Goal: Task Accomplishment & Management: Manage account settings

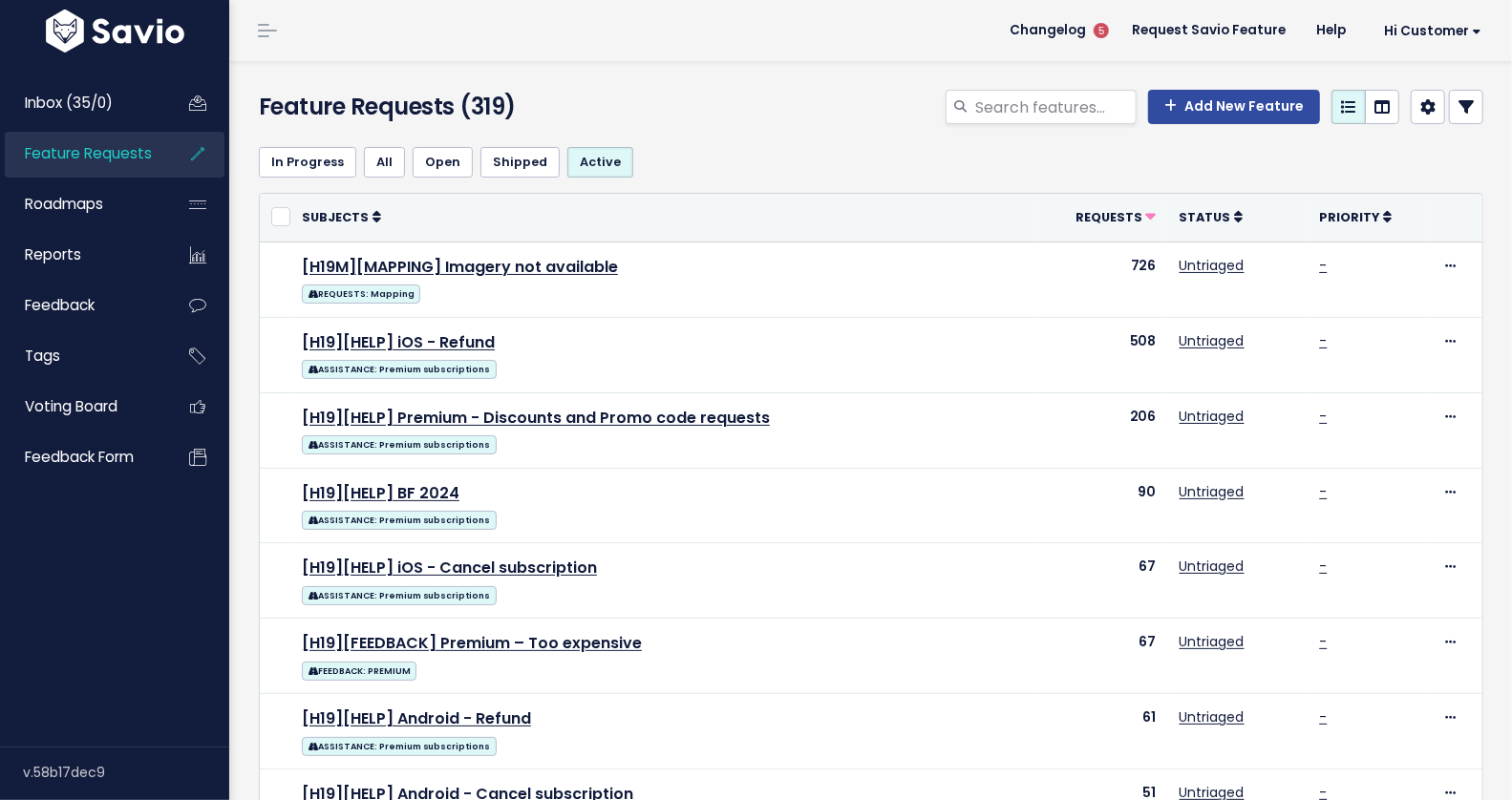
click at [1458, 100] on icon at bounding box center [1466, 107] width 16 height 16
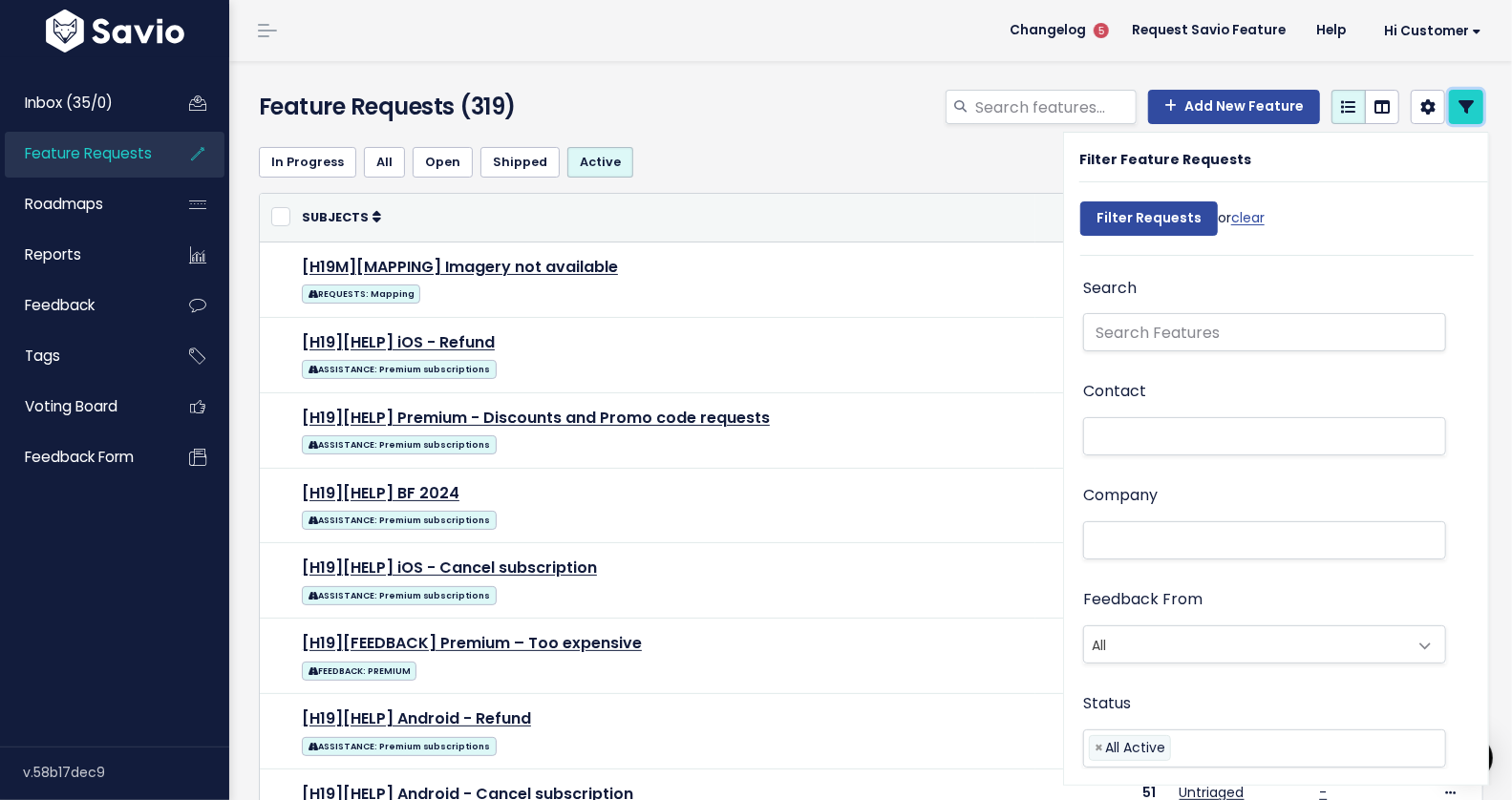
scroll to position [28, 0]
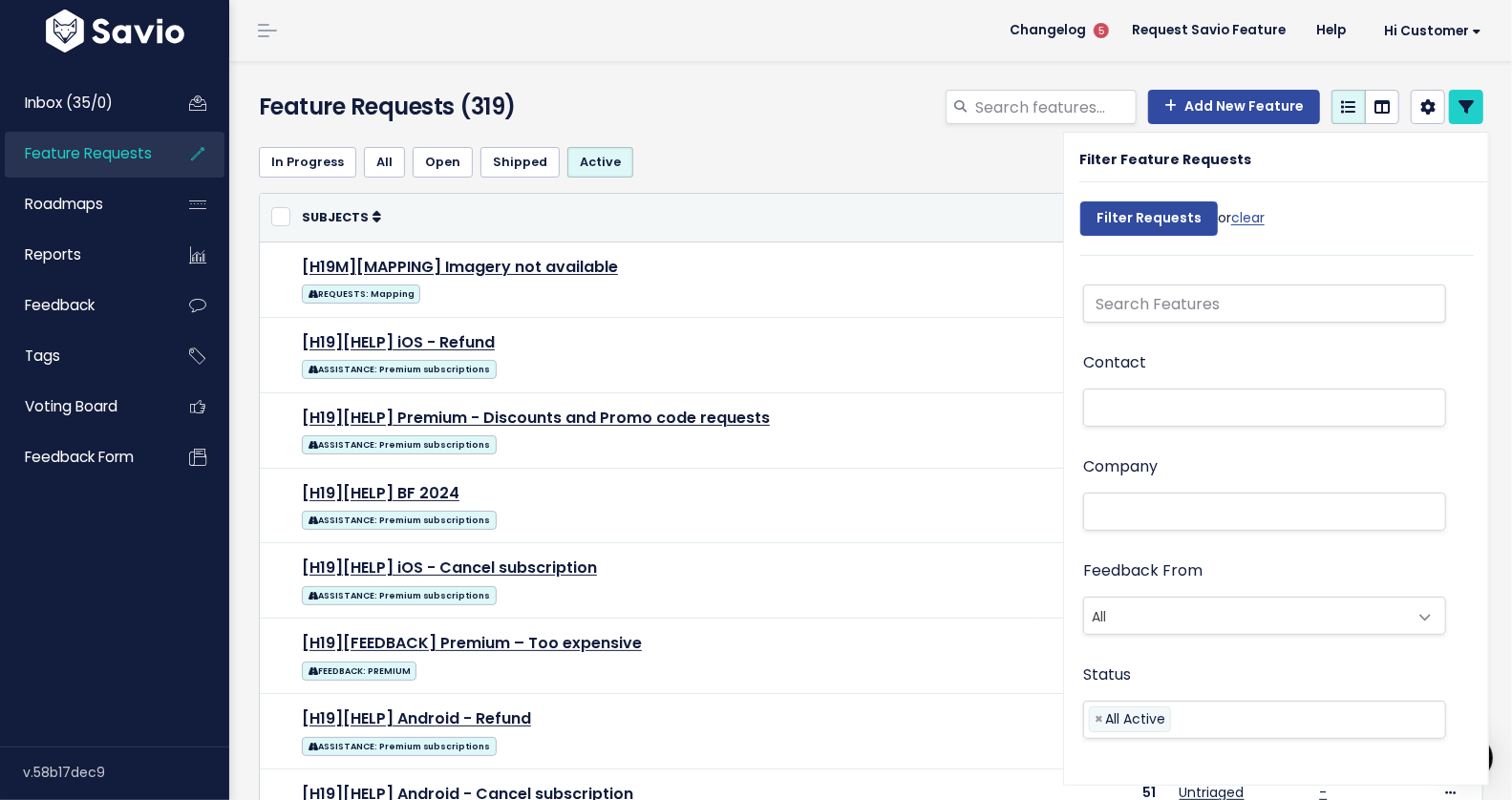
click at [1233, 616] on span "All" at bounding box center [1244, 616] width 323 height 36
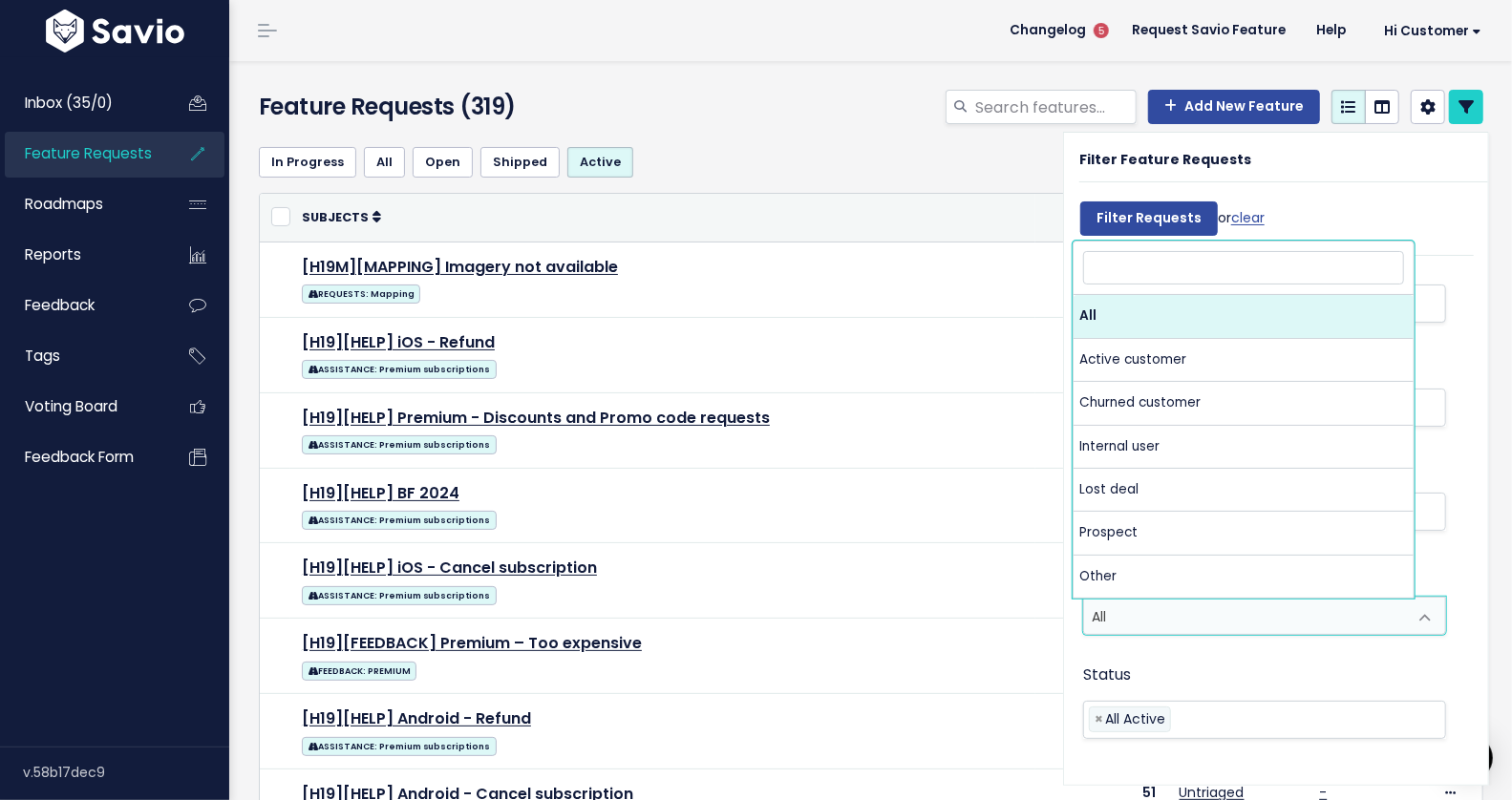
click at [1163, 616] on span "All" at bounding box center [1244, 616] width 323 height 36
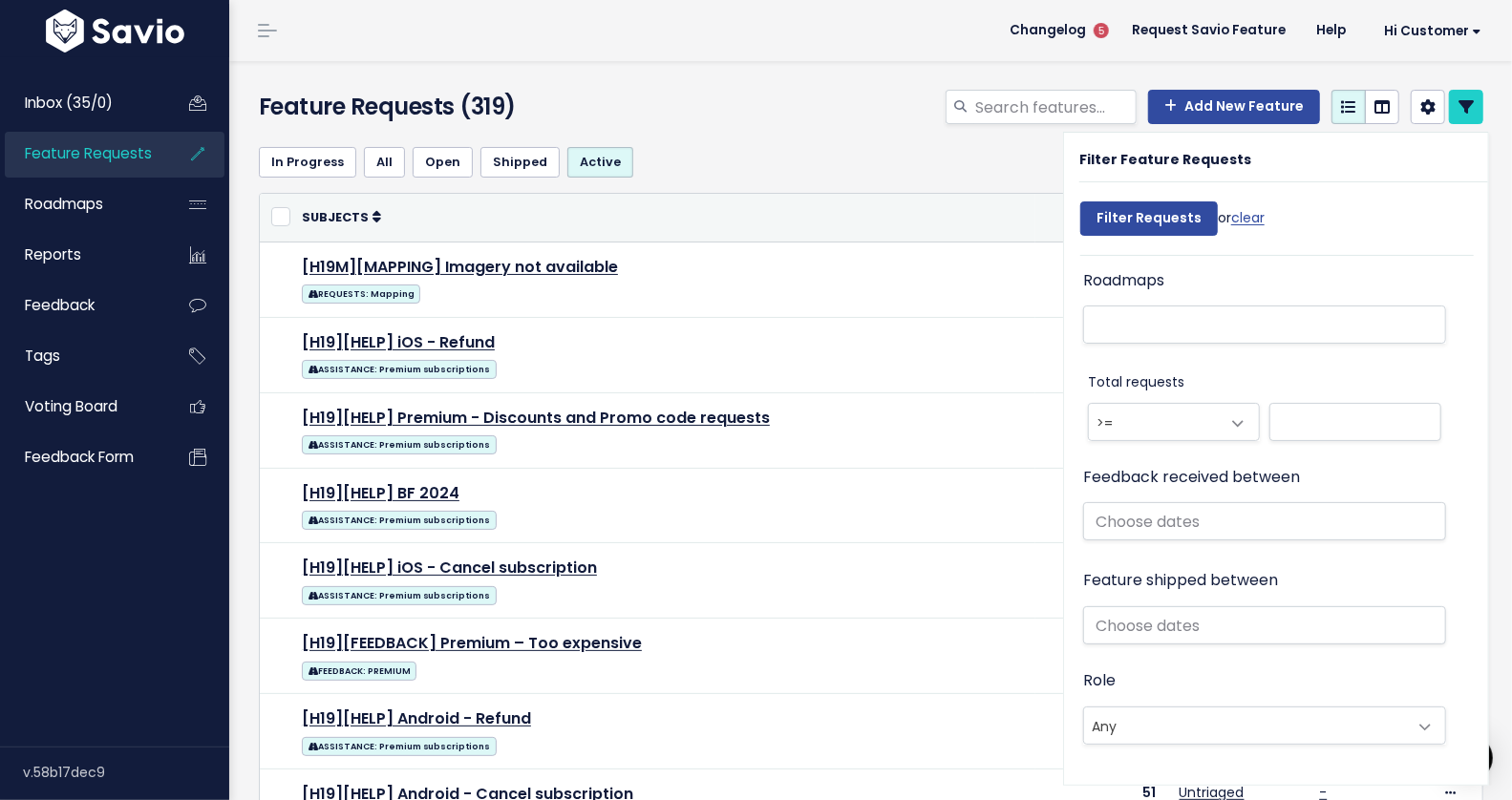
scroll to position [1048, 0]
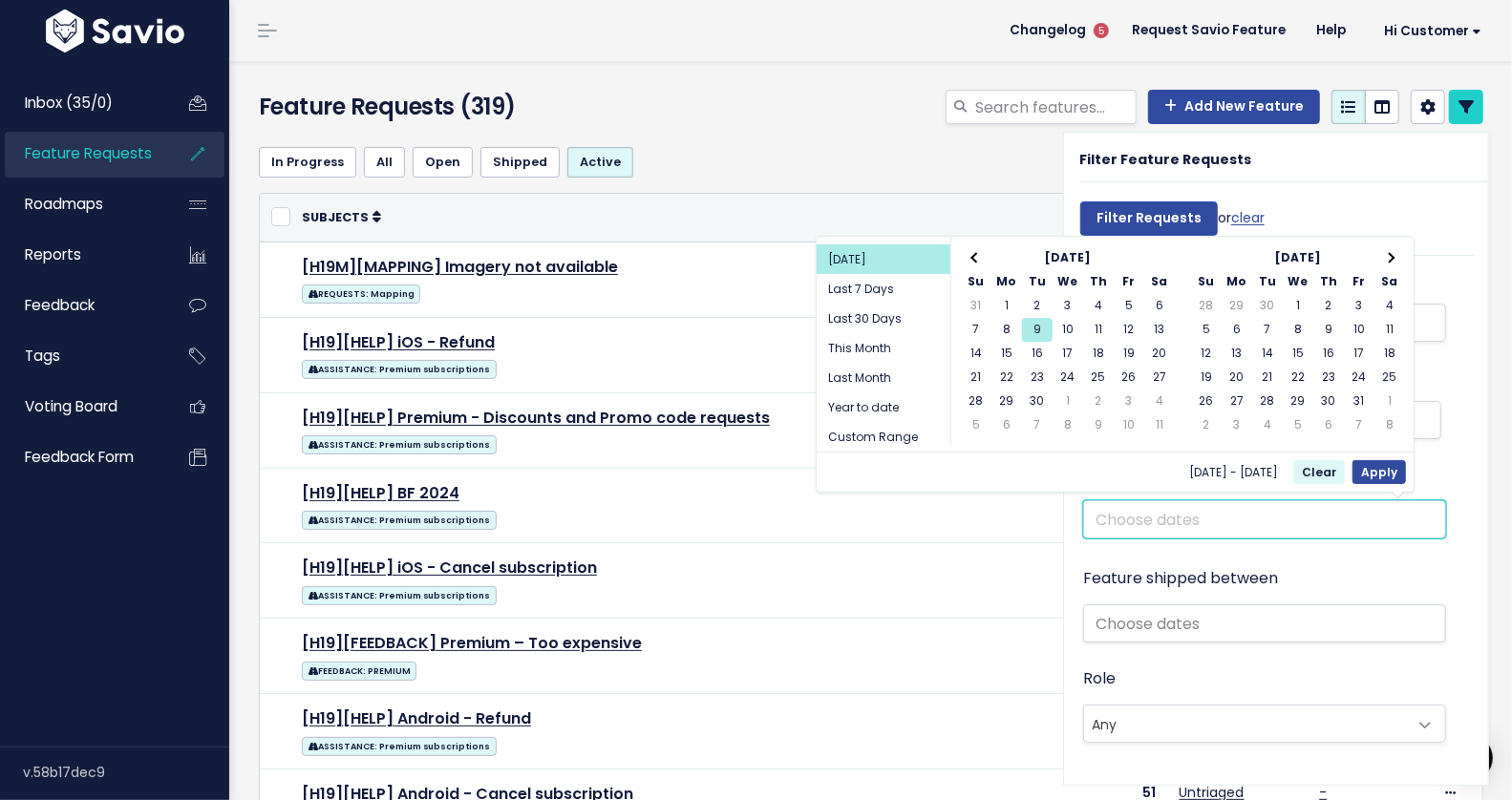
click at [1154, 525] on input "text" at bounding box center [1264, 519] width 363 height 38
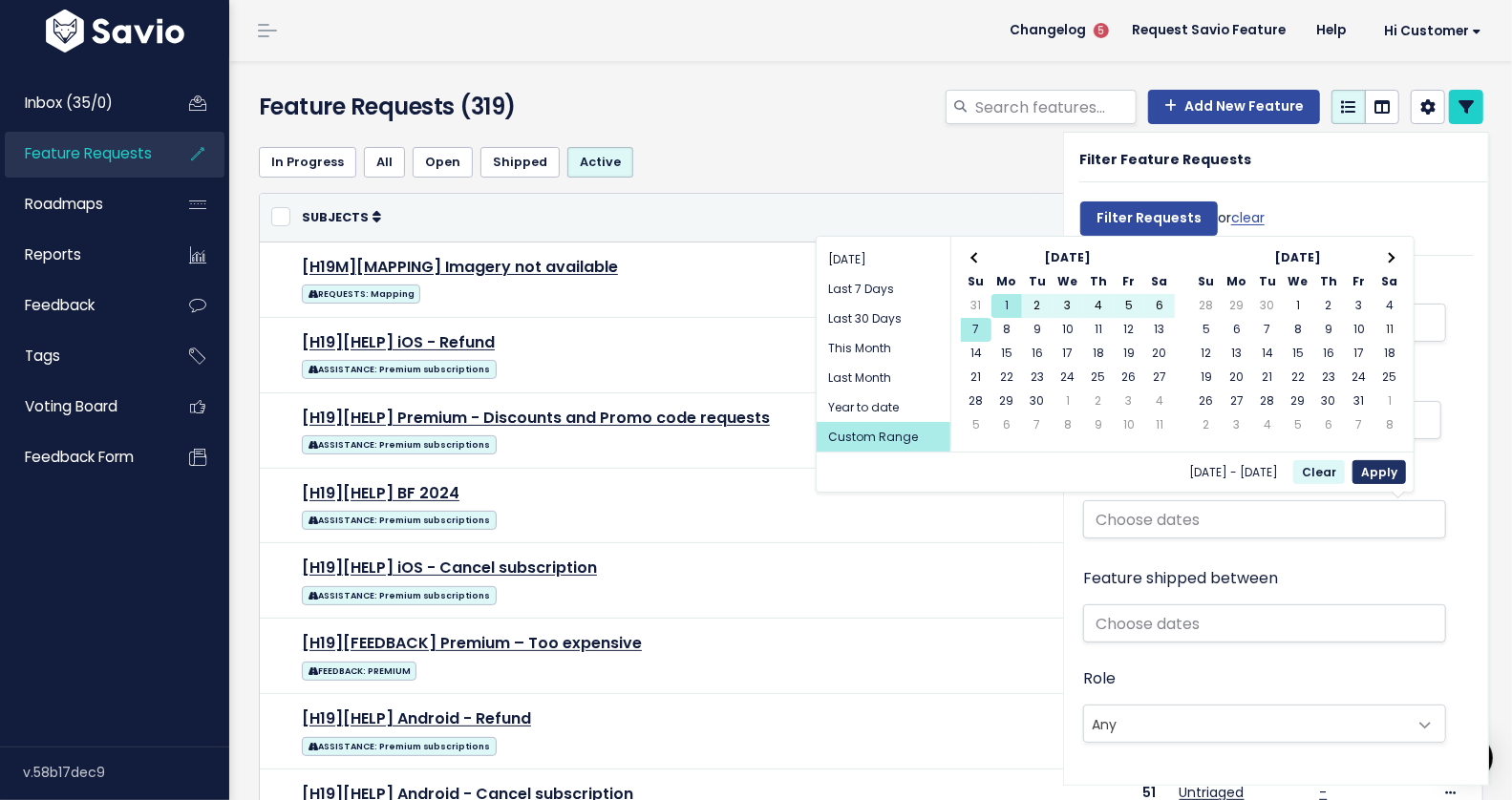
click at [1393, 475] on button "Apply" at bounding box center [1379, 472] width 54 height 24
type input "Sep 1 2025 - Sep 7 2025"
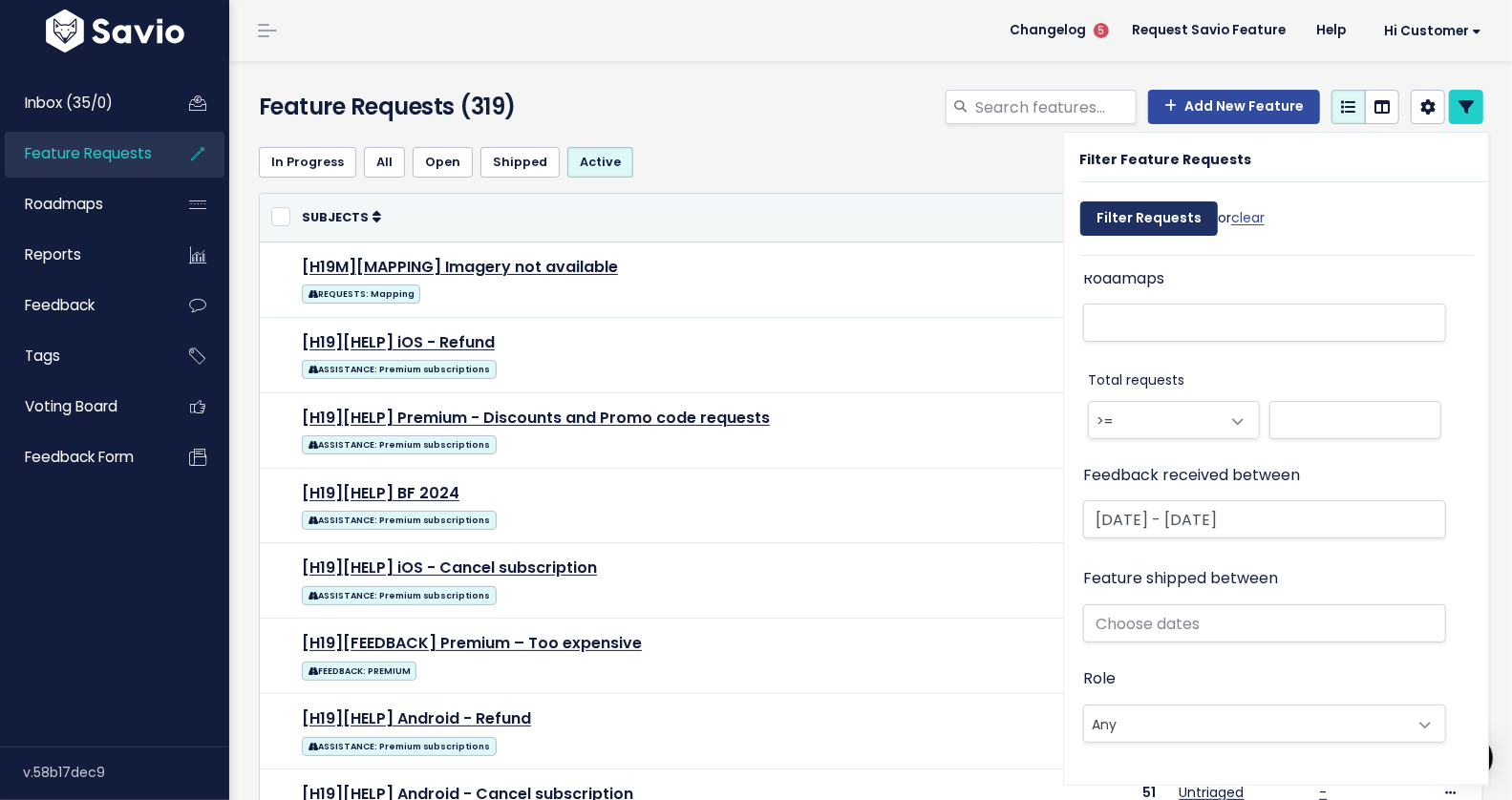
click at [1136, 225] on input "Filter Requests" at bounding box center [1148, 218] width 137 height 34
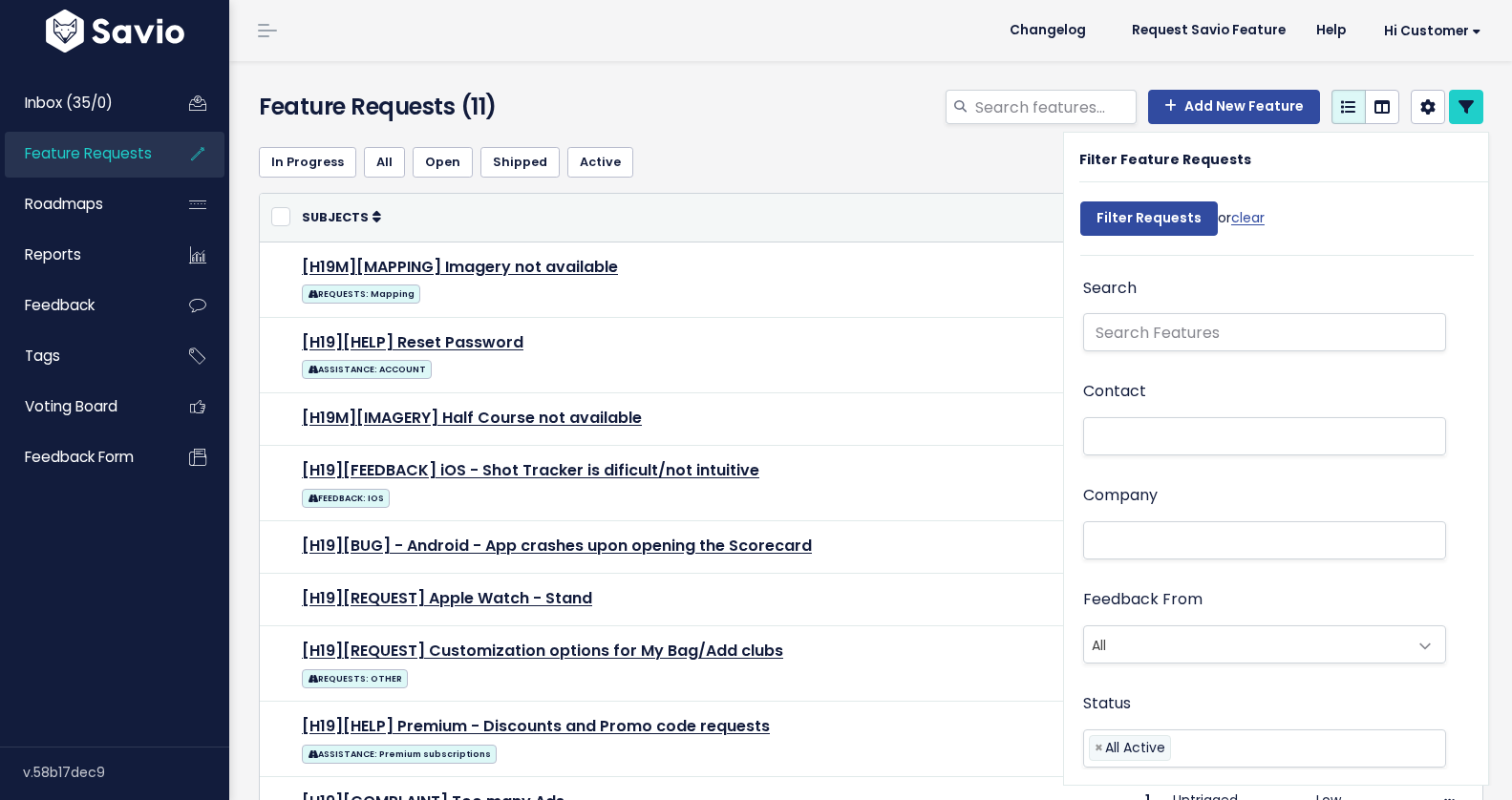
select select
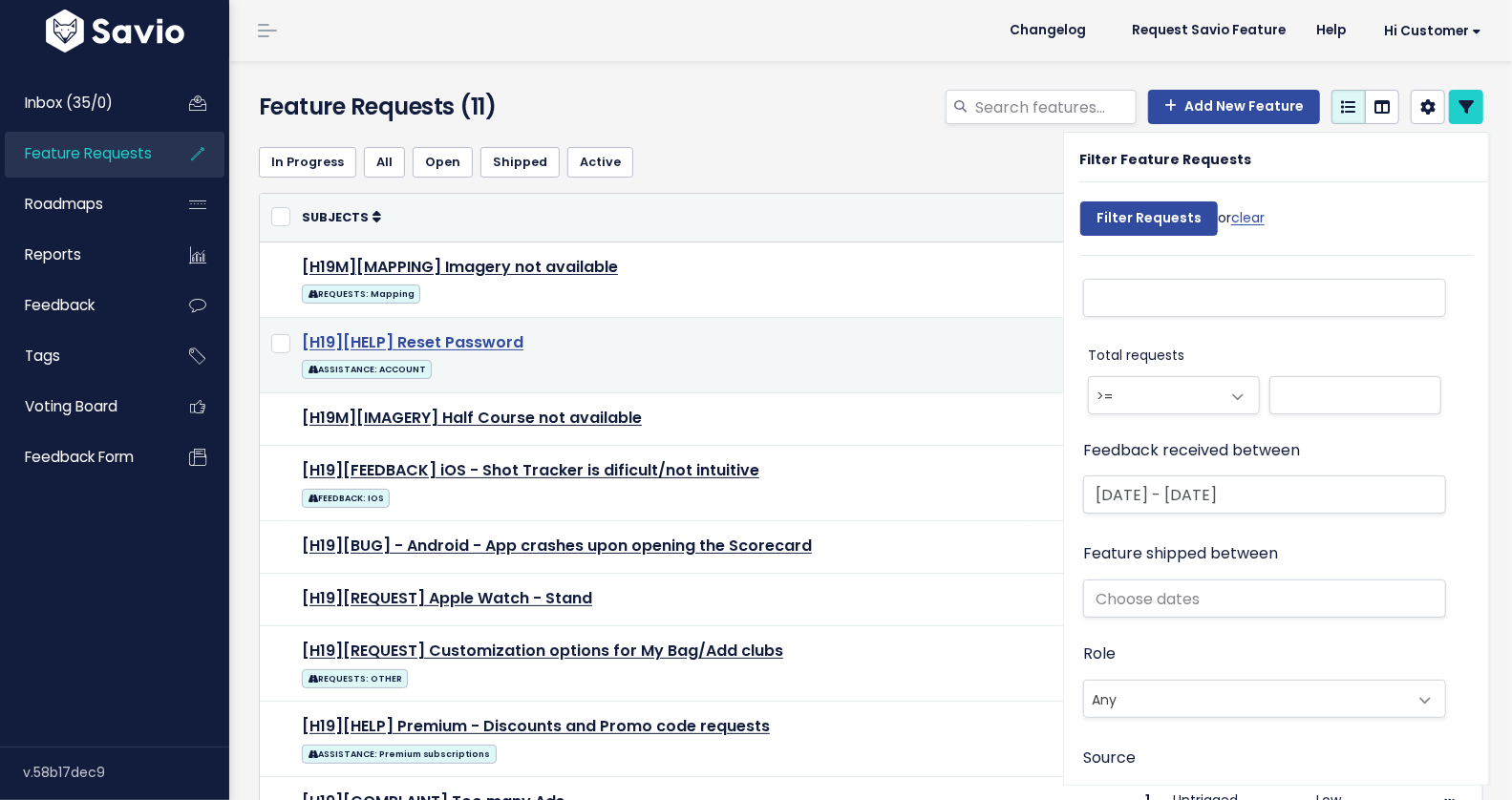
scroll to position [1161, 0]
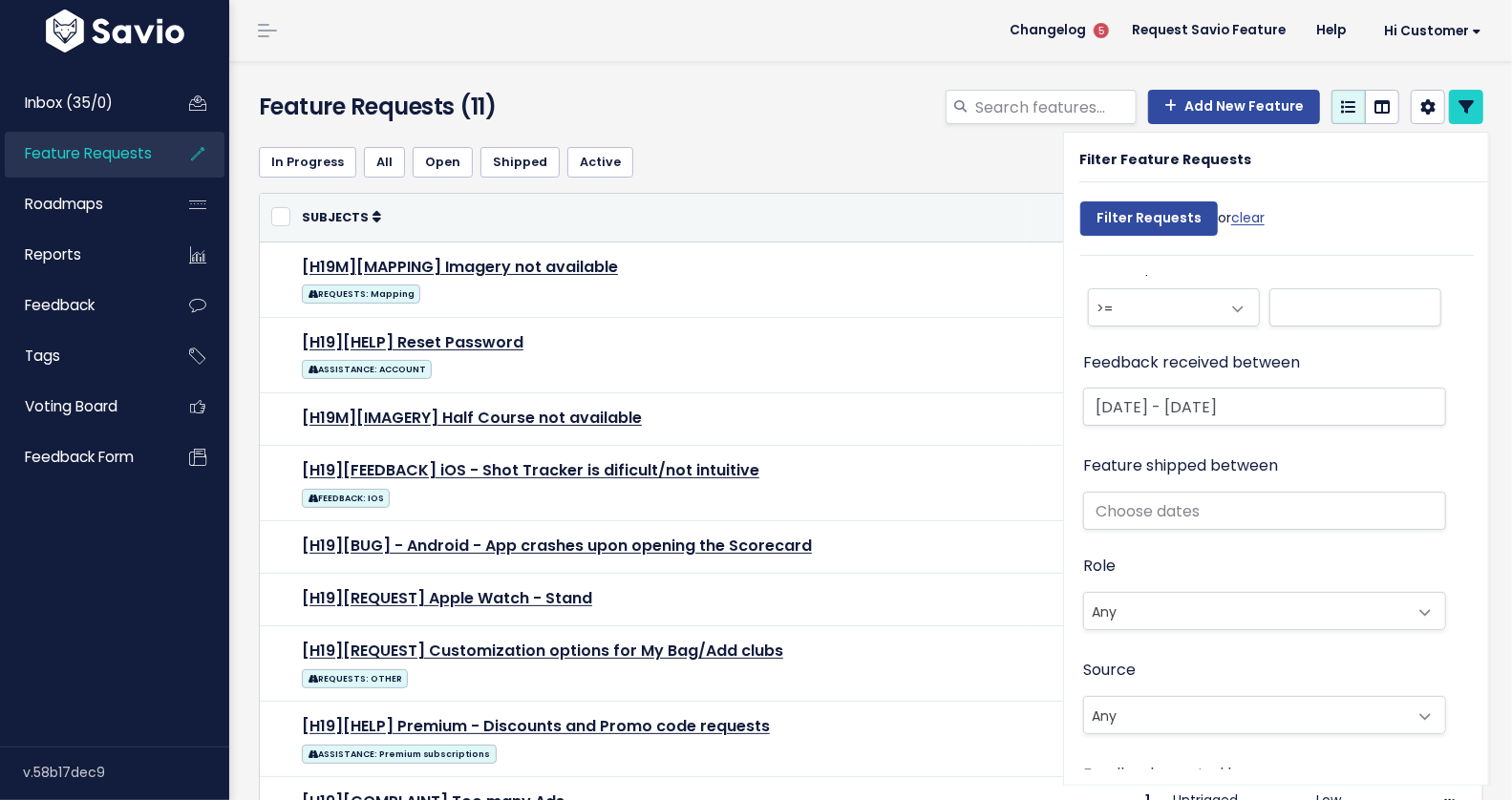
click at [848, 181] on div "In Progress All Open Shipped Active" at bounding box center [871, 162] width 1224 height 61
click at [1448, 122] on link at bounding box center [1465, 107] width 34 height 34
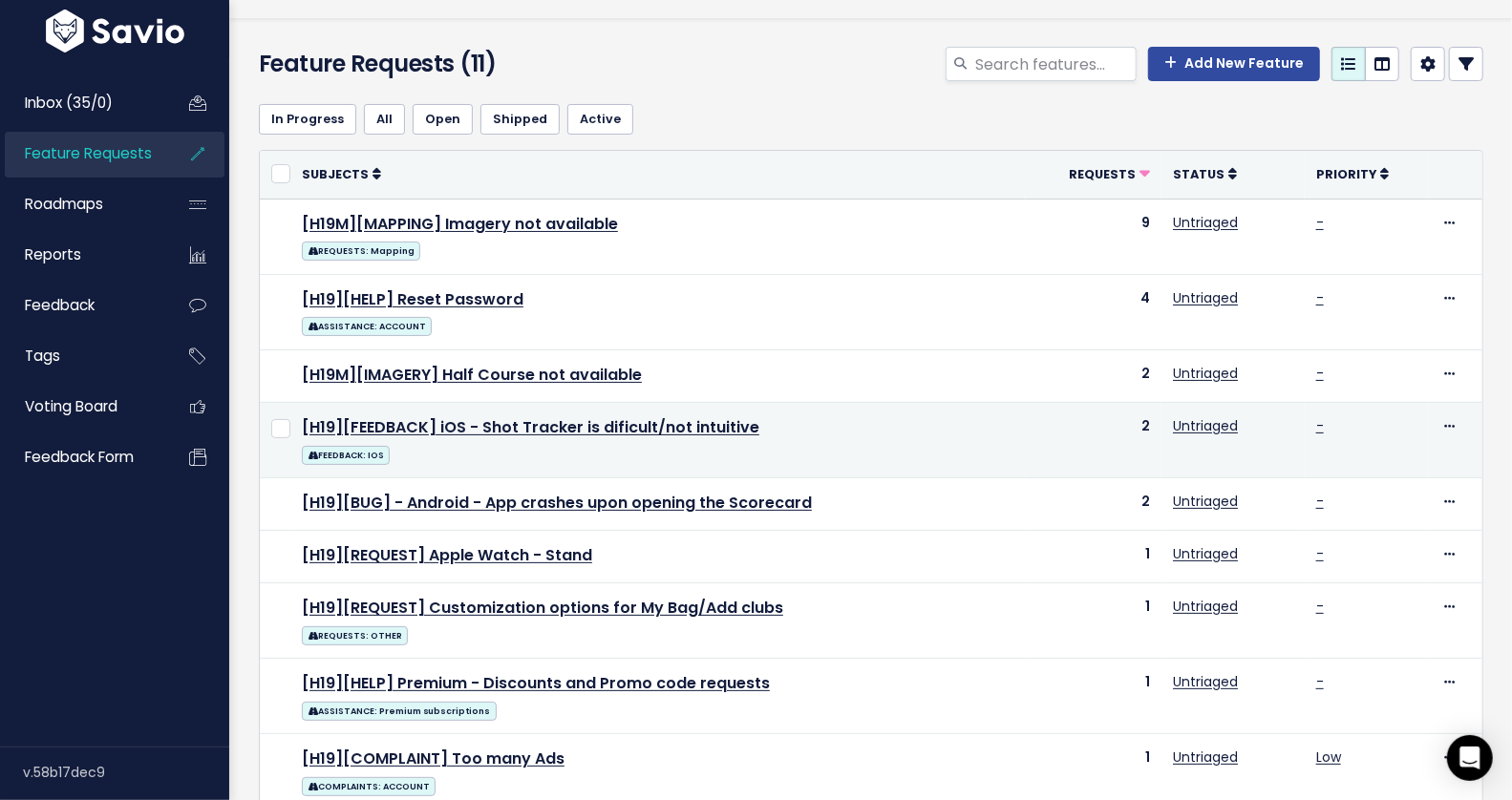
scroll to position [43, 0]
click at [552, 423] on link "[H19][FEEDBACK] iOS - Shot Tracker is dificult/not intuitive" at bounding box center [530, 427] width 457 height 22
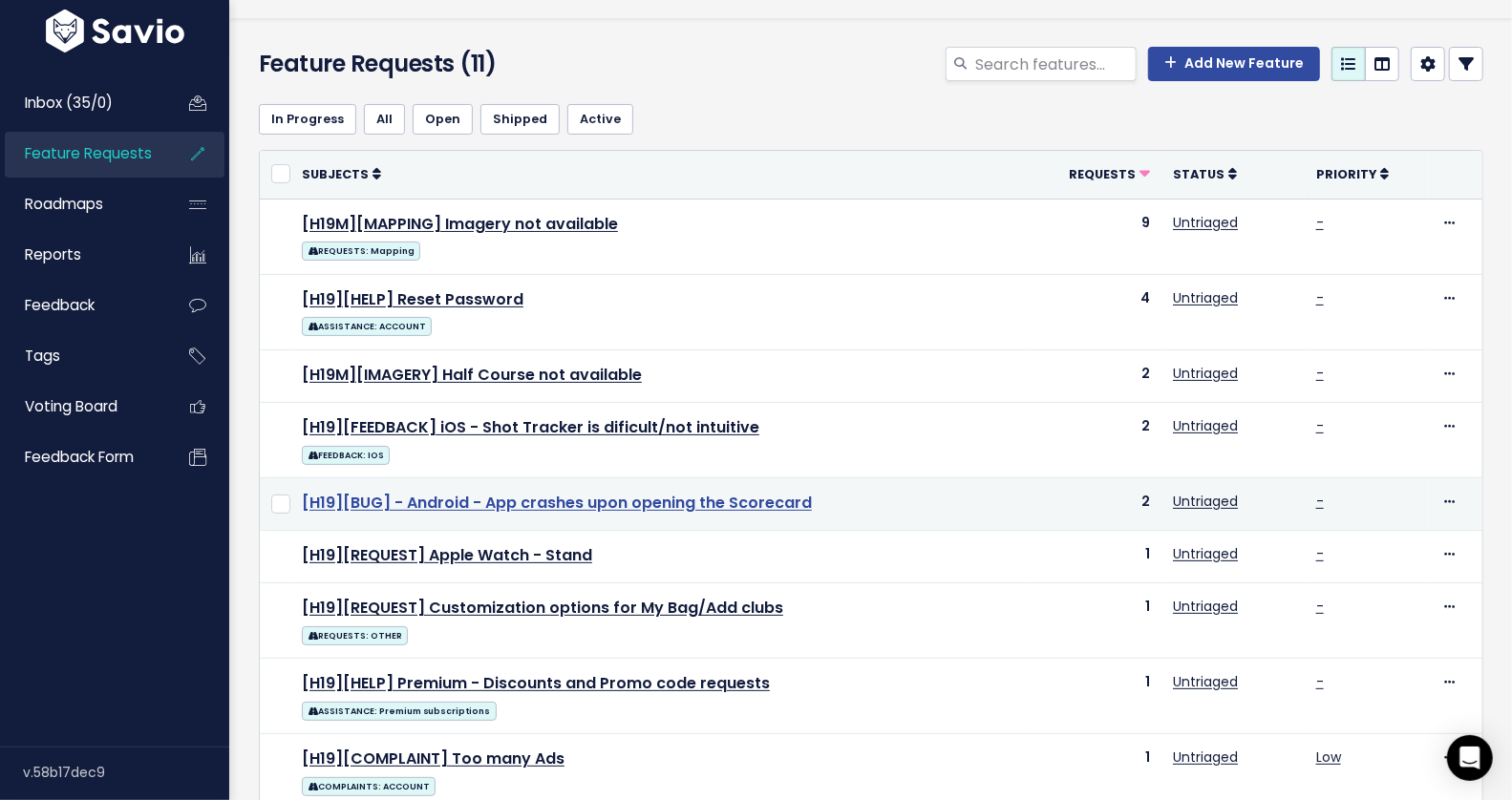
click at [529, 498] on link "[H19][BUG] - Android - App crashes upon opening the Scorecard" at bounding box center [557, 503] width 510 height 22
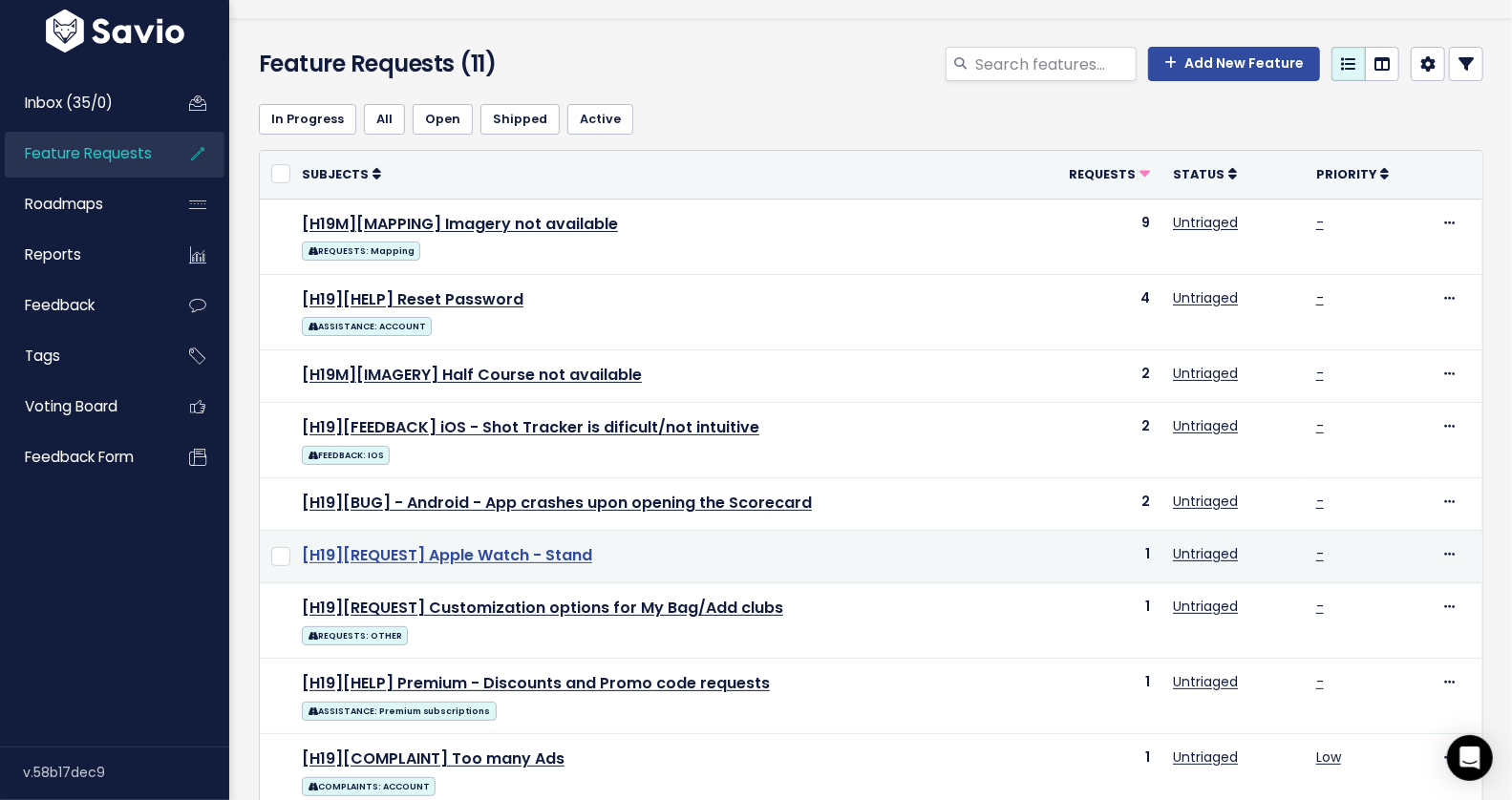
click at [529, 554] on link "[H19][REQUEST] Apple Watch - Stand" at bounding box center [447, 555] width 290 height 22
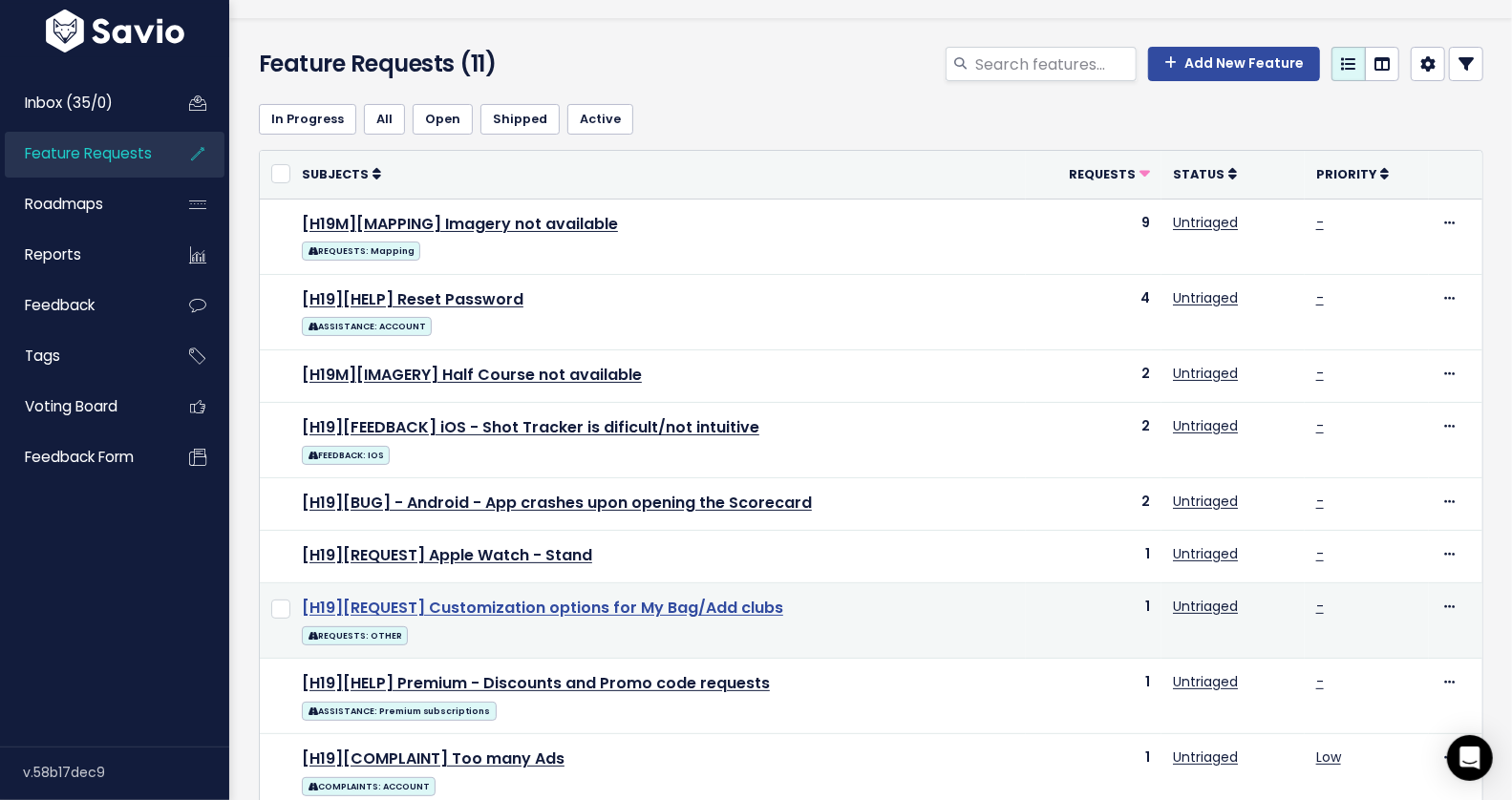
click at [479, 602] on link "[H19][REQUEST] Customization options for My Bag/Add clubs" at bounding box center [542, 608] width 481 height 22
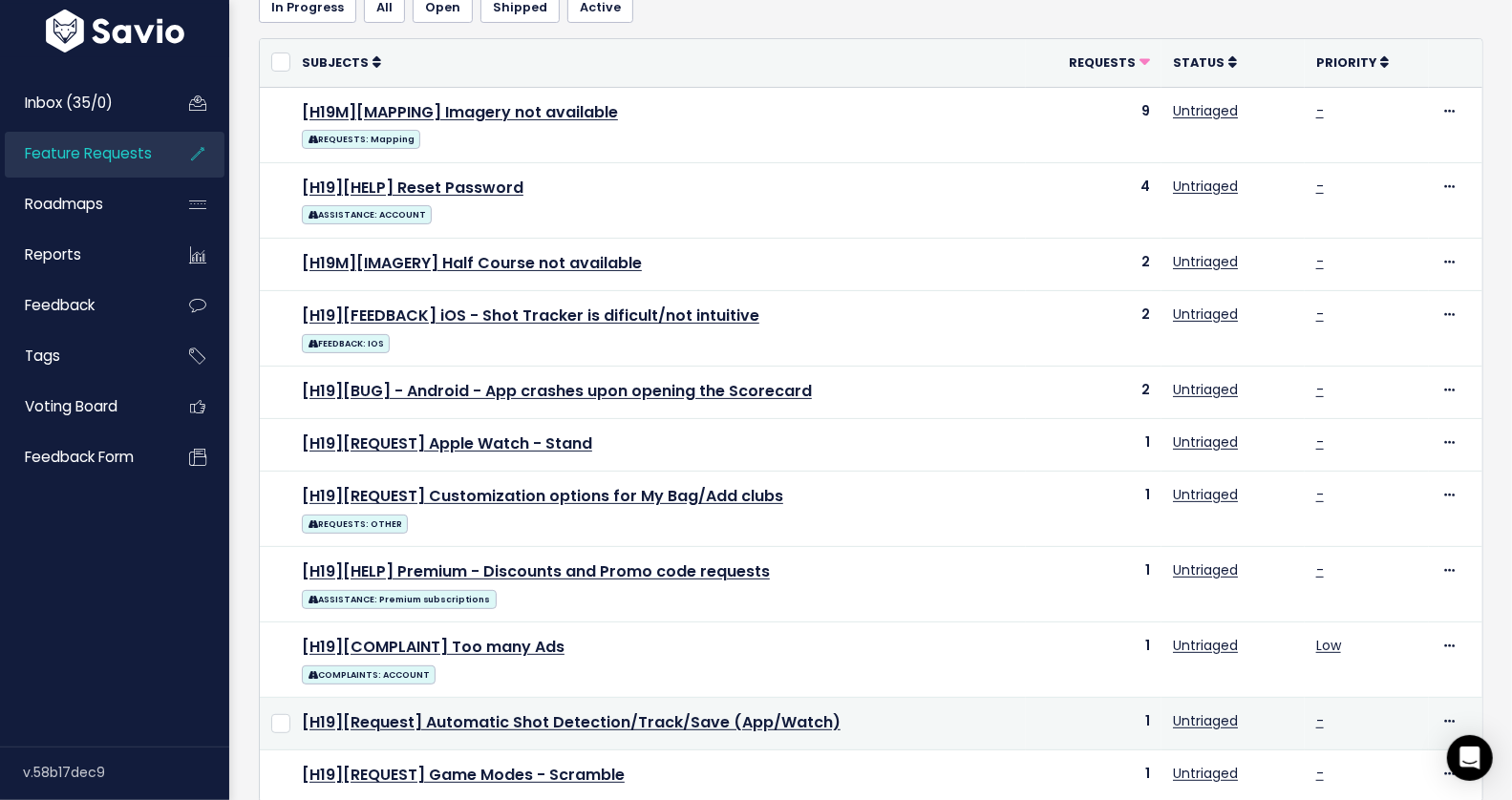
scroll to position [156, 0]
click at [484, 712] on link "[H19][Request] Automatic Shot Detection/Track/Save (App/Watch)" at bounding box center [571, 722] width 538 height 22
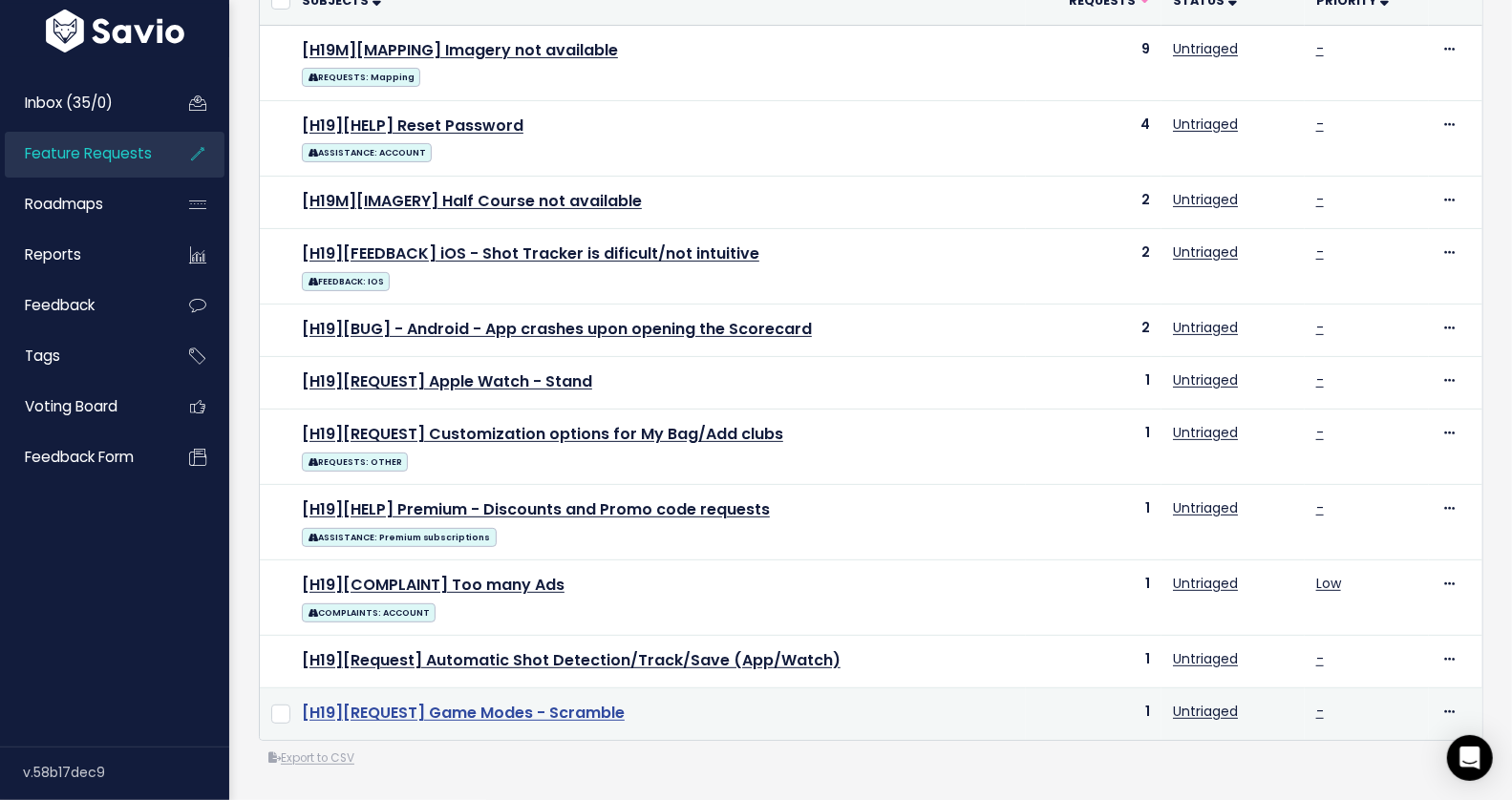
scroll to position [240, 0]
click at [497, 702] on link "[H19][REQUEST] Game Modes - Scramble" at bounding box center [463, 713] width 323 height 22
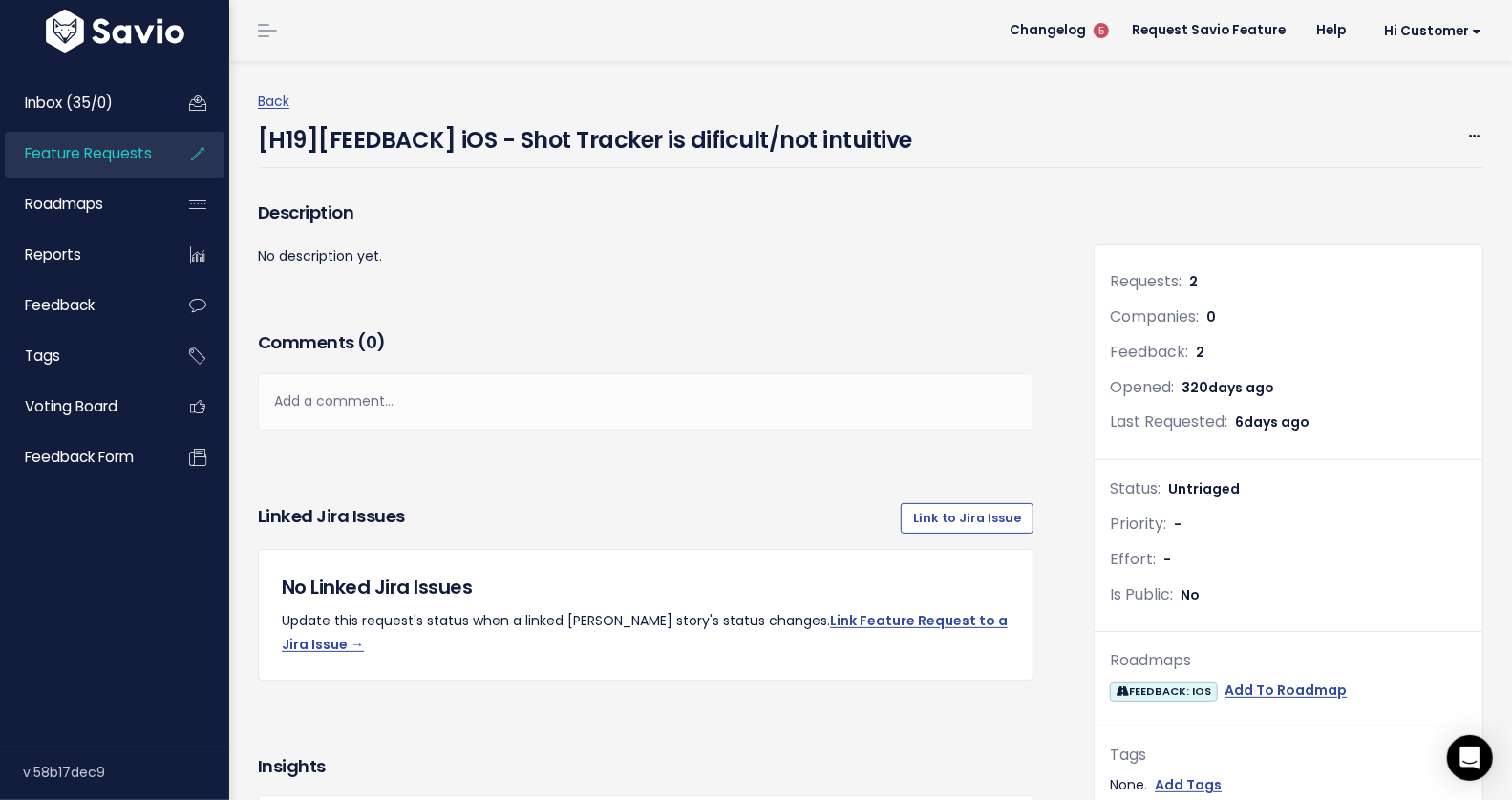
click at [494, 137] on h4 "[H19][FEEDBACK] iOS - Shot Tracker is dificult/not intuitive" at bounding box center [584, 135] width 654 height 44
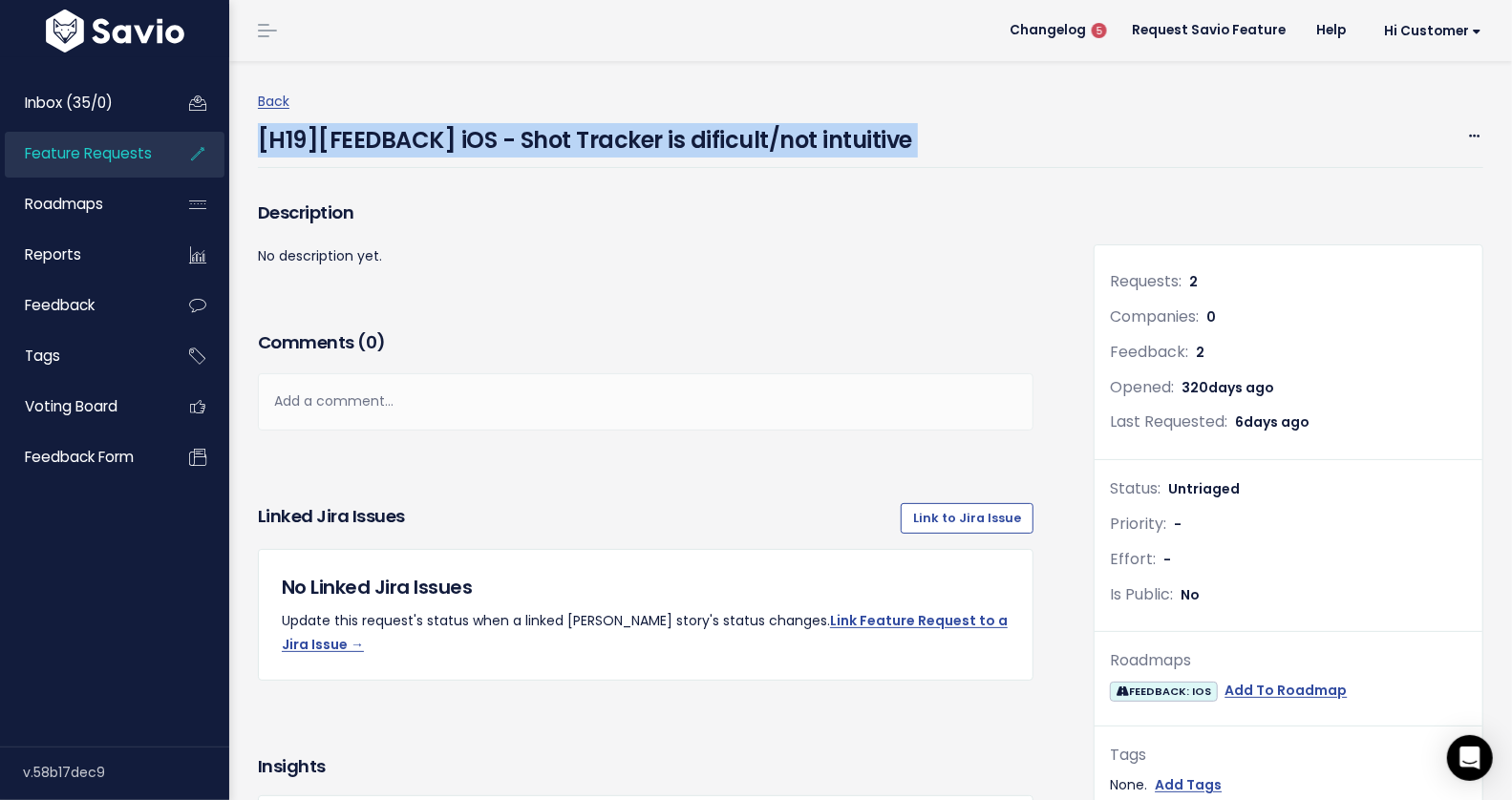
click at [494, 137] on h4 "[H19][FEEDBACK] iOS - Shot Tracker is dificult/not intuitive" at bounding box center [584, 135] width 654 height 44
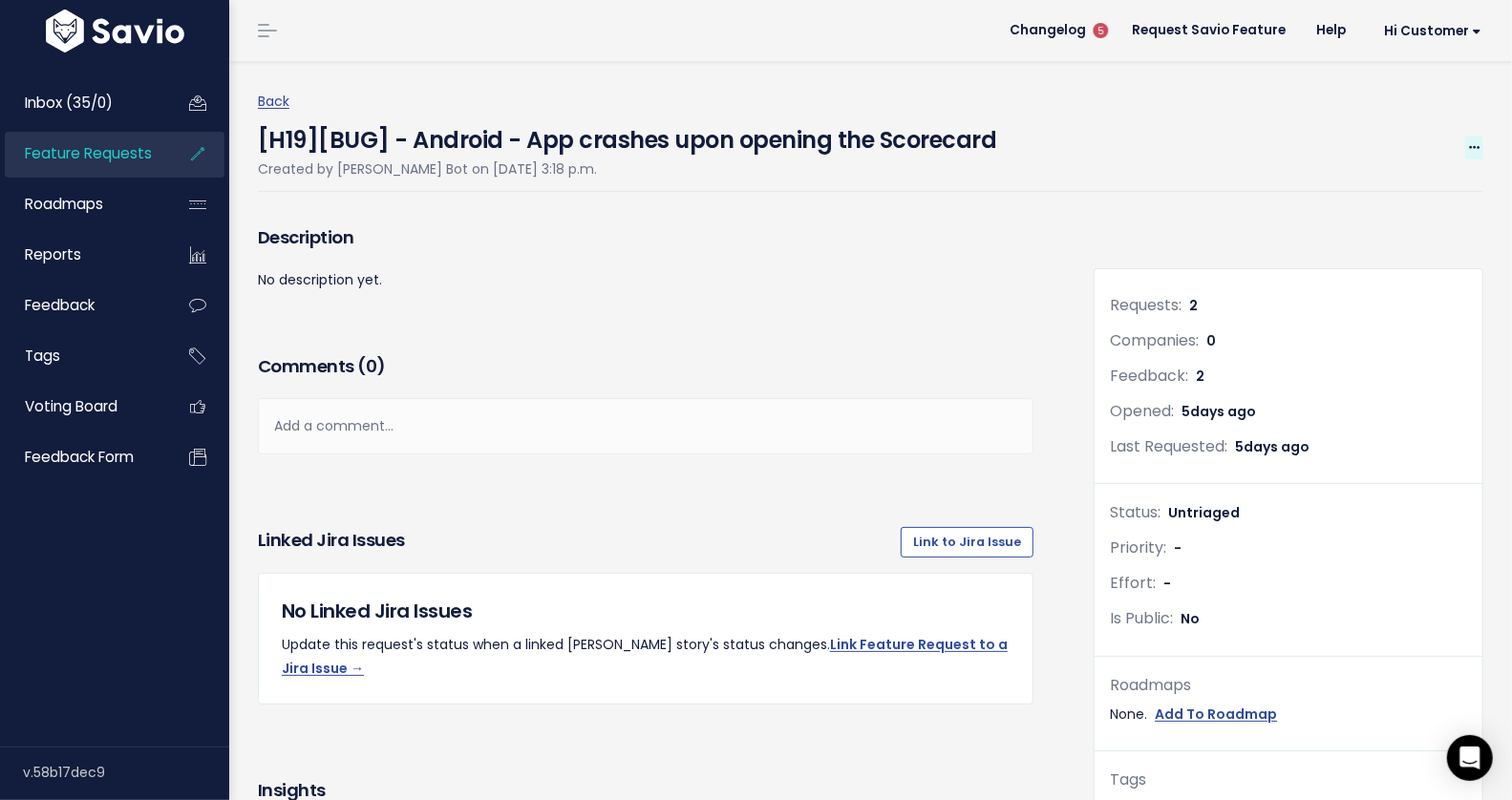
click at [1360, 154] on span at bounding box center [1474, 147] width 19 height 24
click at [1360, 201] on link "Edit" at bounding box center [1409, 201] width 141 height 37
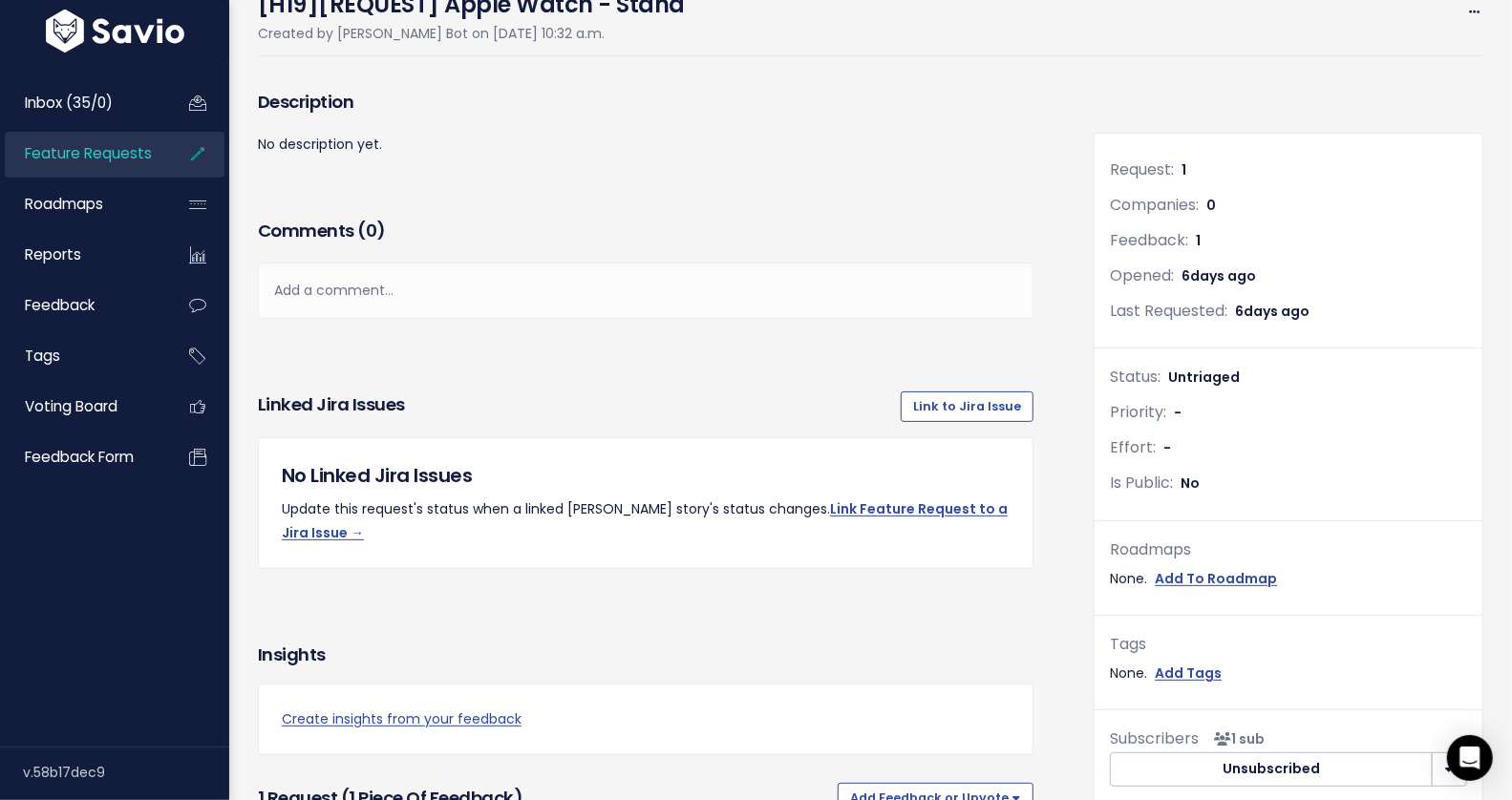
scroll to position [602, 0]
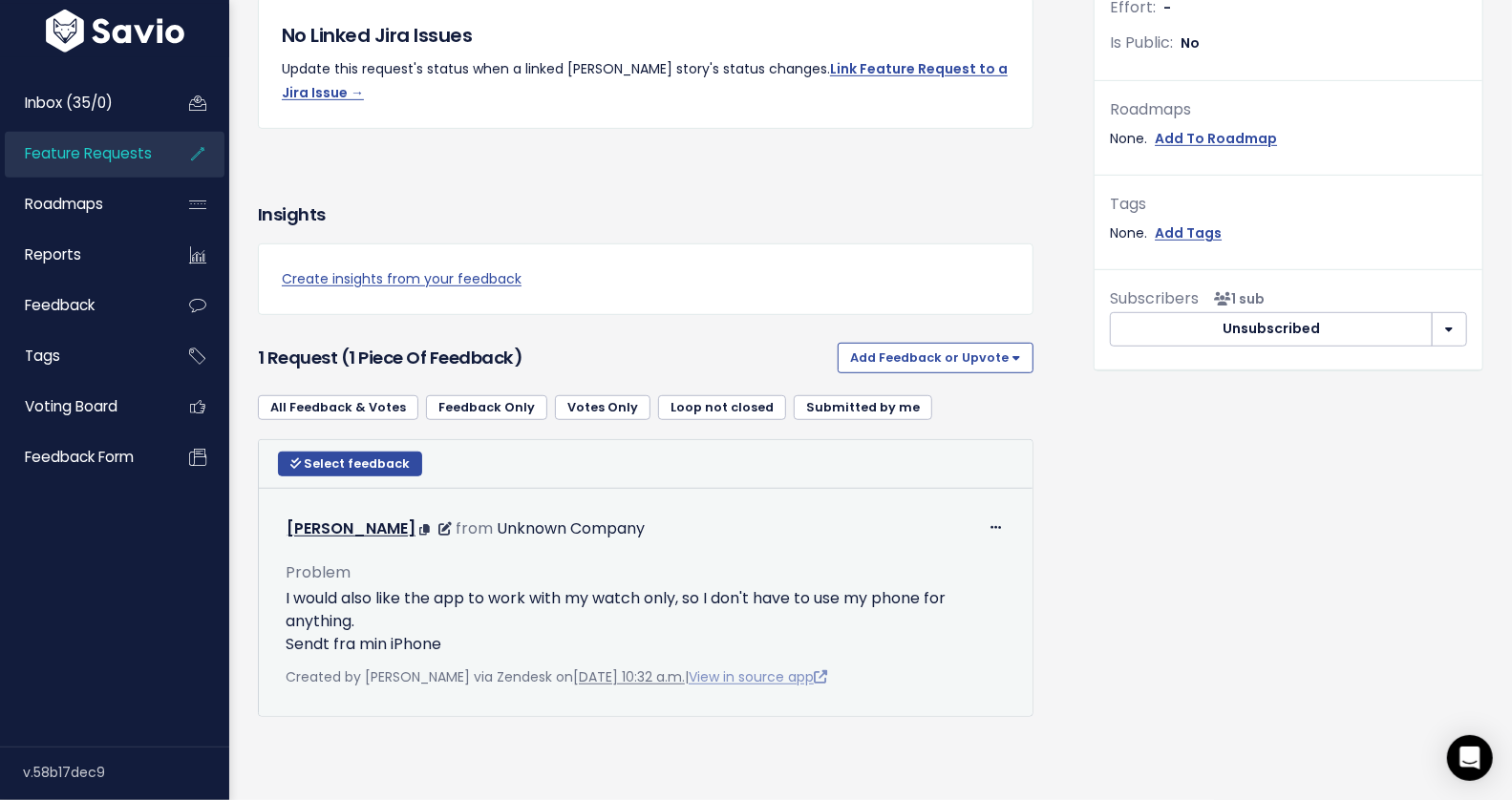
click at [767, 668] on link "View in source app" at bounding box center [757, 676] width 138 height 19
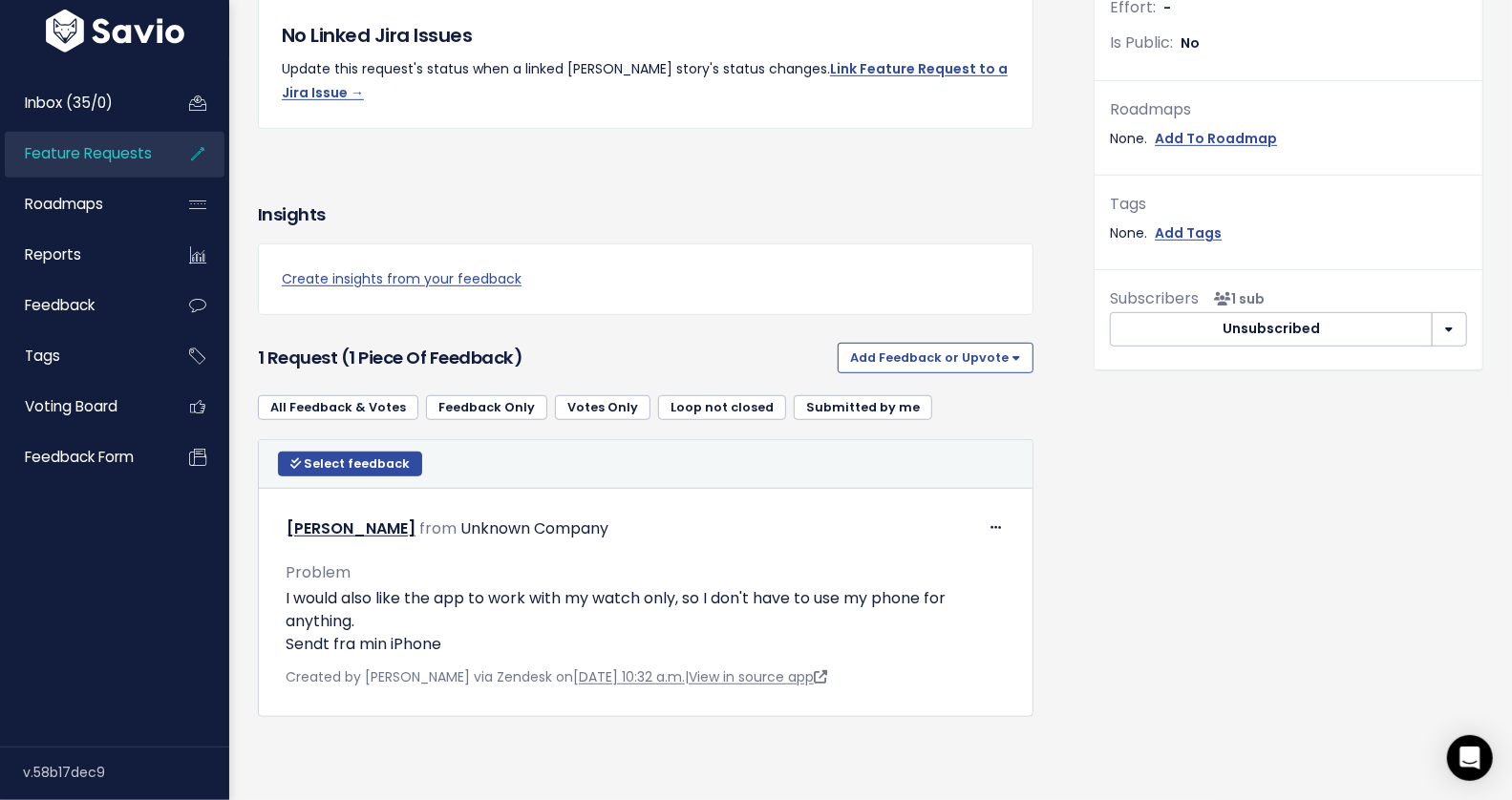
scroll to position [0, 0]
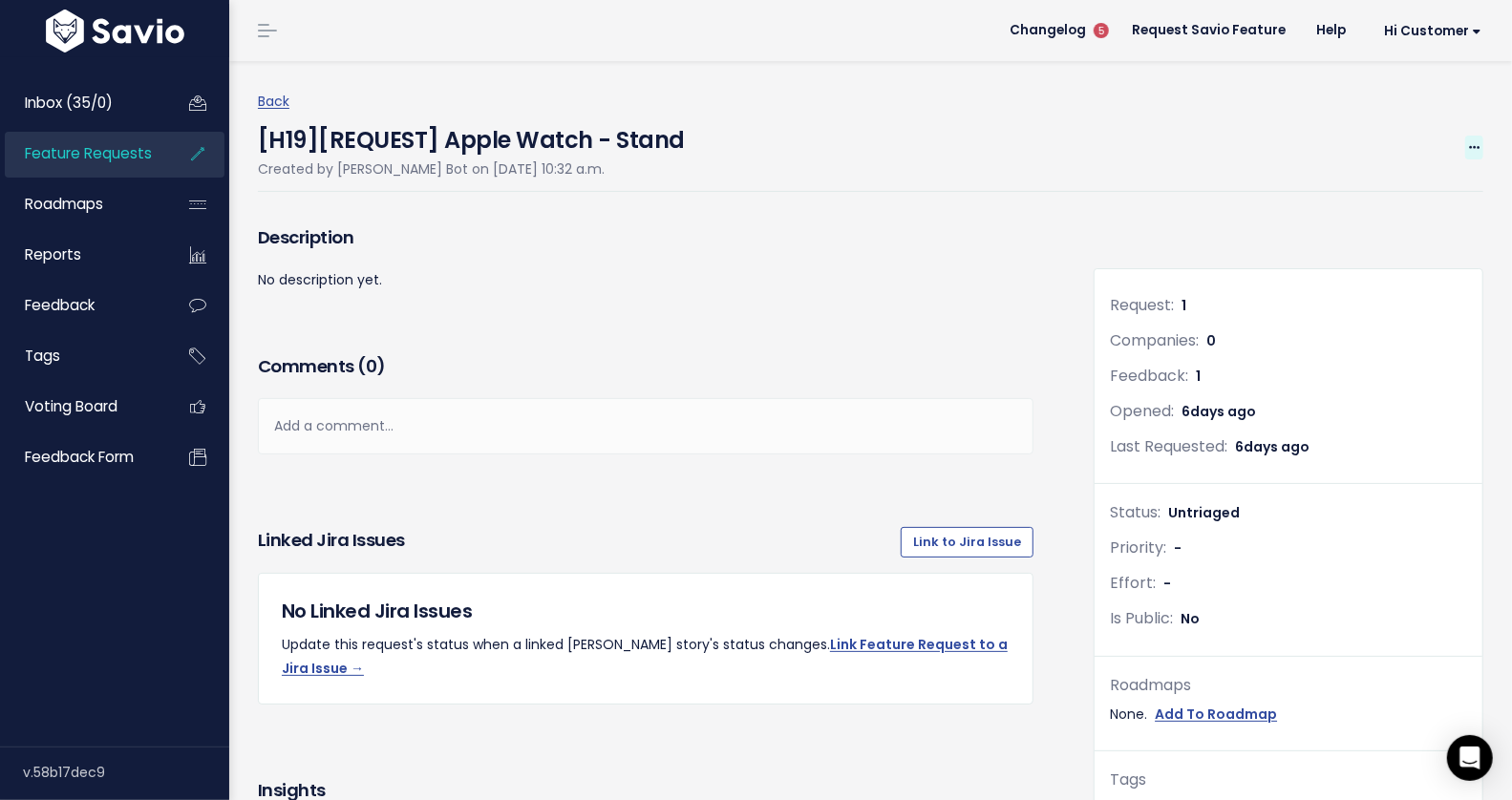
click at [1360, 145] on icon at bounding box center [1474, 148] width 11 height 13
click at [1360, 192] on link "Edit" at bounding box center [1409, 201] width 141 height 37
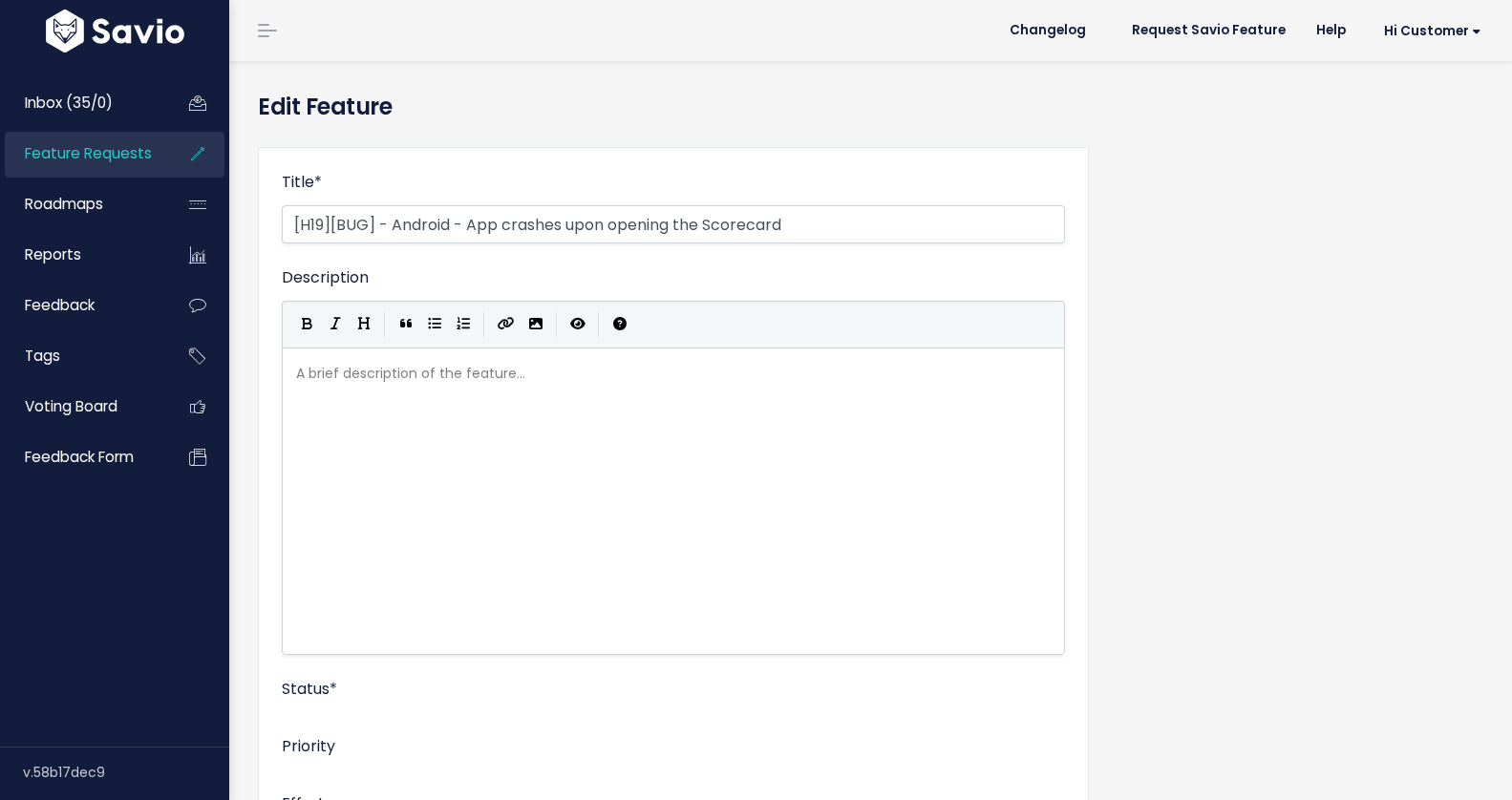
select select
drag, startPoint x: 391, startPoint y: 222, endPoint x: 482, endPoint y: 164, distance: 107.9
click at [391, 222] on input "[H19][BUG] - Android - App crashes upon opening the Scorecard" at bounding box center [673, 224] width 783 height 38
type input "[H19][BUG] Android - App crashes upon opening the Scorecard"
click at [1231, 314] on div "Title * [H19][BUG] Android - App crashes upon opening the Scorecard Description…" at bounding box center [870, 746] width 1254 height 1229
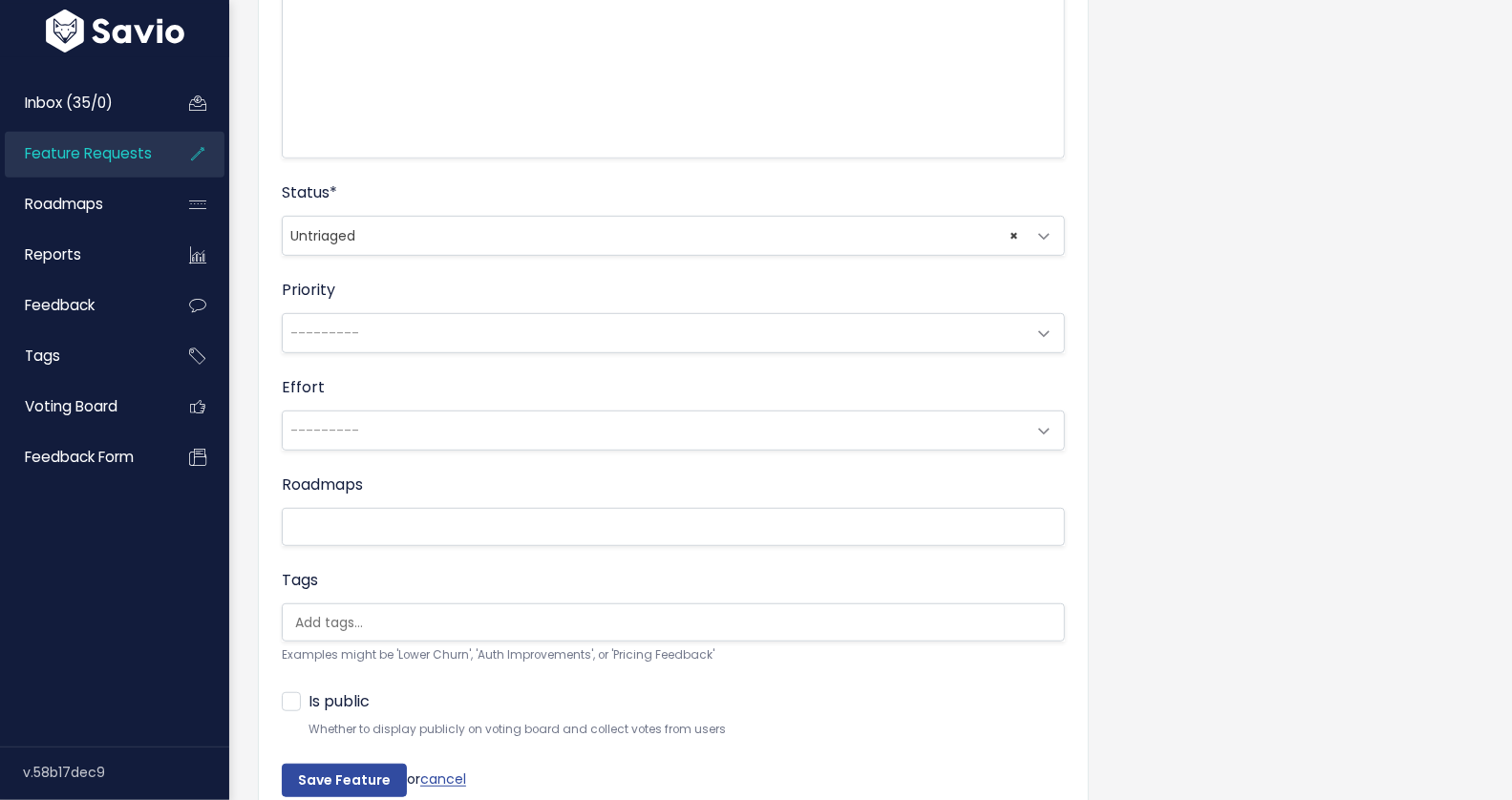
scroll to position [602, 0]
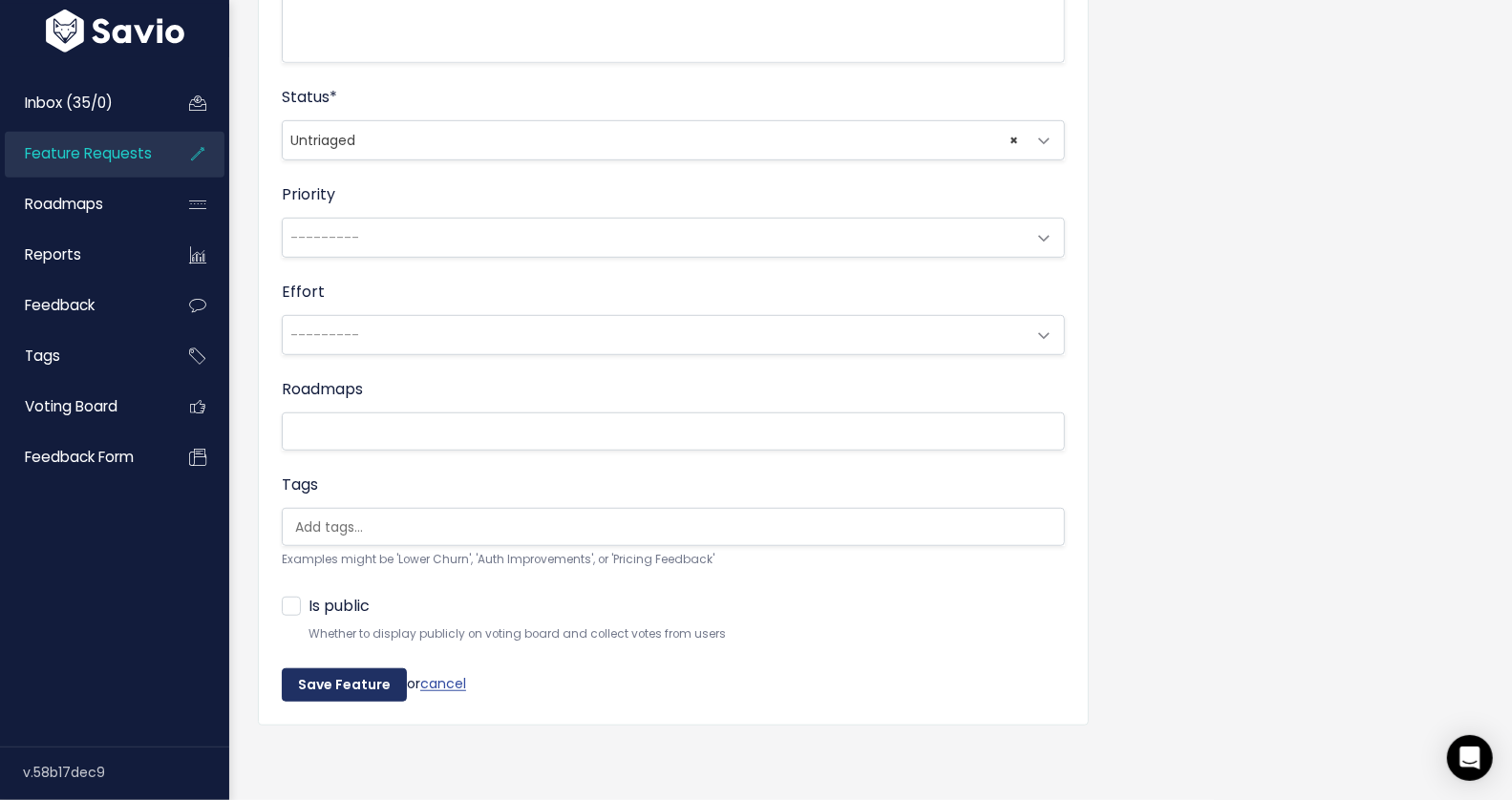
click at [322, 669] on input "Save Feature" at bounding box center [344, 685] width 126 height 34
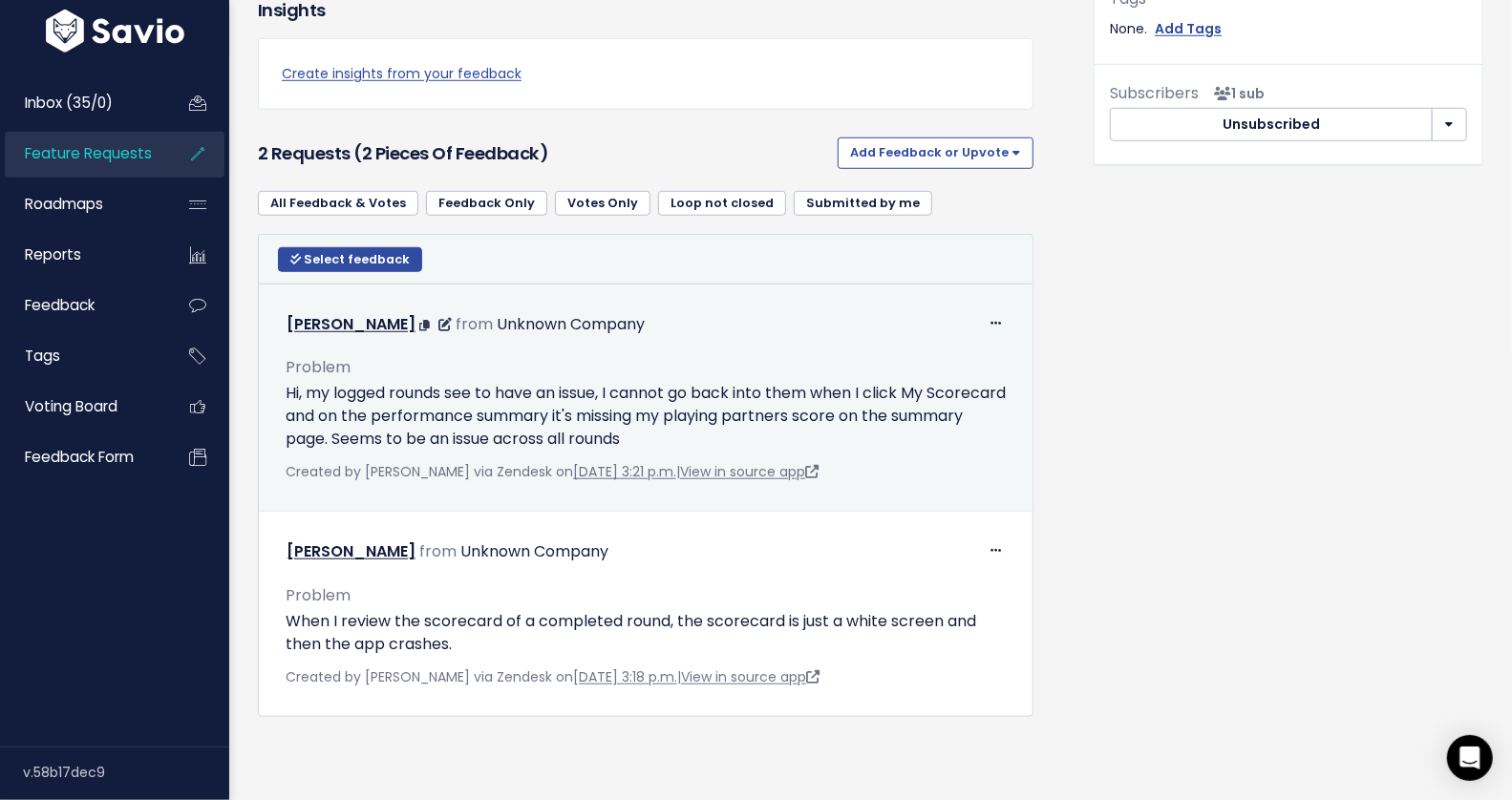
scroll to position [883, 0]
click at [757, 462] on link "View in source app" at bounding box center [748, 471] width 138 height 19
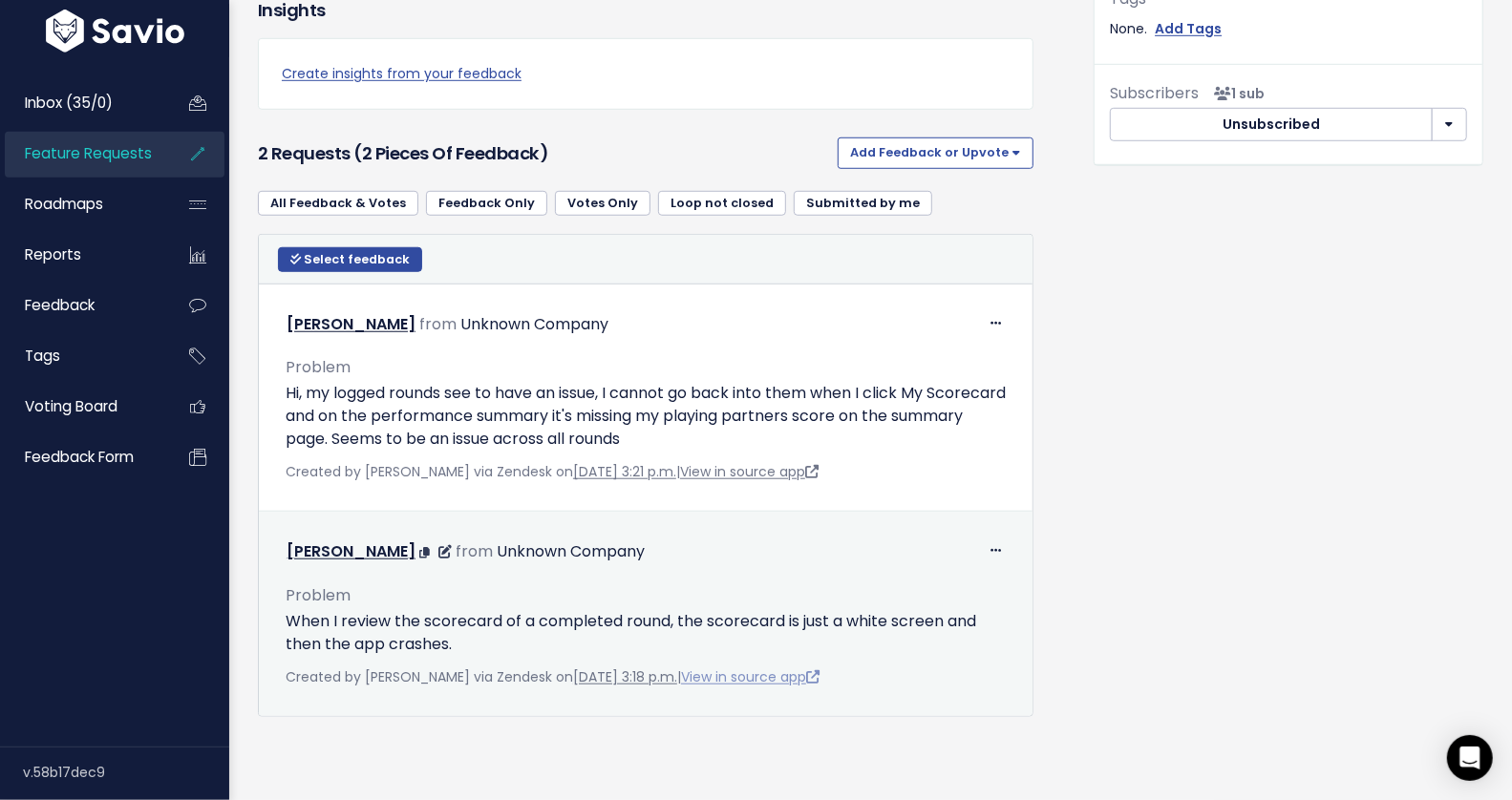
click at [734, 668] on link "View in source app" at bounding box center [749, 676] width 138 height 19
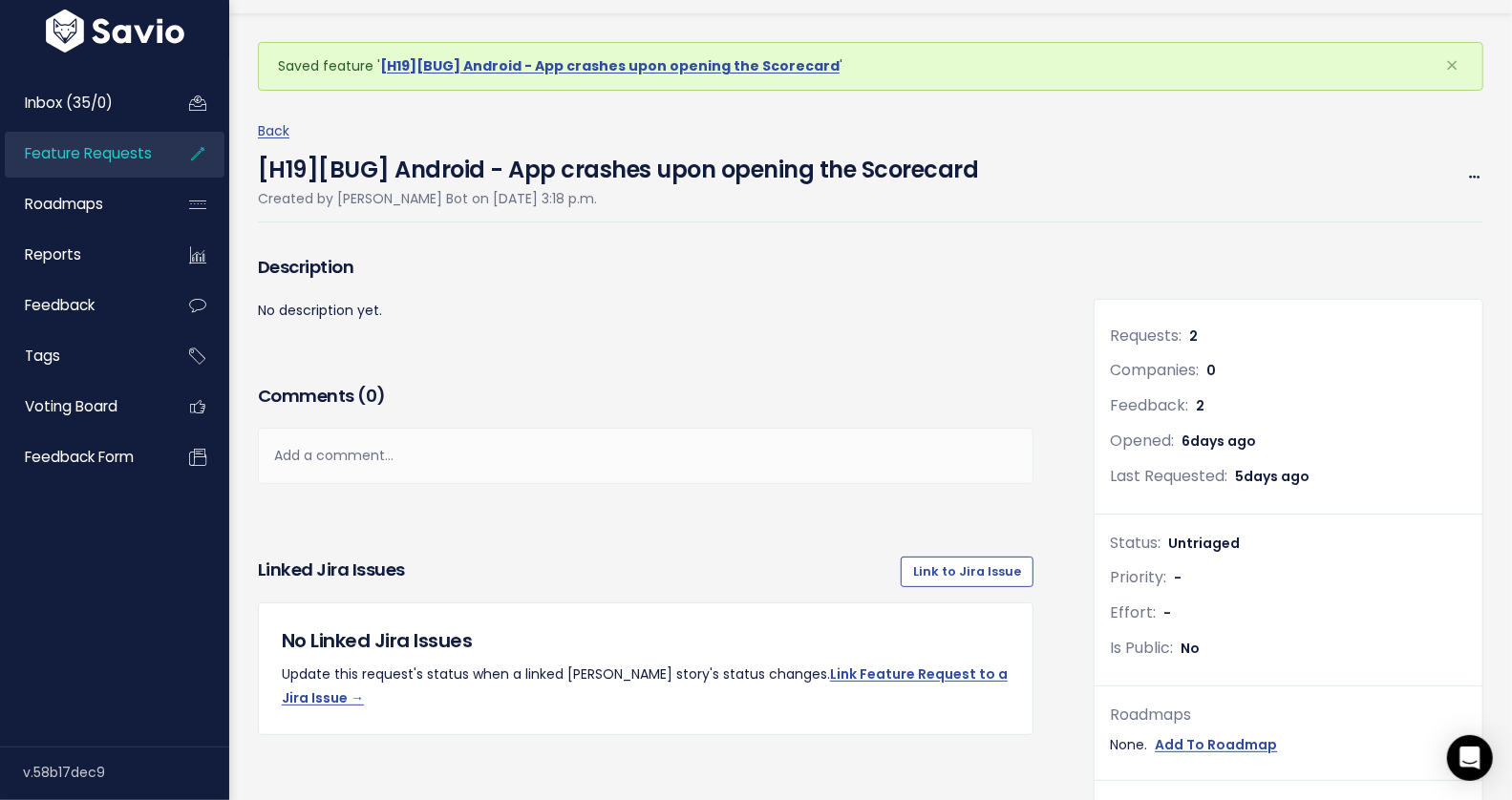
scroll to position [0, 0]
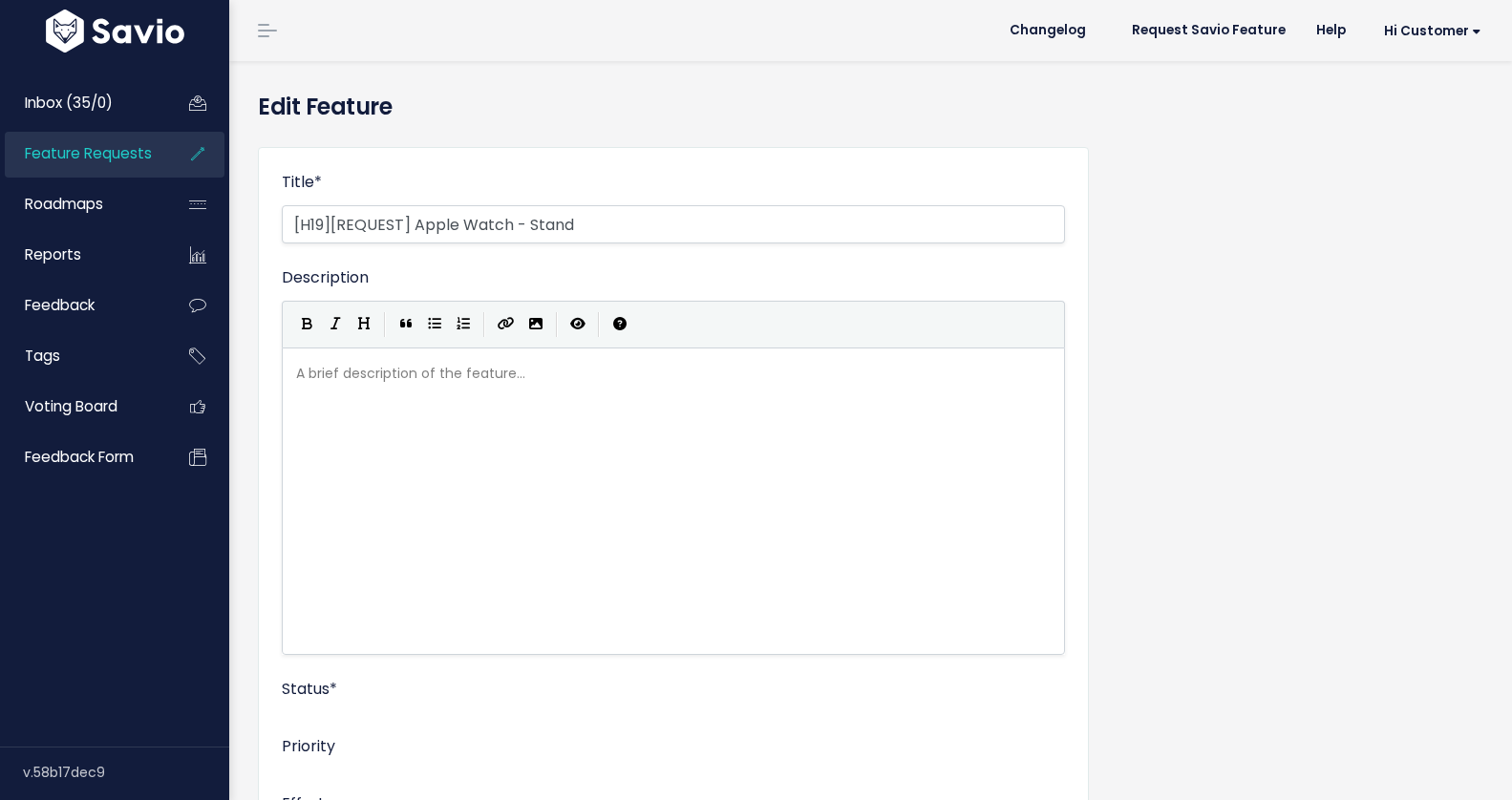
select select
click at [634, 232] on input "[H19][REQUEST] Apple Watch - Stand" at bounding box center [673, 224] width 783 height 38
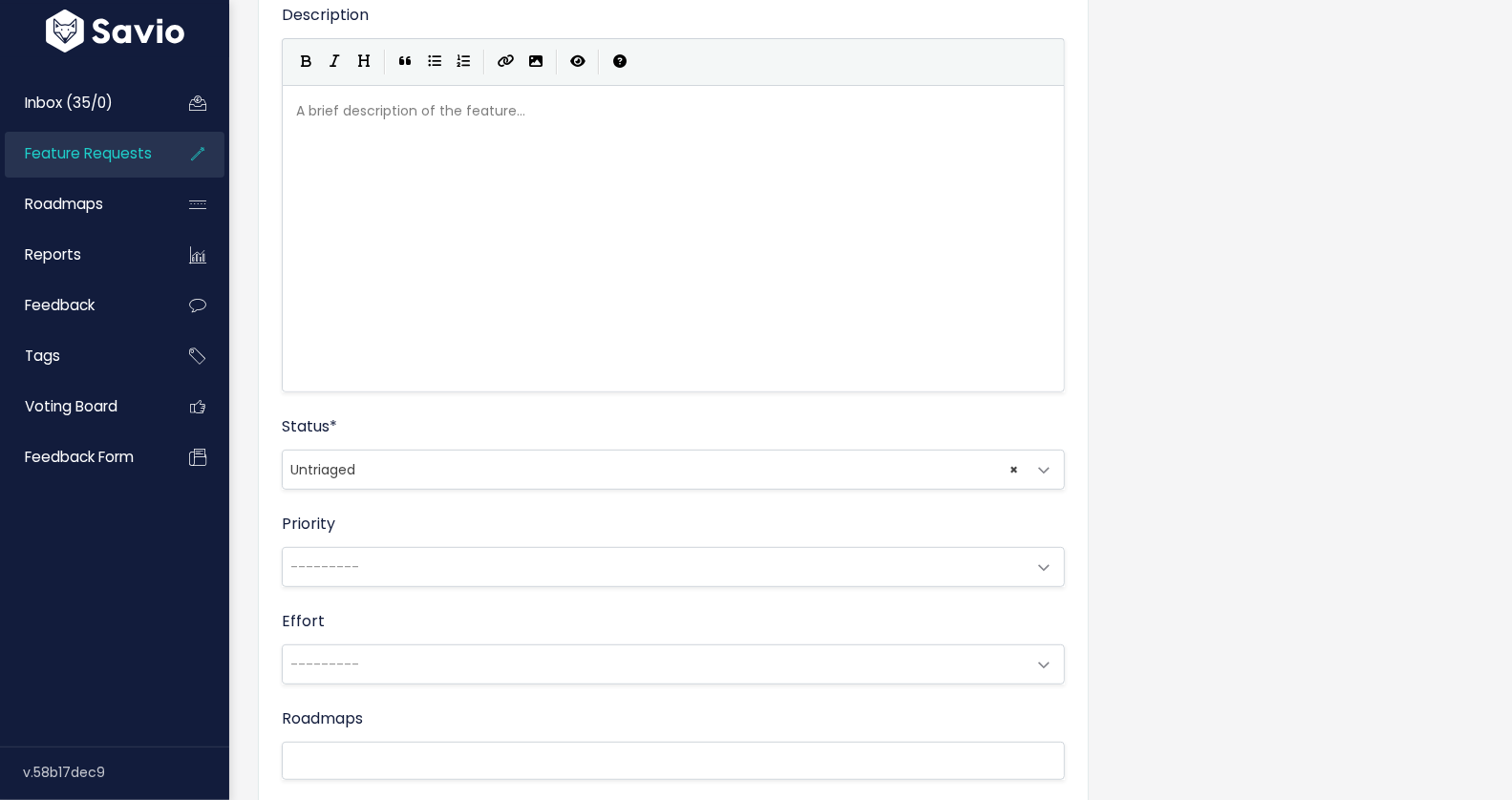
scroll to position [602, 0]
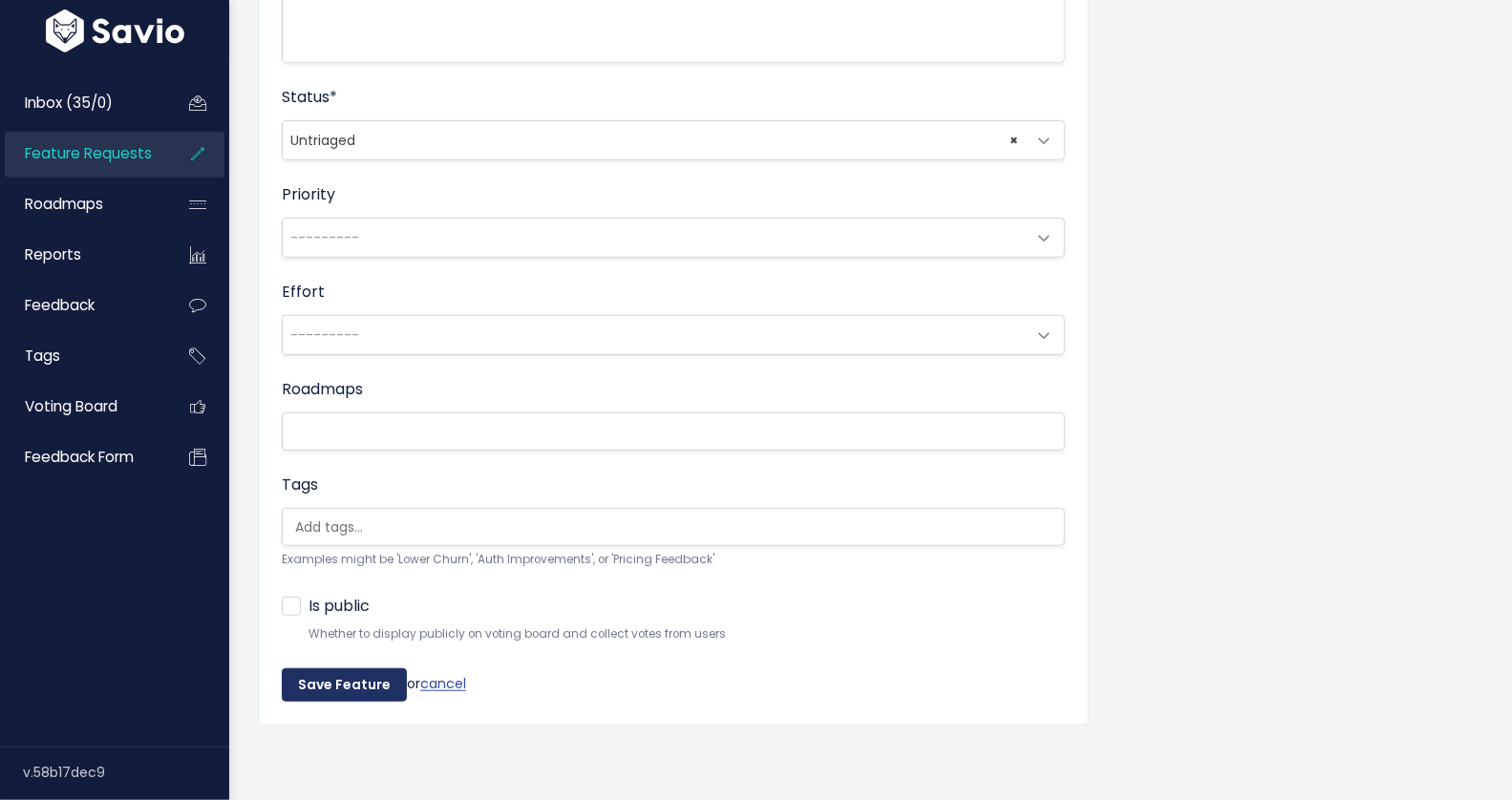
type input "[H19][REQUEST] Apple Watch - Standalone"
click at [331, 669] on input "Save Feature" at bounding box center [344, 685] width 126 height 34
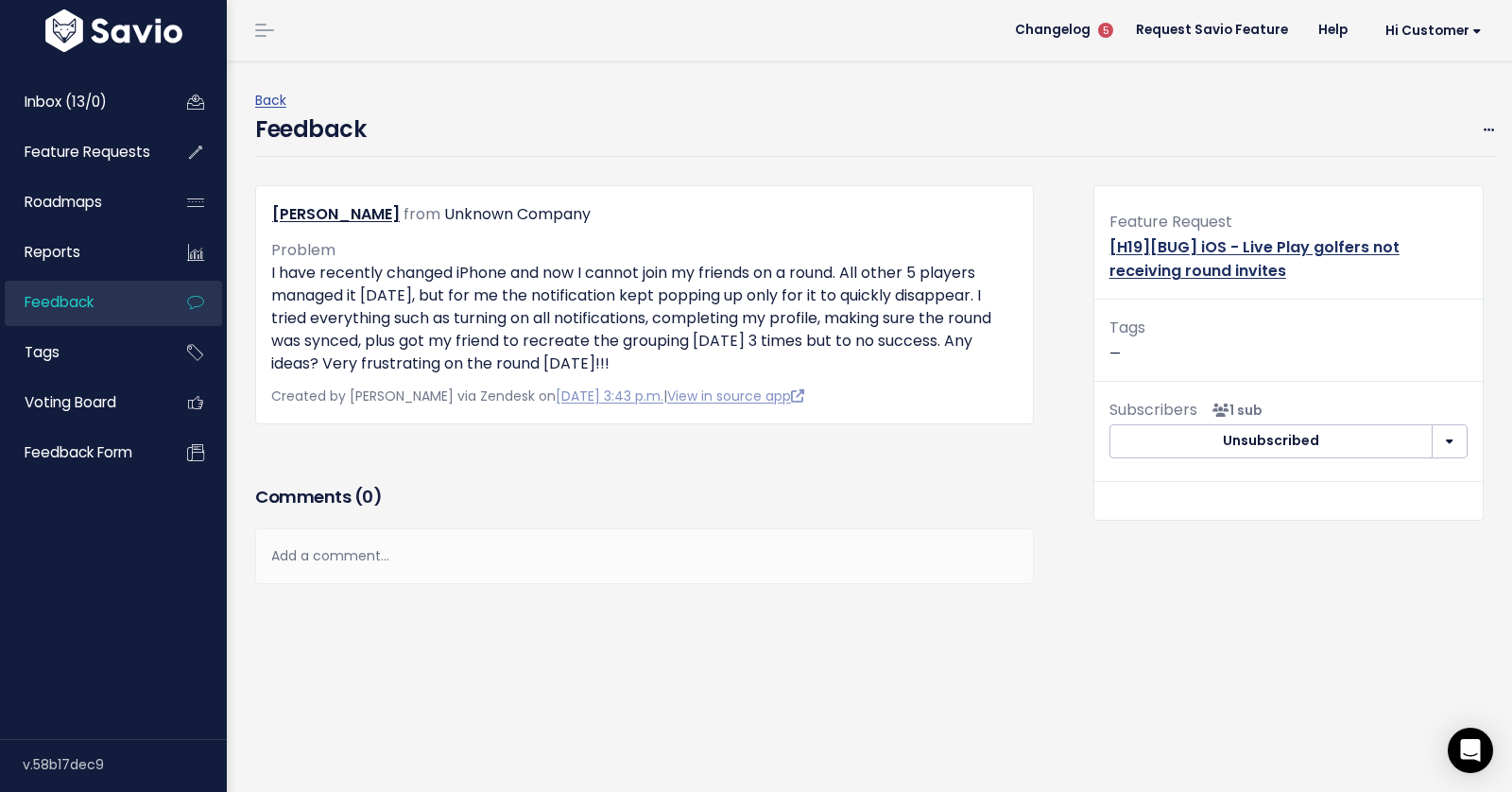
click at [1223, 244] on link "[H19][BUG] iOS - Live Play golfers not receiving round invites" at bounding box center [1254, 258] width 290 height 46
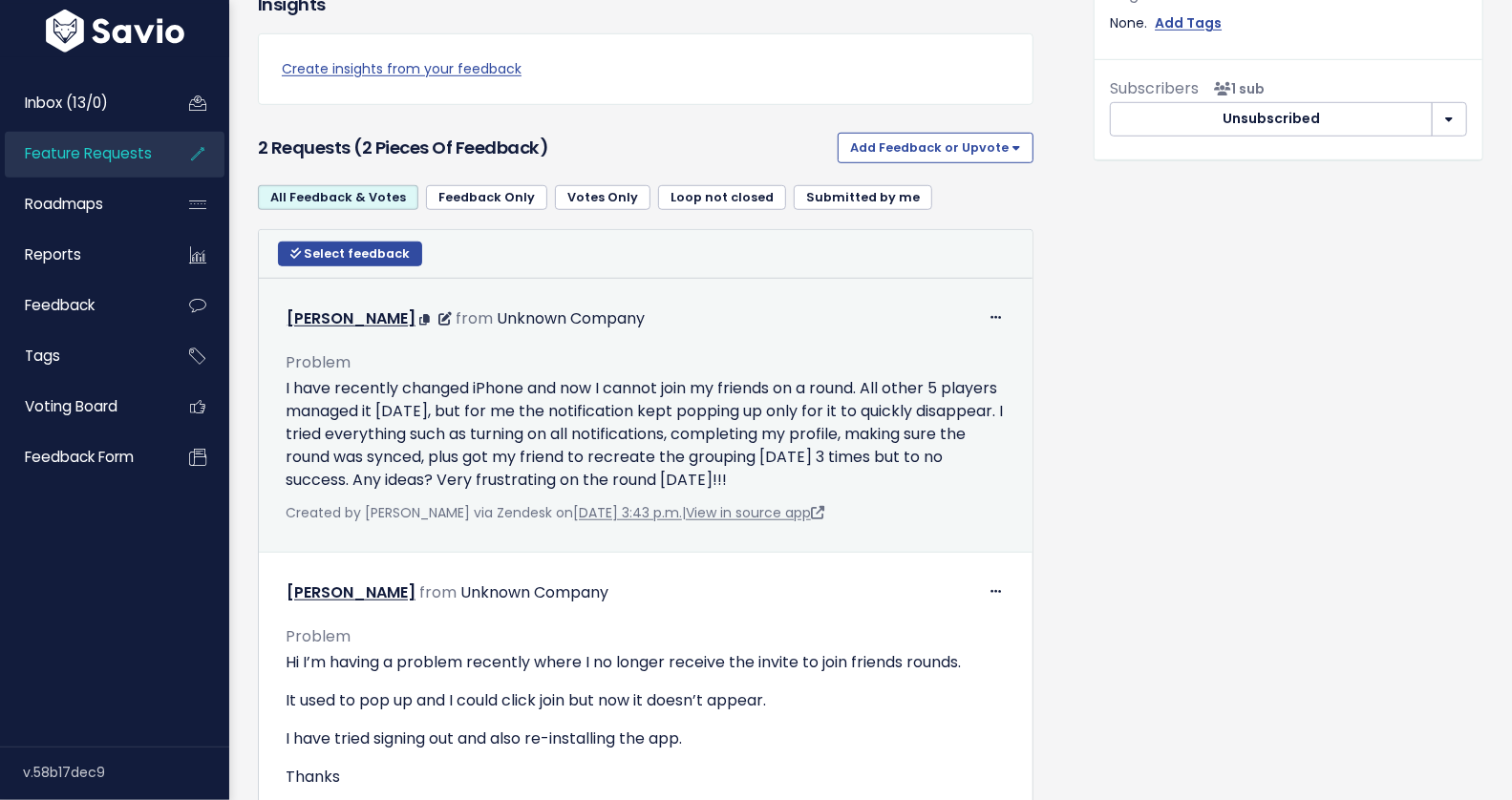
scroll to position [944, 0]
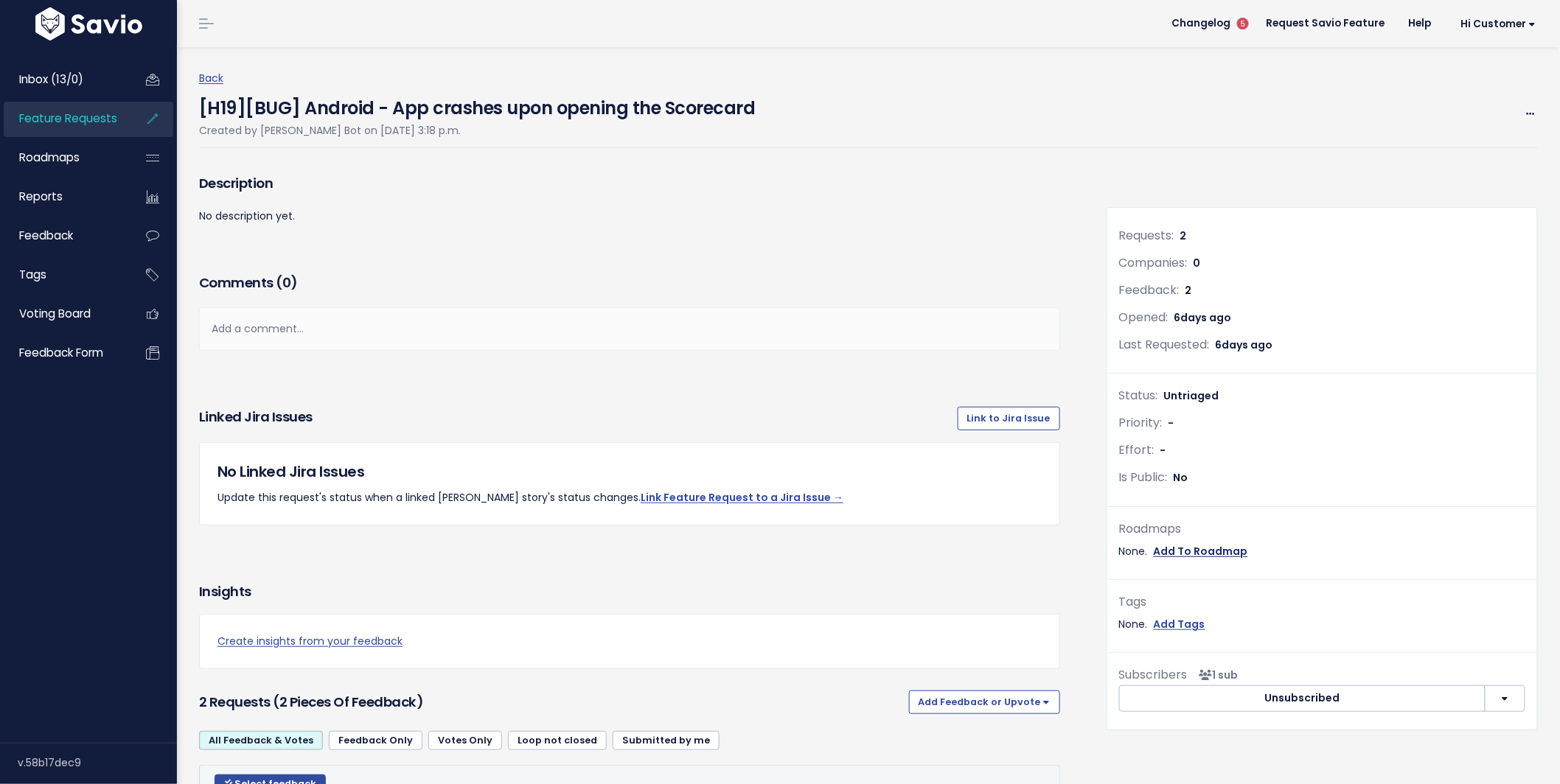
click at [1199, 548] on link "Add To Roadmap" at bounding box center [1200, 552] width 95 height 18
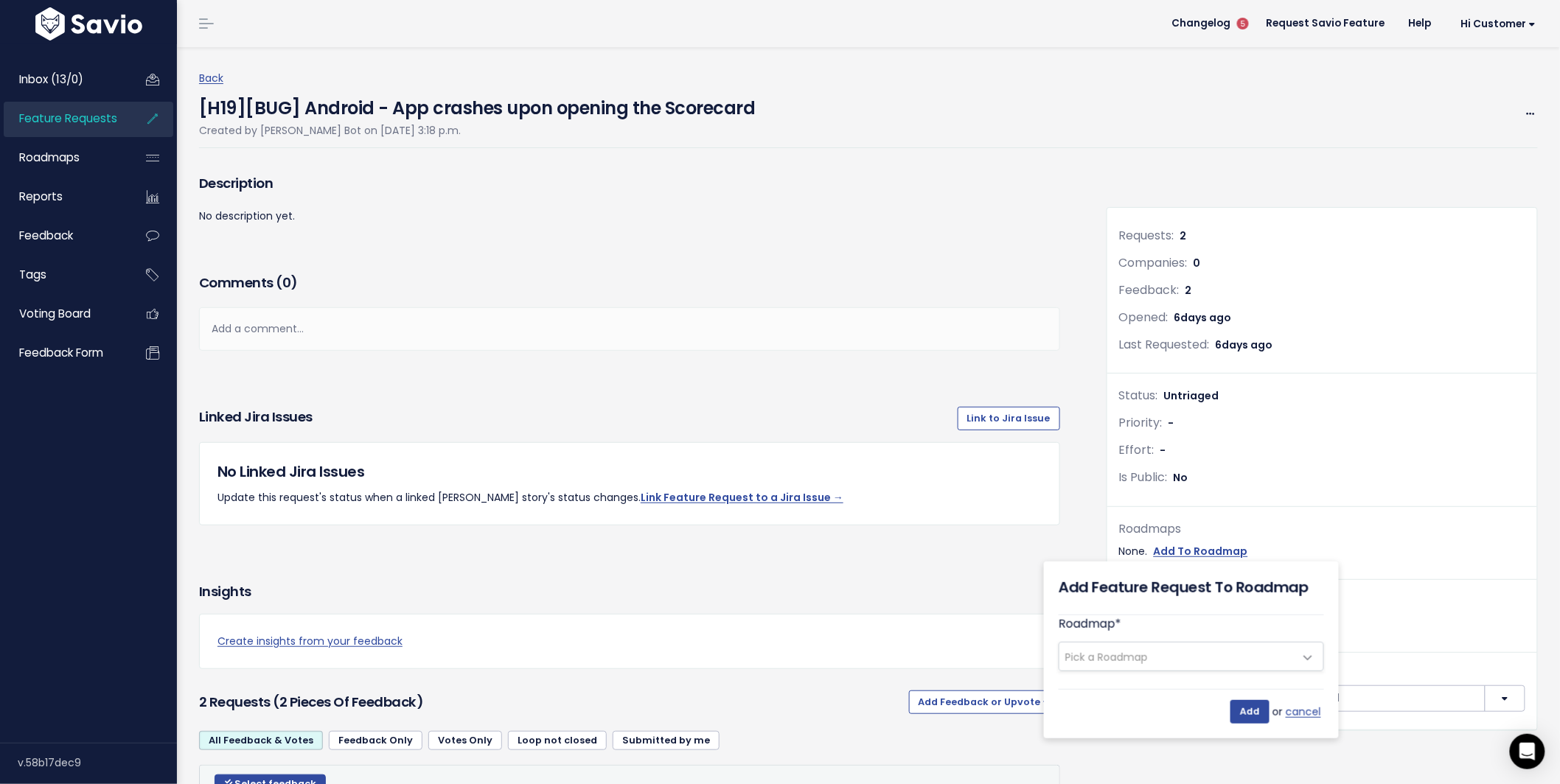
click at [1051, 484] on div "Linked Jira issues Link to Jira Issue No Linked Jira Issues Update this request…" at bounding box center [629, 460] width 883 height 131
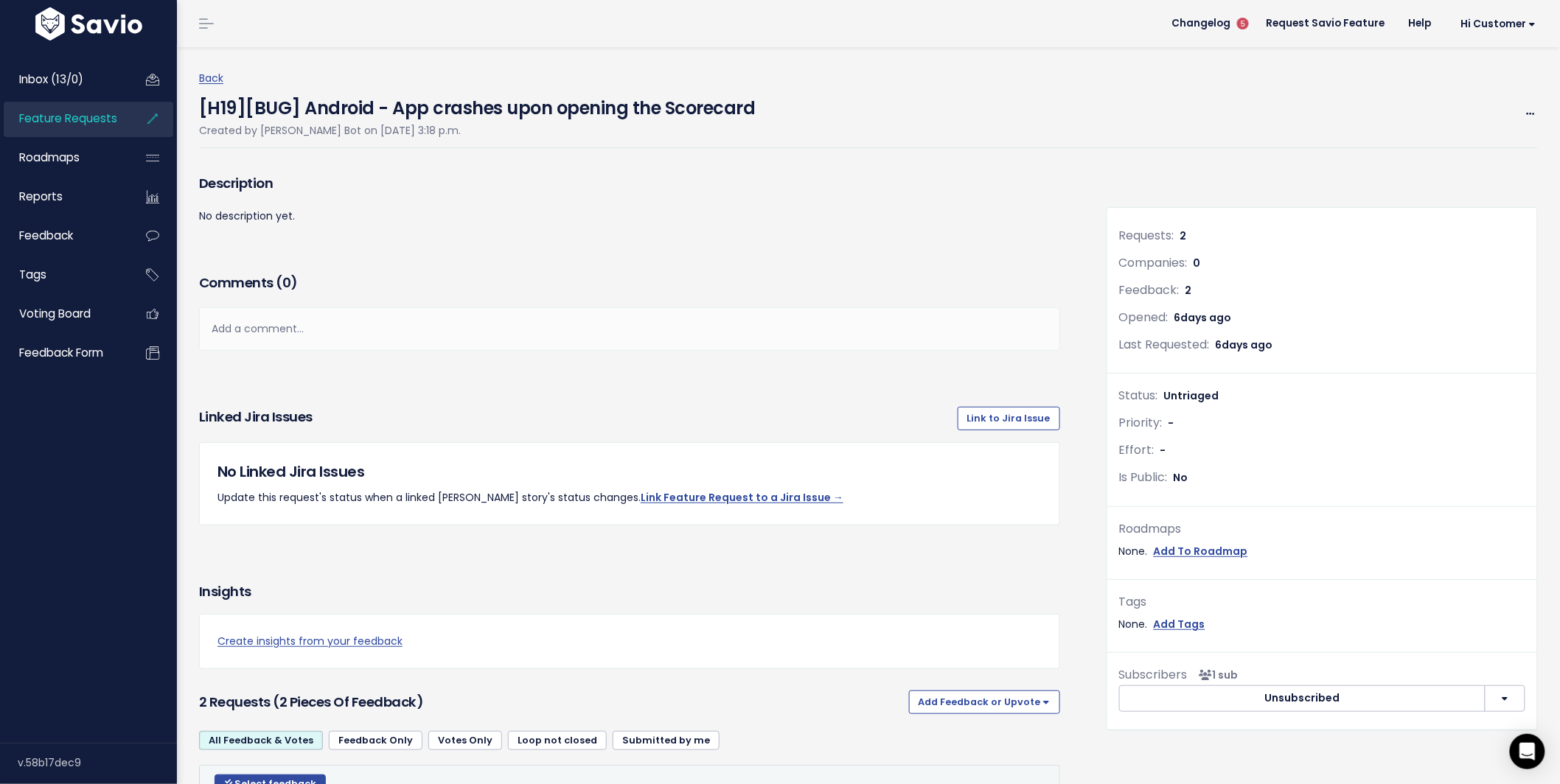
click at [1201, 581] on div "Requests: 2 Companies: 0 Feedback: 2 Opened: 6 days ago Last Requested: 6 days …" at bounding box center [1322, 468] width 430 height 521
click at [1186, 547] on link "Add To Roadmap" at bounding box center [1200, 552] width 95 height 18
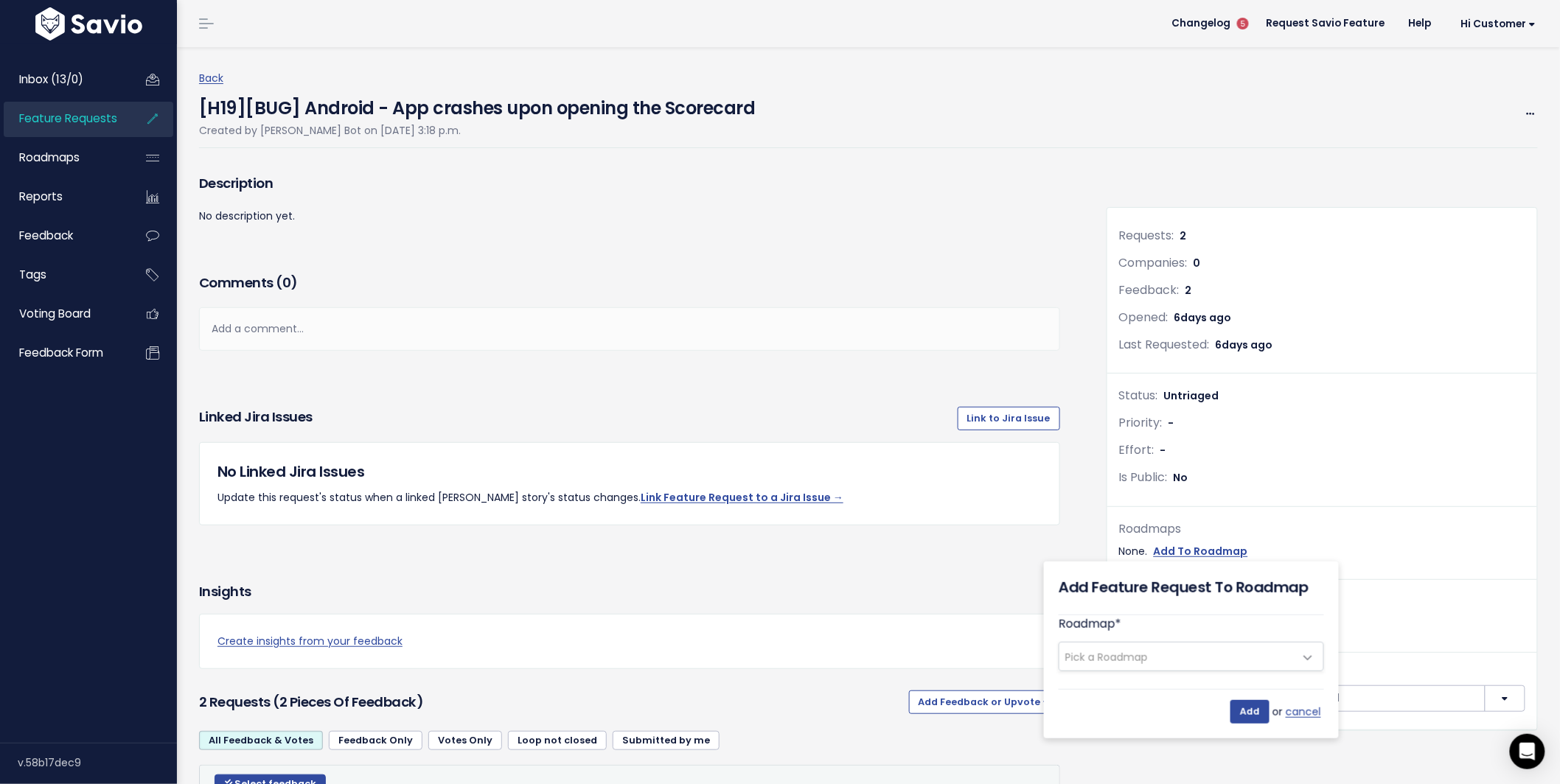
click at [1147, 658] on span "Pick a Roadmap" at bounding box center [1106, 657] width 83 height 14
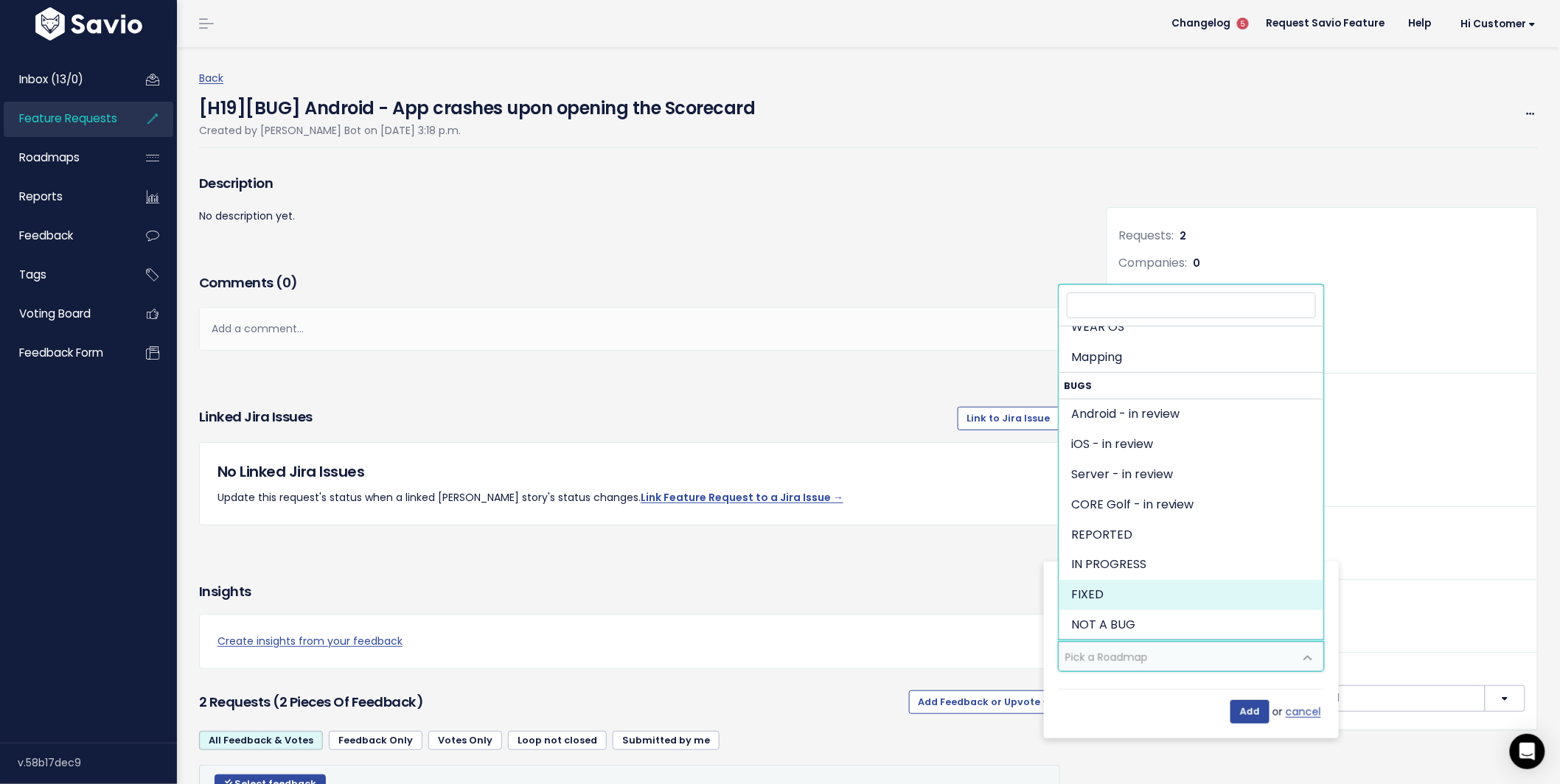
scroll to position [1025, 0]
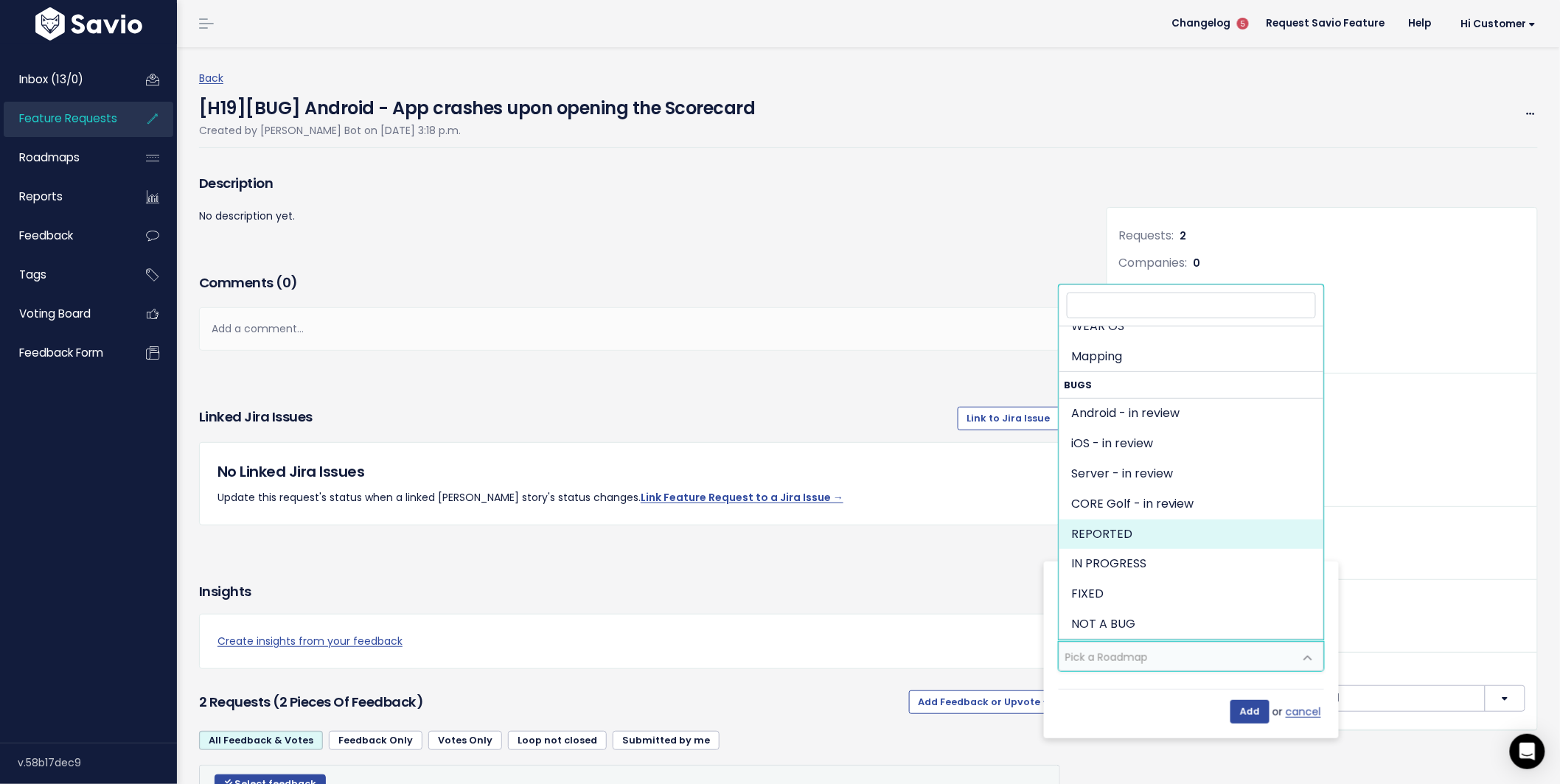
select select "1279"
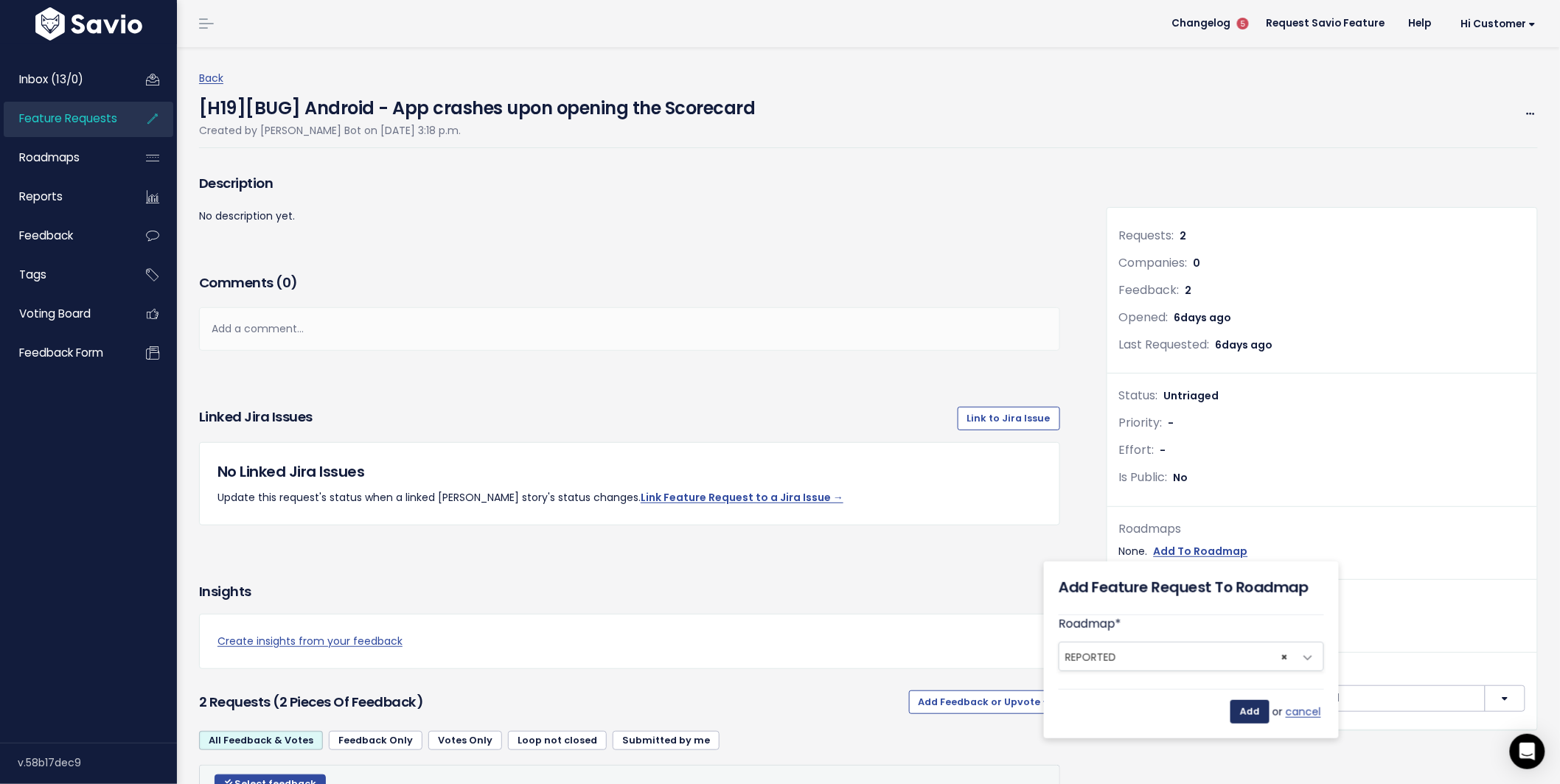
click at [1244, 714] on input "Add" at bounding box center [1250, 711] width 39 height 23
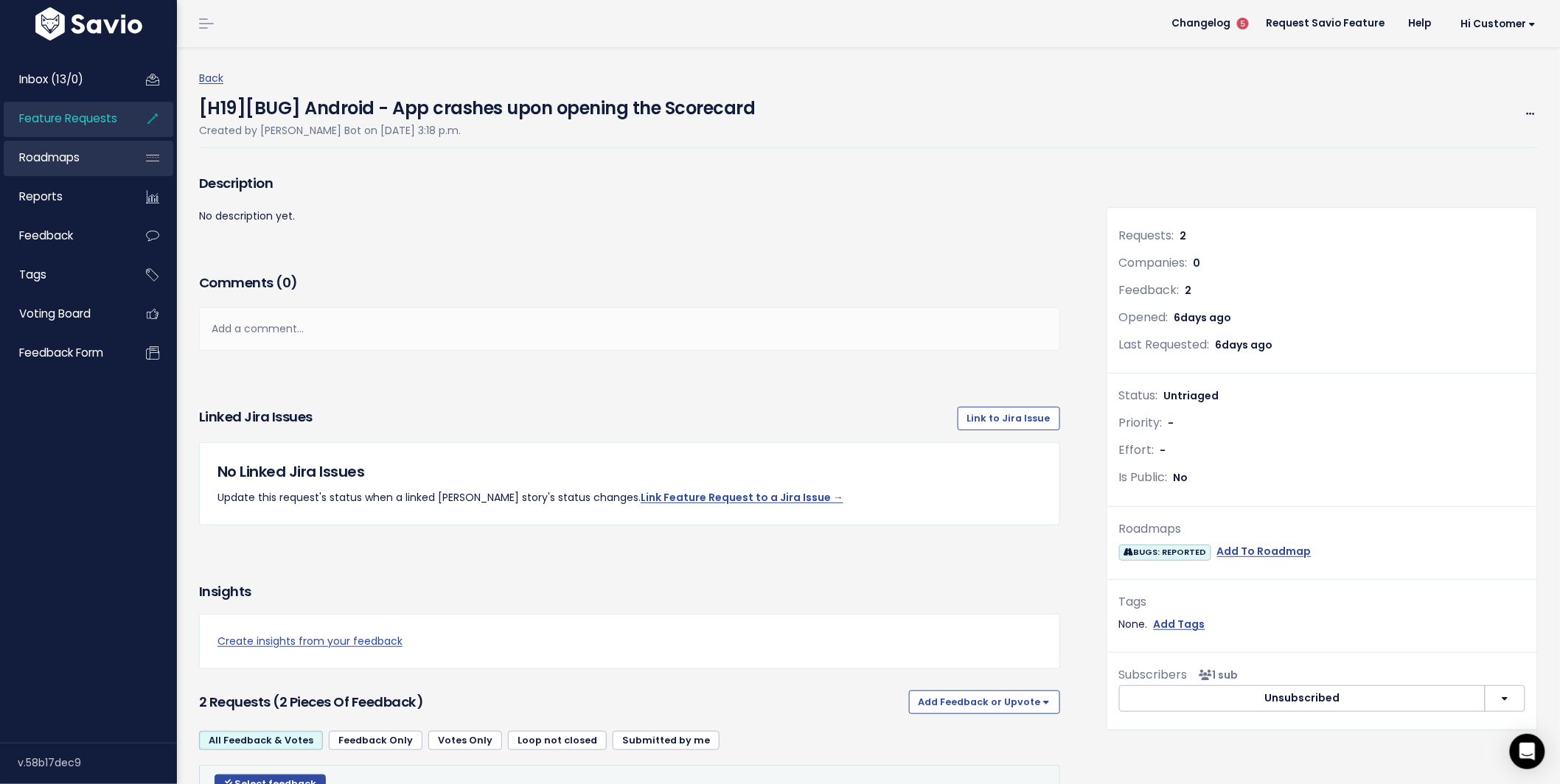
click at [57, 159] on span "Roadmaps" at bounding box center [49, 157] width 61 height 15
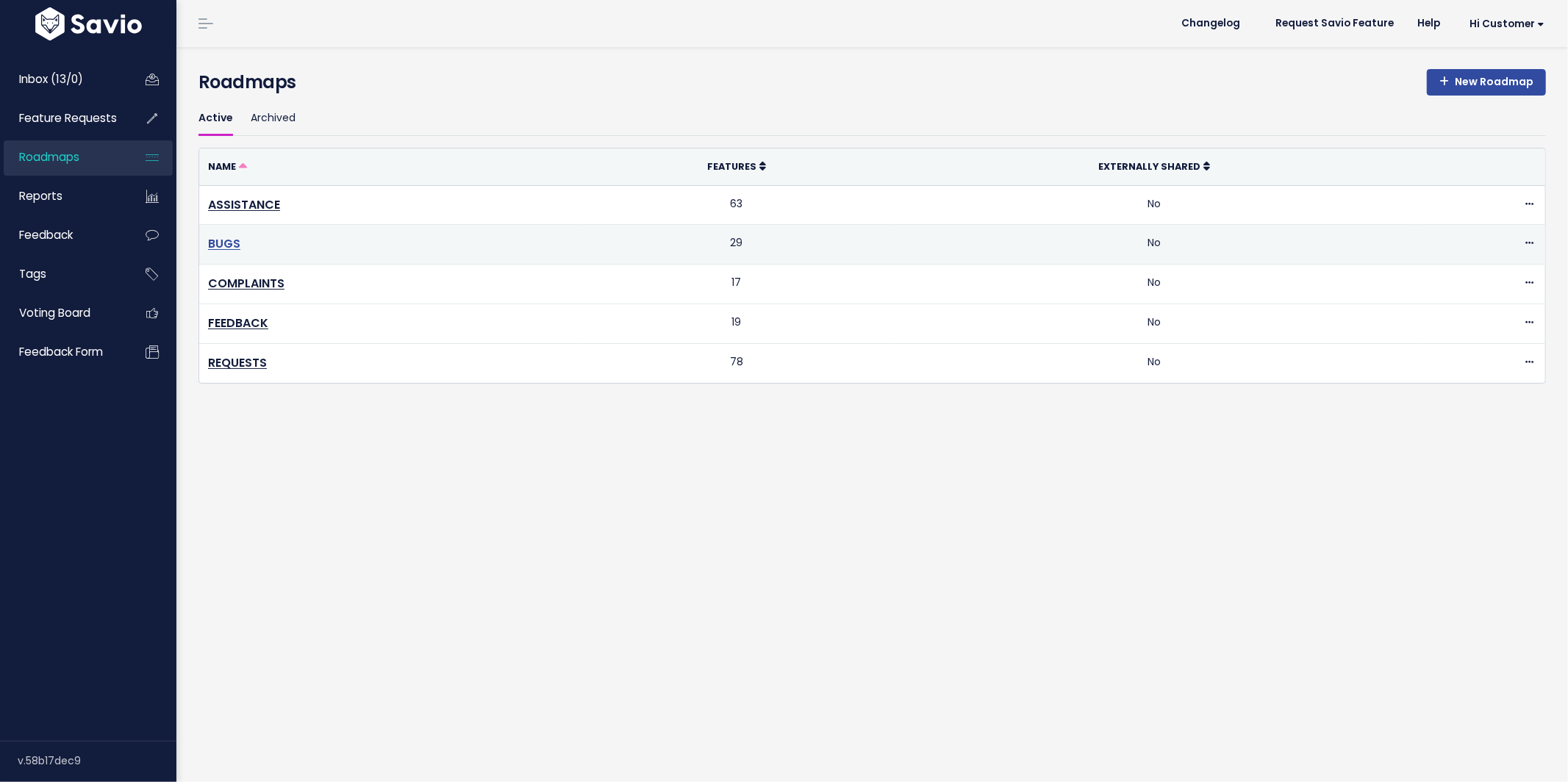
click at [230, 238] on link "BUGS" at bounding box center [224, 244] width 32 height 17
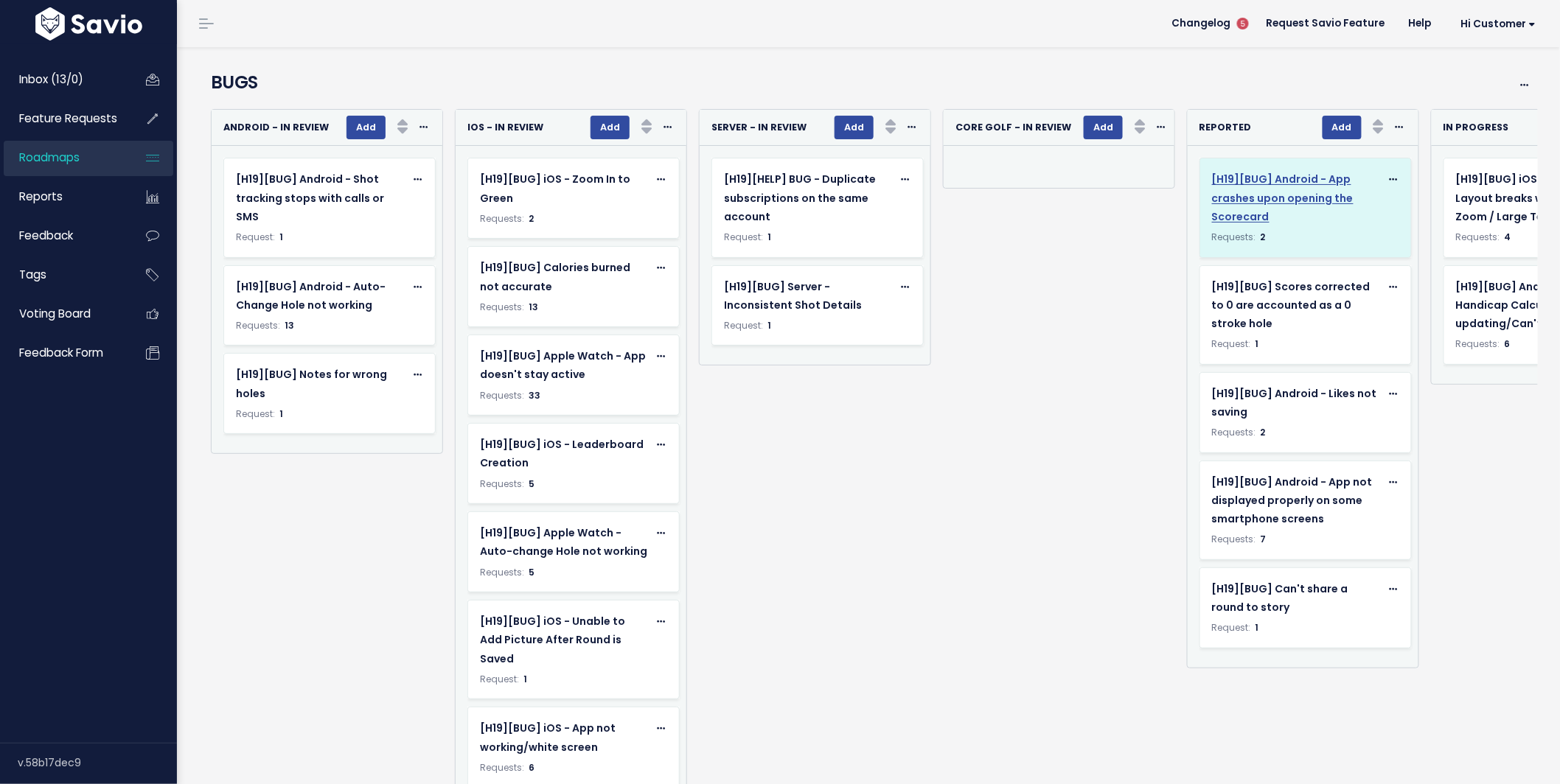
click at [1291, 194] on span "[H19][BUG] Android - App crashes upon opening the Scorecard" at bounding box center [1282, 198] width 142 height 51
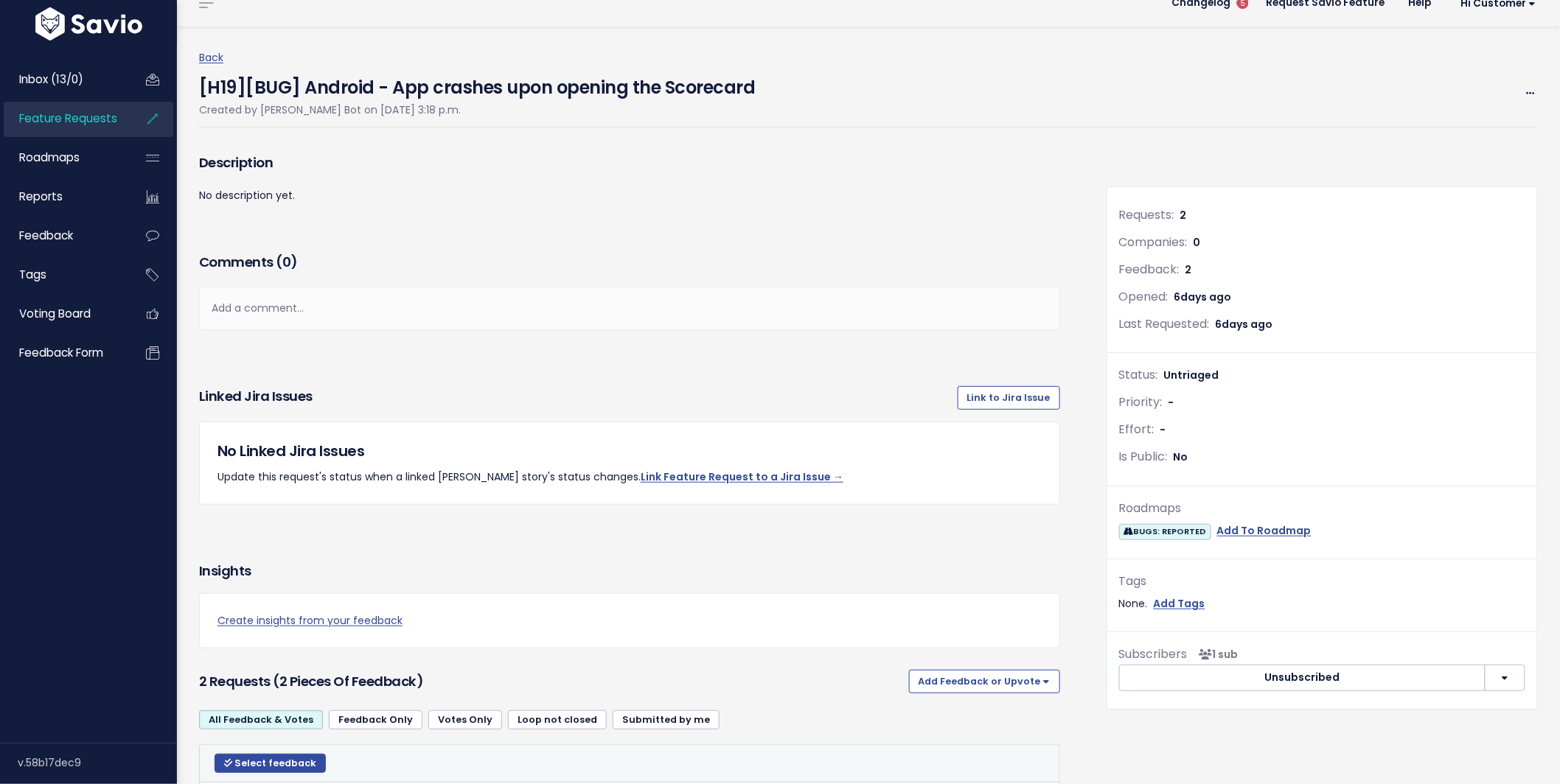
scroll to position [101, 0]
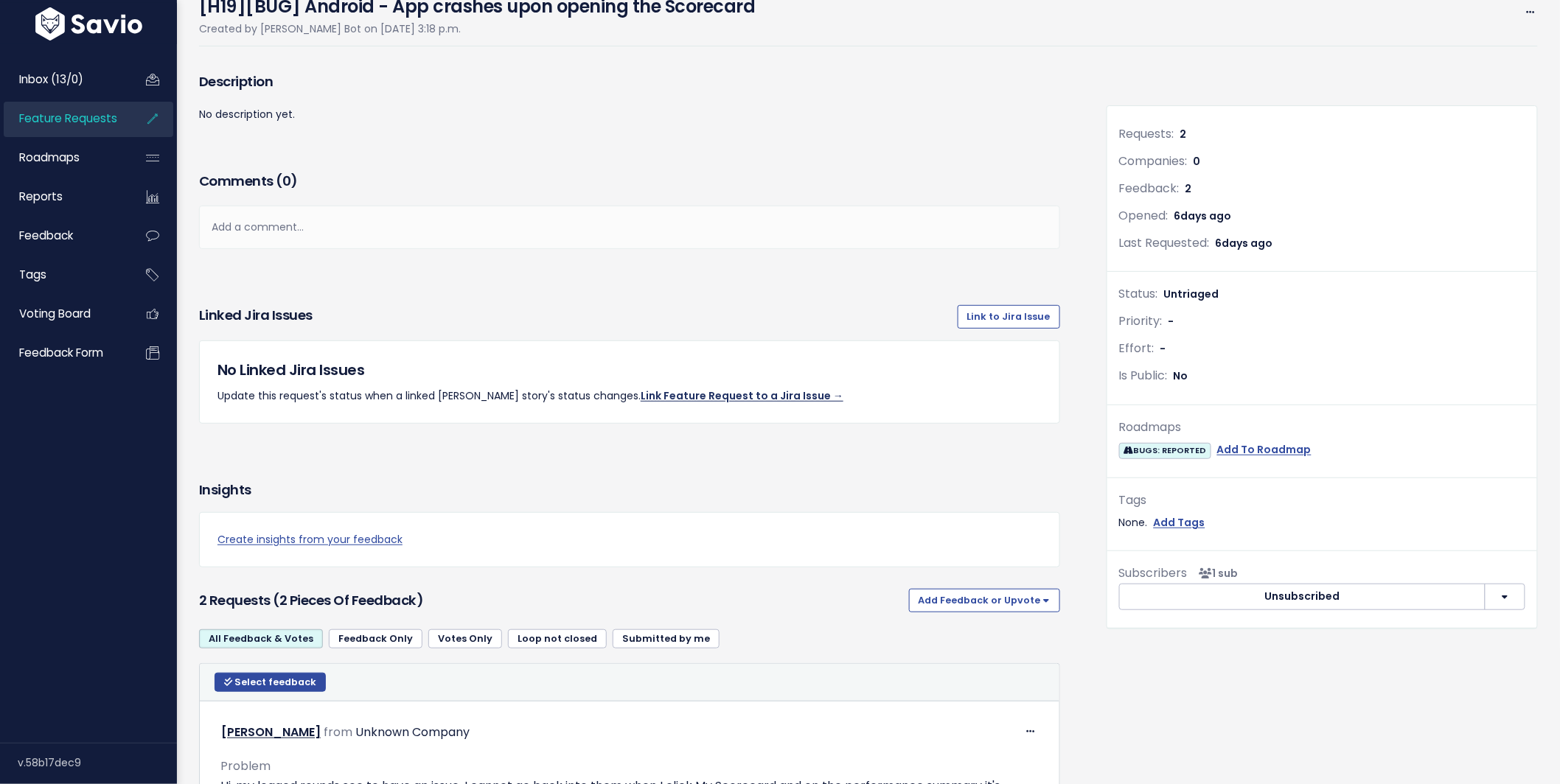
click at [714, 397] on link "Link Feature Request to a Jira Issue →" at bounding box center [742, 395] width 203 height 14
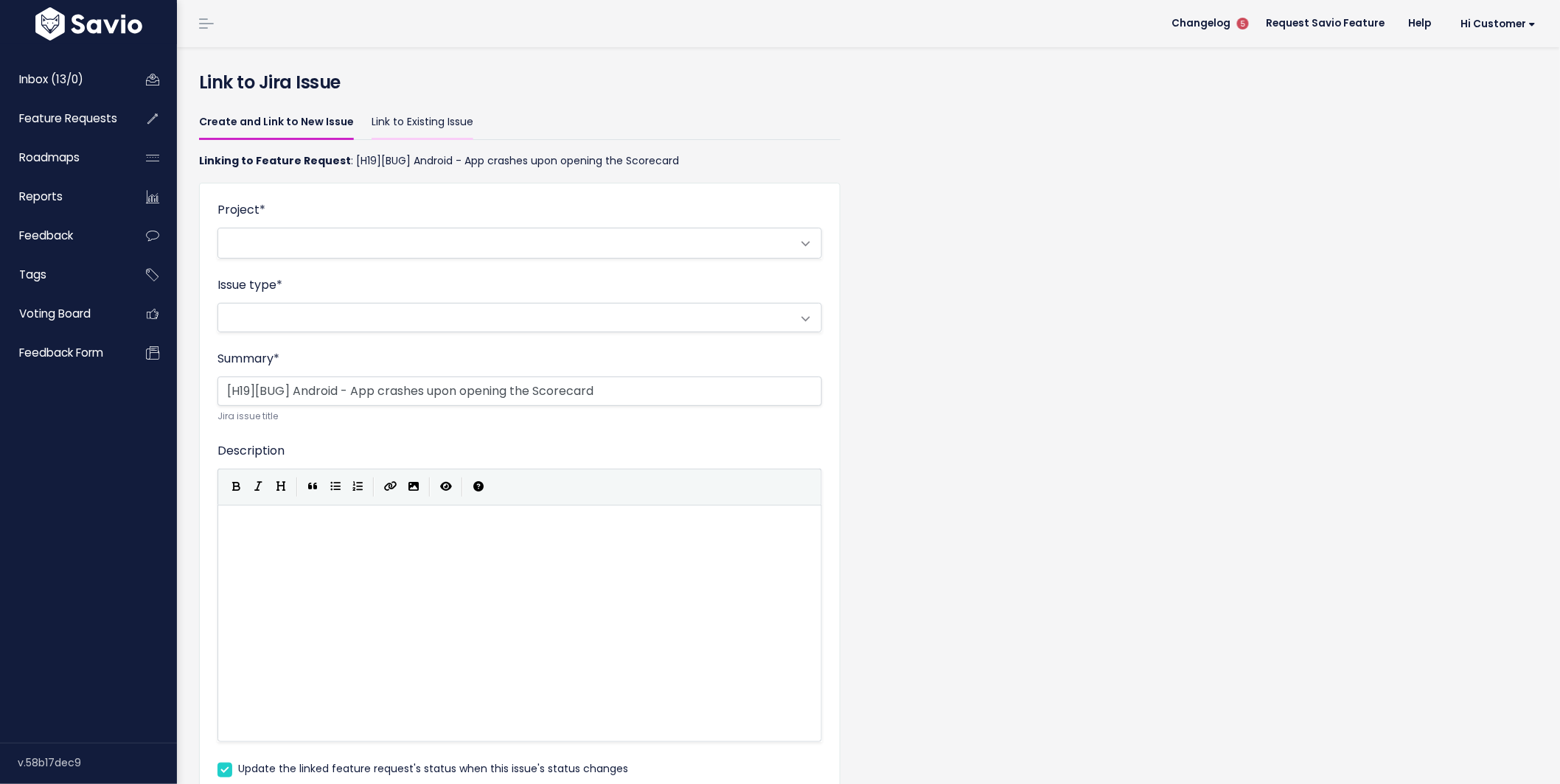
click at [405, 124] on link "Link to Existing Issue" at bounding box center [422, 123] width 101 height 35
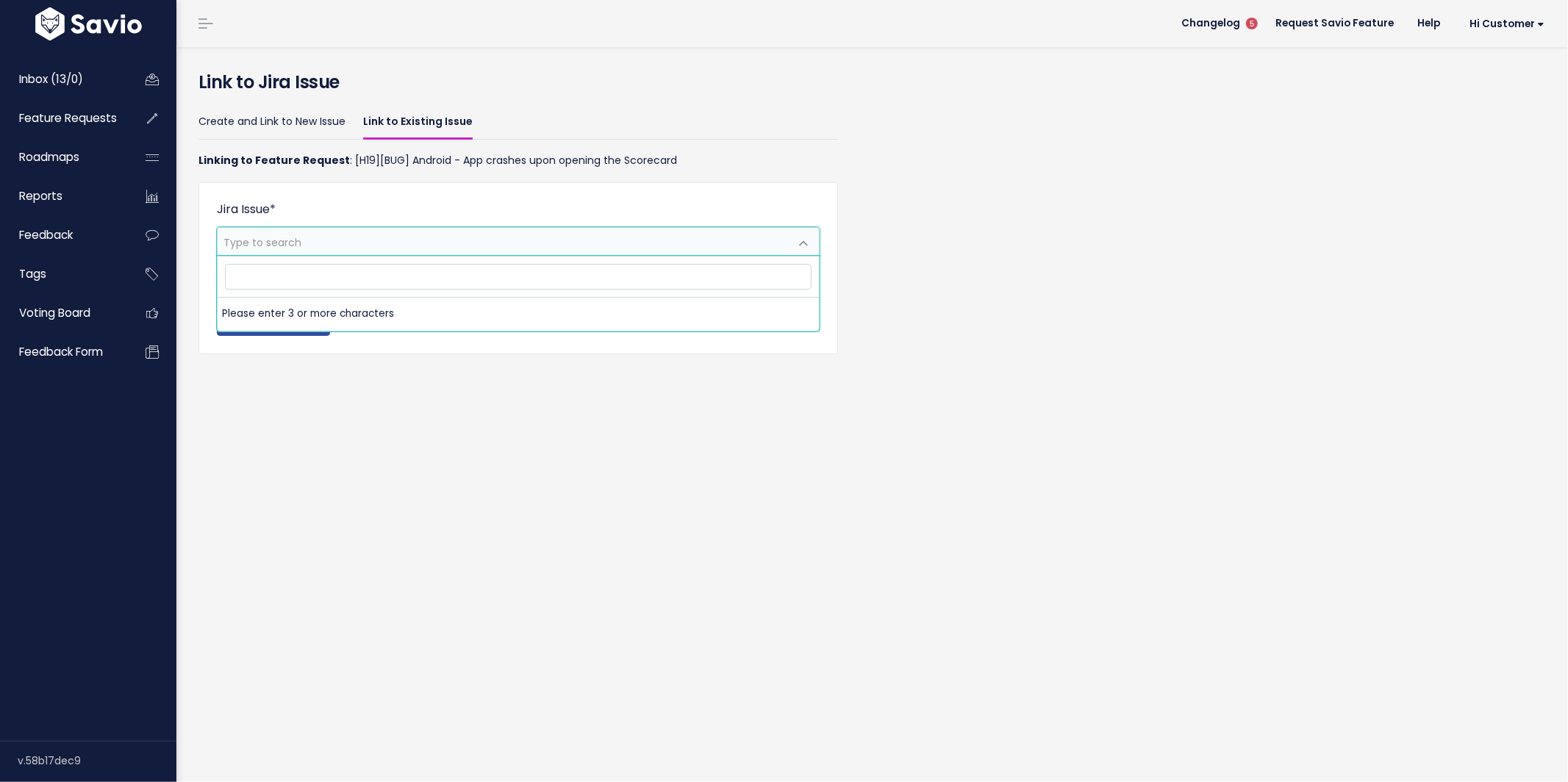
click at [281, 244] on span "Type to search" at bounding box center [262, 242] width 78 height 14
type input "crashes"
click at [295, 279] on input "search" at bounding box center [518, 277] width 587 height 26
paste input "[Android] App crashes upon opening the Scorecard"
click at [282, 279] on input "[Android] App crashes upon opening the Scorecard" at bounding box center [518, 277] width 587 height 26
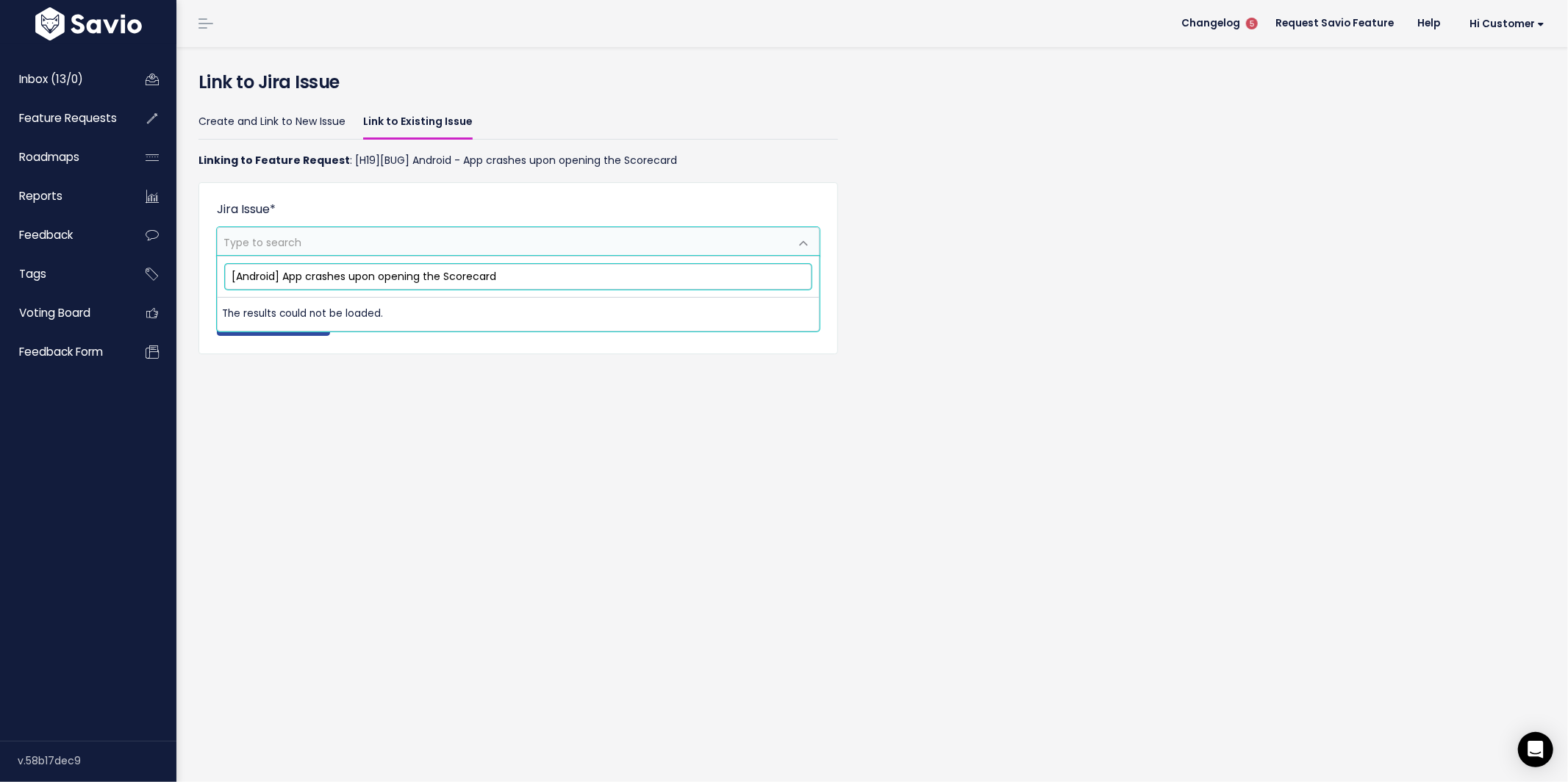
type input "[Android] App crashes upon opening the Scorecard"
click at [277, 272] on input "[Android] App crashes upon opening the Scorecard" at bounding box center [518, 277] width 587 height 26
paste input "[URL][DOMAIN_NAME]"
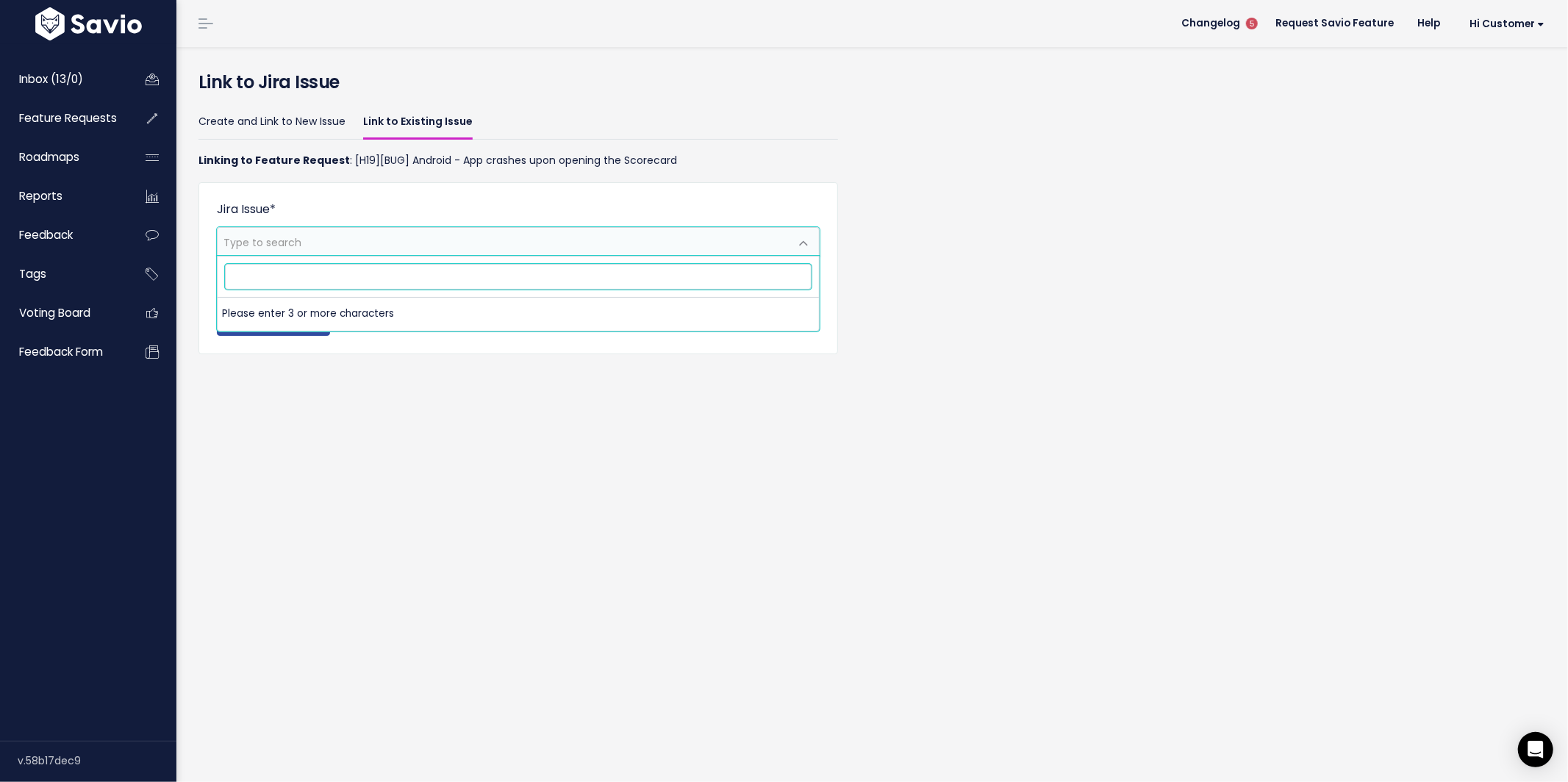
type input "[URL][DOMAIN_NAME]"
click at [334, 285] on input "search" at bounding box center [518, 277] width 587 height 26
type input "scorecard"
click at [297, 242] on span "Type to search" at bounding box center [262, 242] width 78 height 14
type input "scorecard"
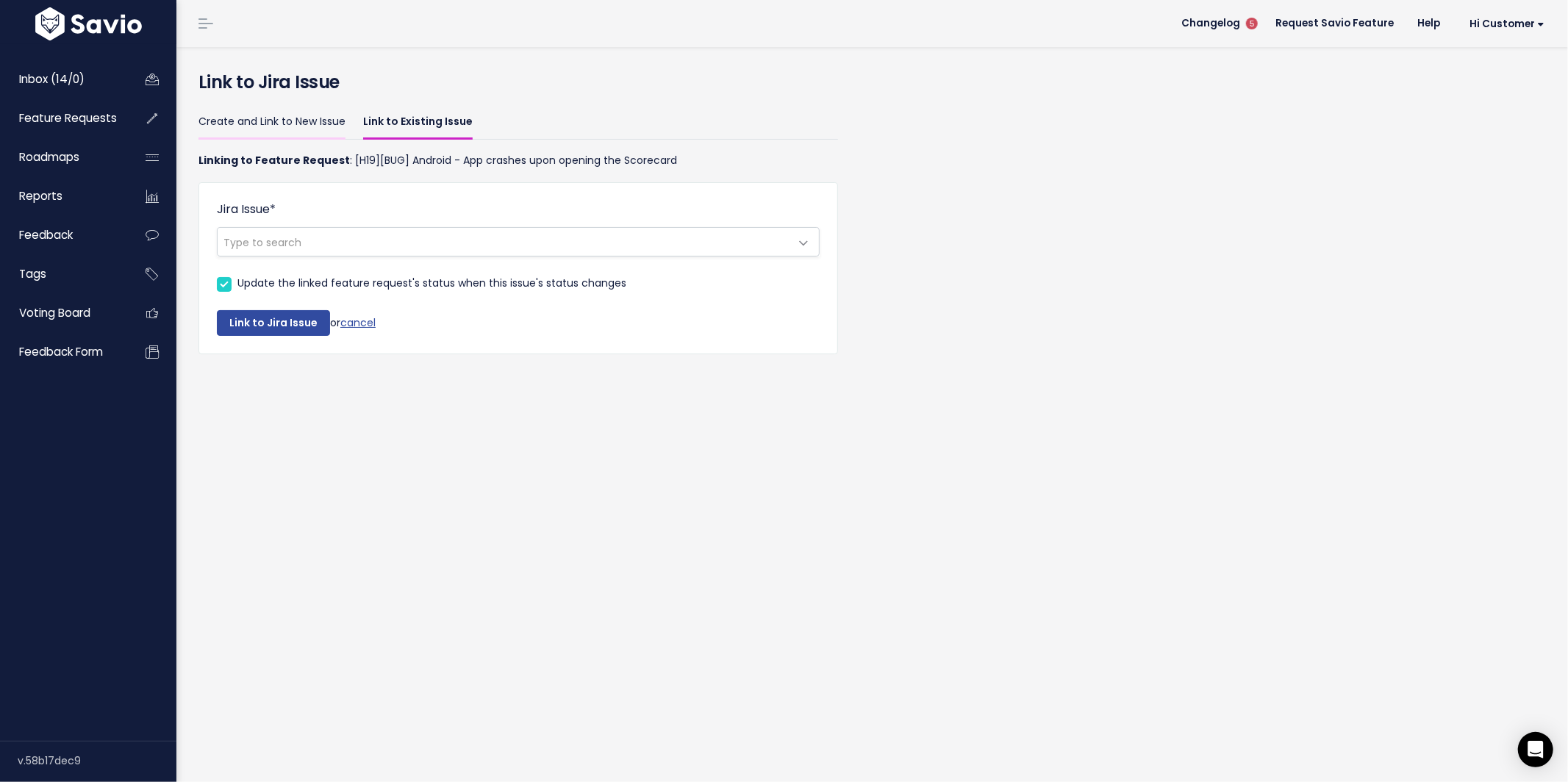
click at [303, 126] on link "Create and Link to New Issue" at bounding box center [272, 122] width 147 height 35
click at [302, 119] on link "Create and Link to New Issue" at bounding box center [272, 122] width 147 height 35
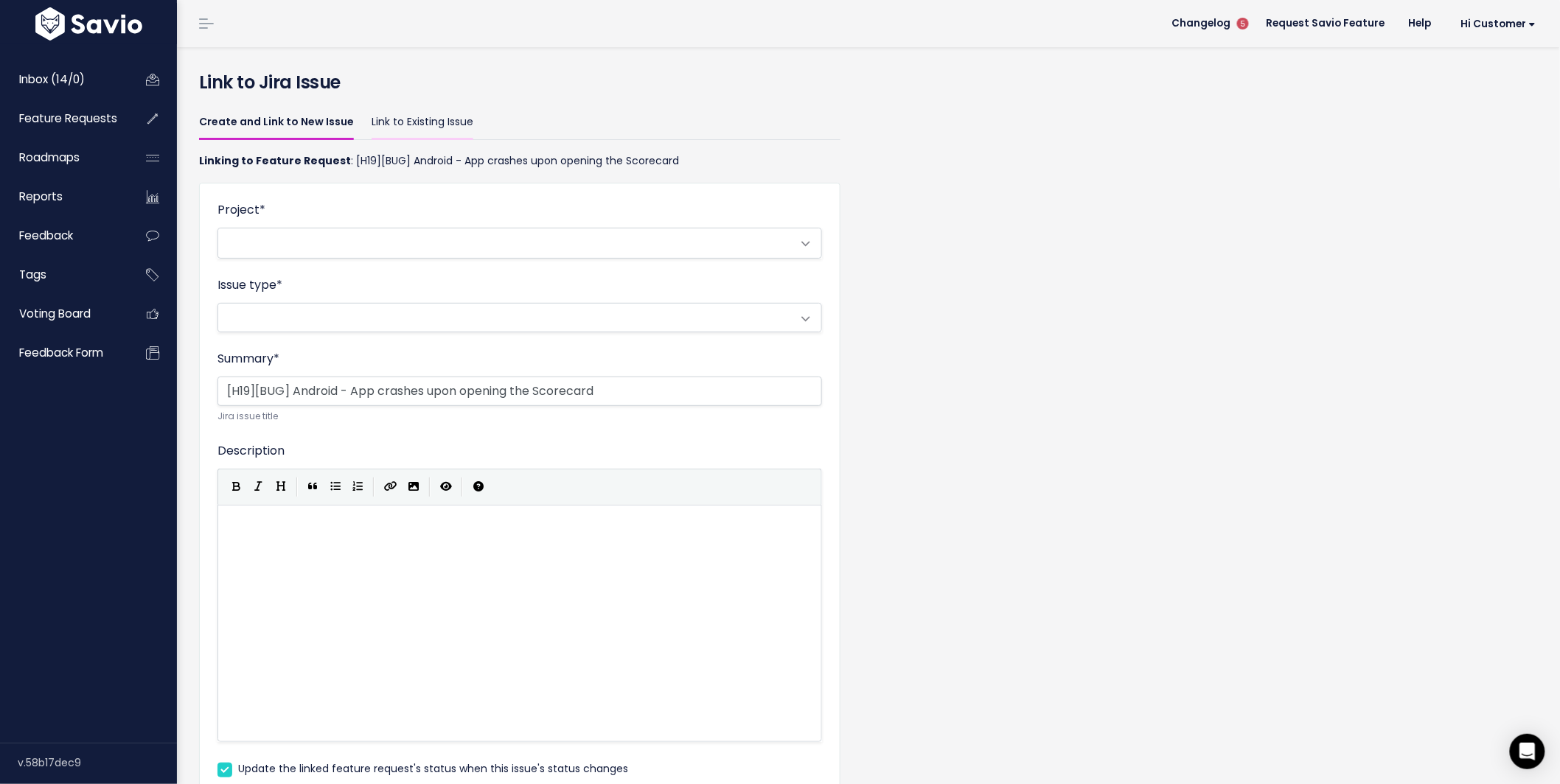
click at [406, 126] on link "Link to Existing Issue" at bounding box center [422, 123] width 101 height 35
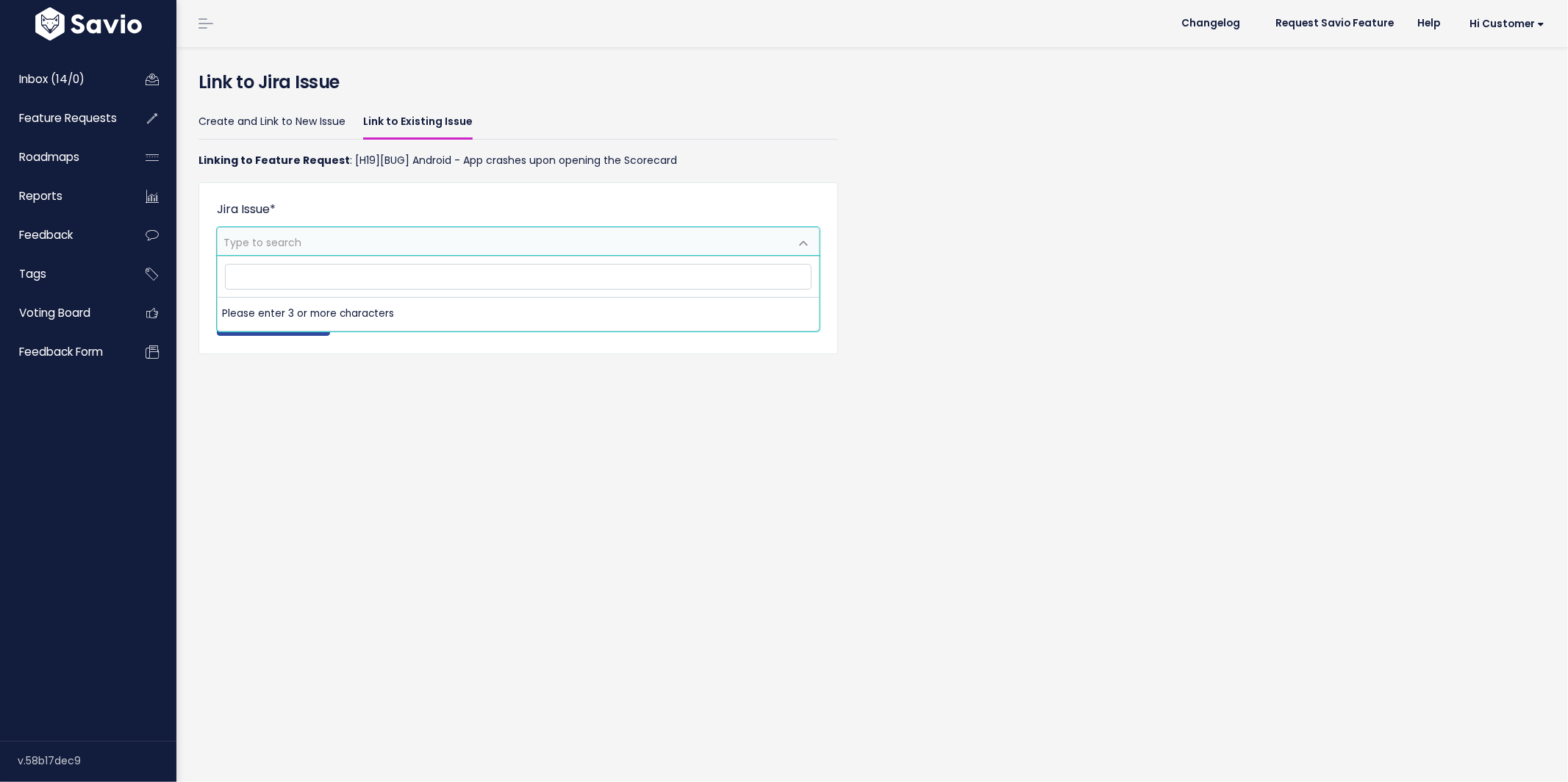
click at [301, 233] on span "Type to search" at bounding box center [504, 242] width 572 height 28
type input "android"
click at [326, 101] on div "Create and Link to New Issue Link to Existing Issue Linking to Feature Request …" at bounding box center [518, 245] width 661 height 287
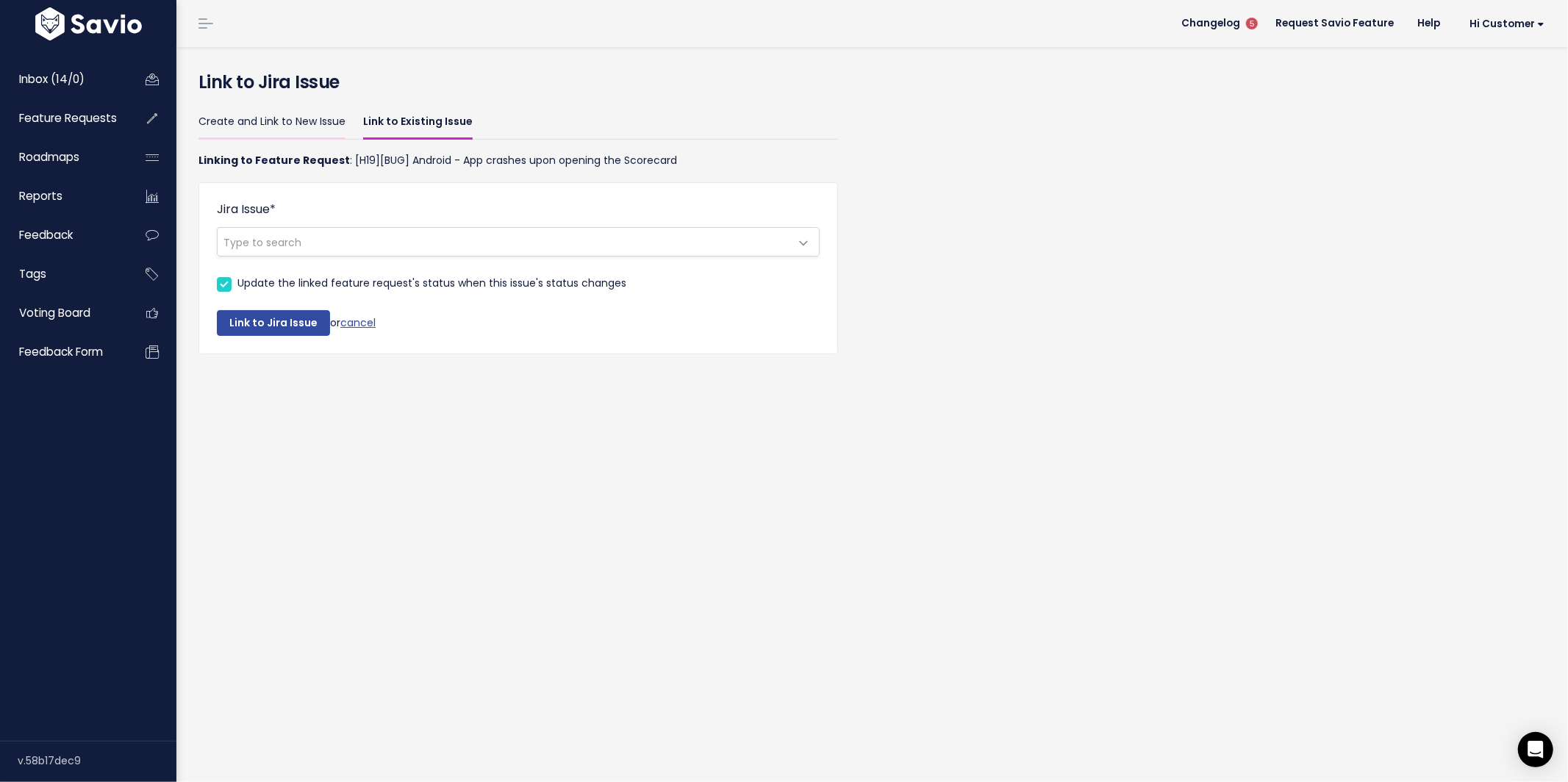
click at [308, 113] on link "Create and Link to New Issue" at bounding box center [272, 122] width 147 height 35
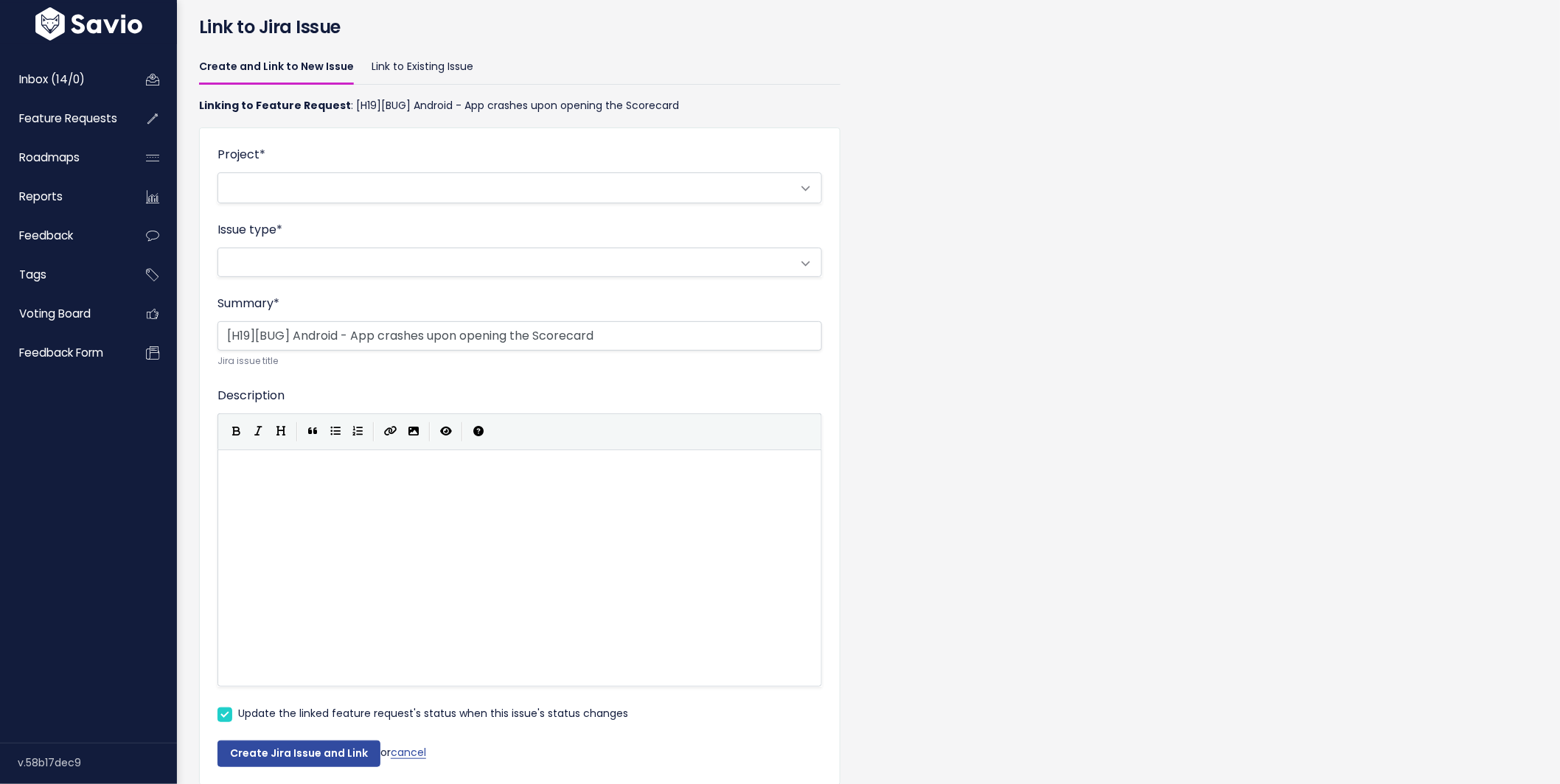
scroll to position [126, 0]
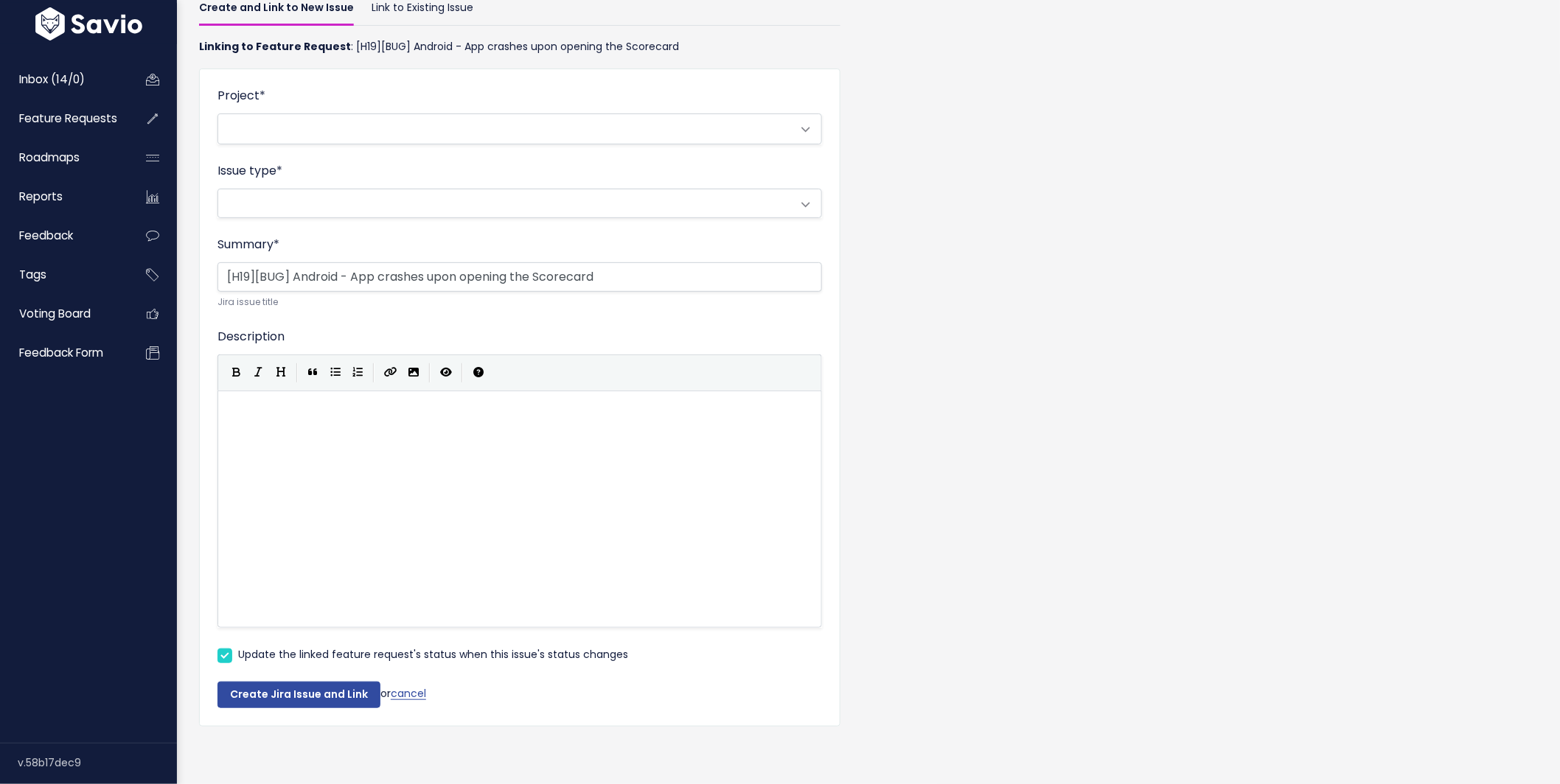
click at [409, 114] on span at bounding box center [505, 129] width 574 height 30
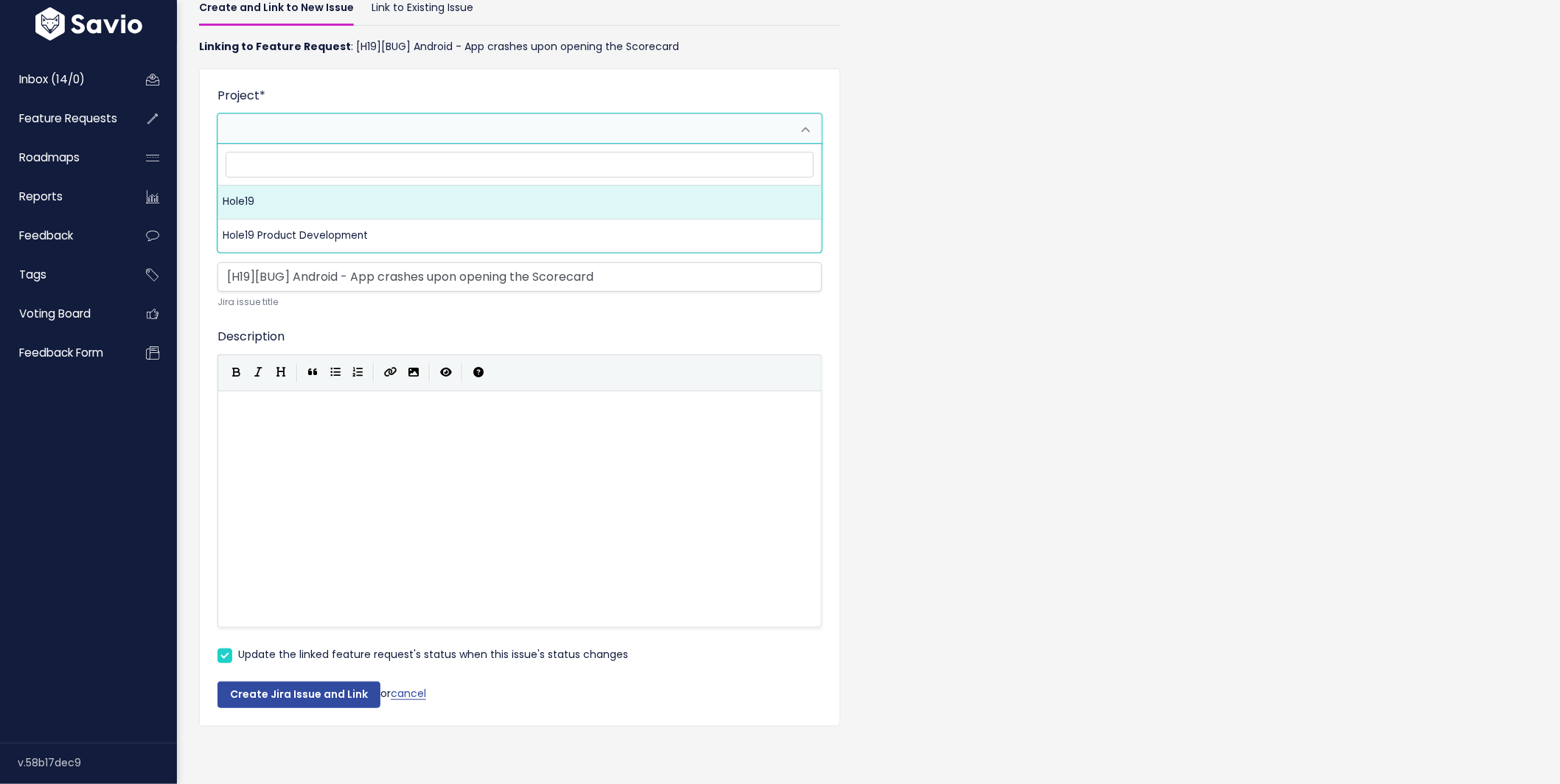
select select "10000"
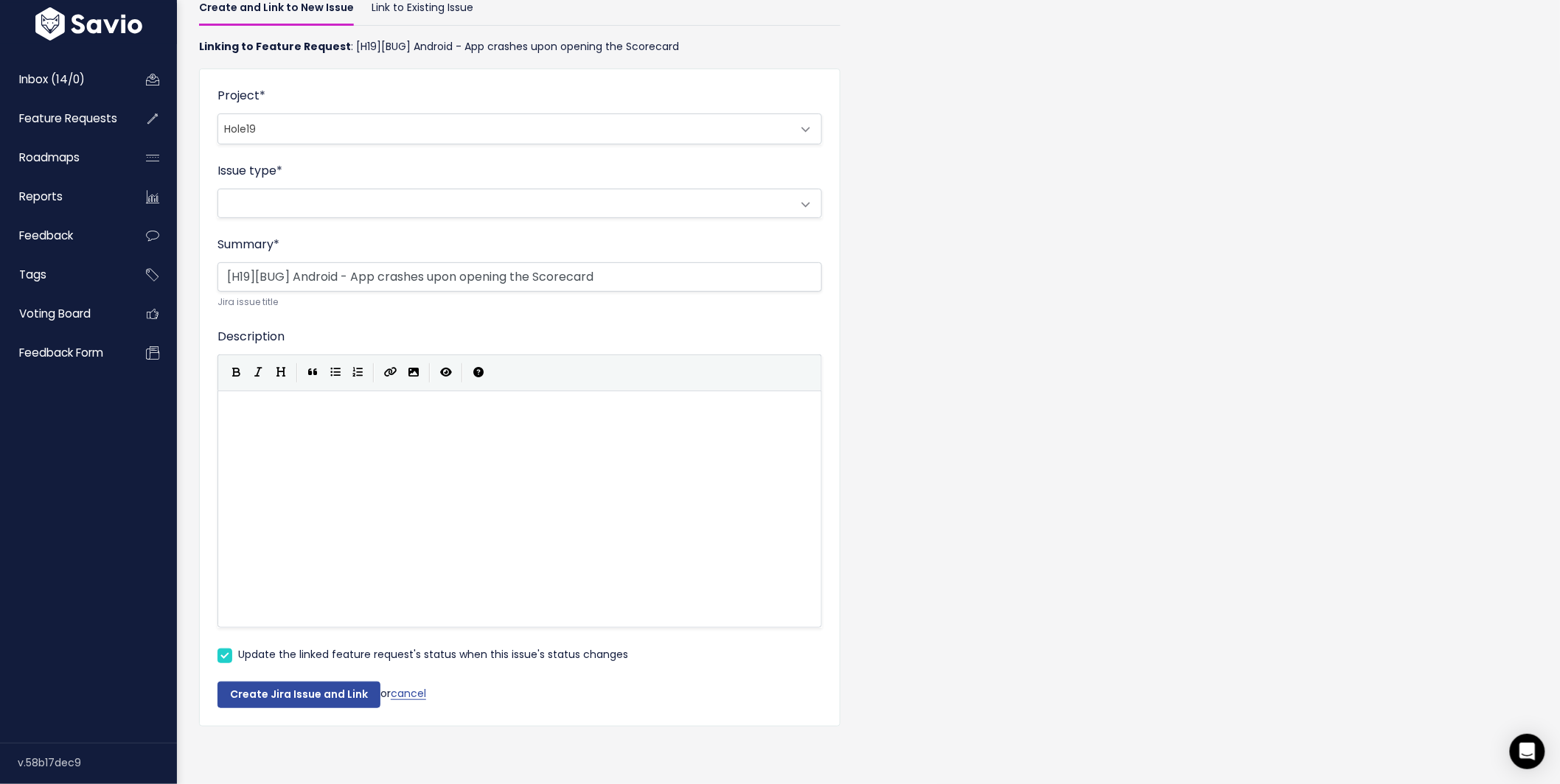
click at [256, 198] on span at bounding box center [505, 203] width 574 height 28
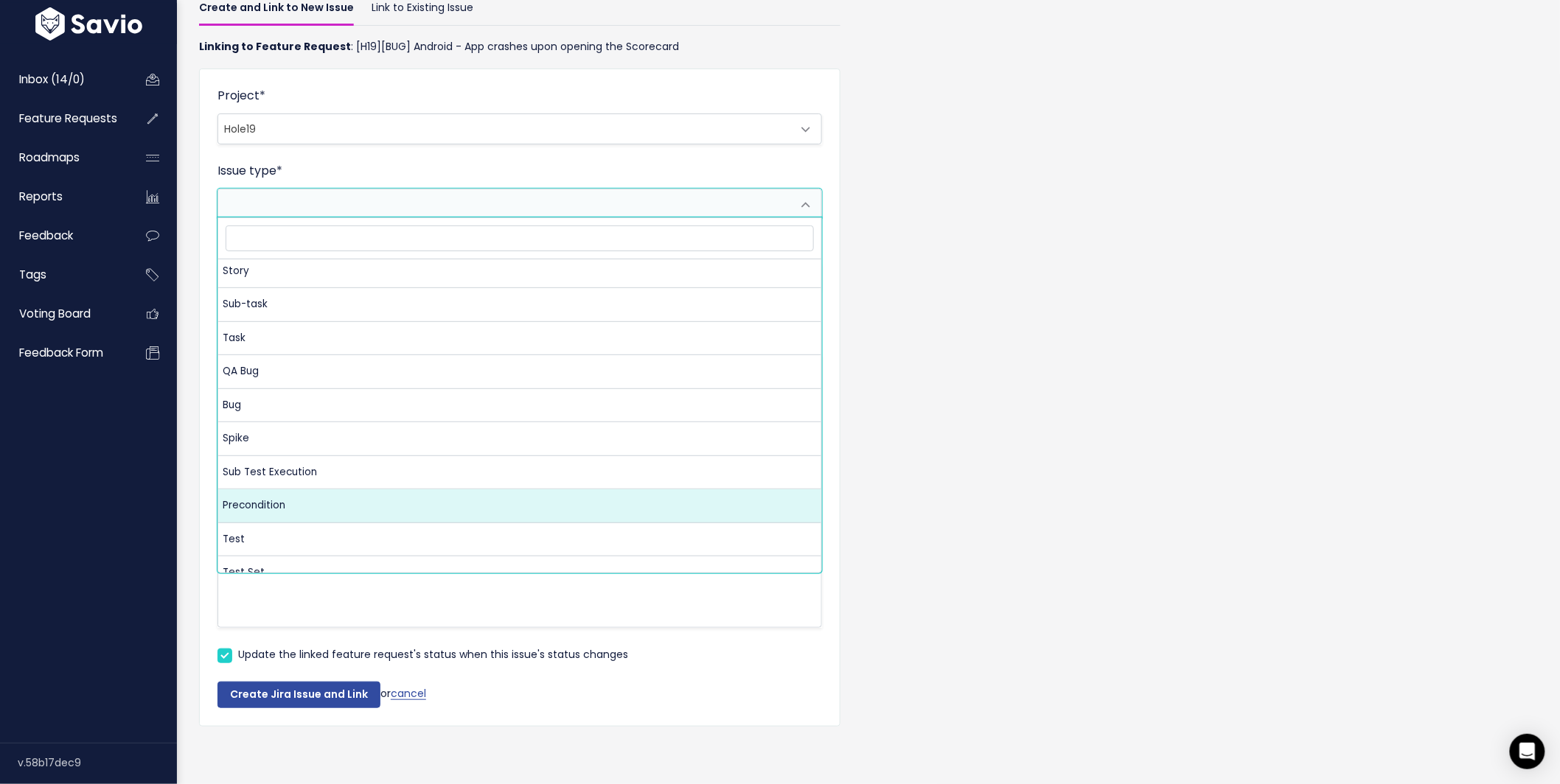
scroll to position [48, 0]
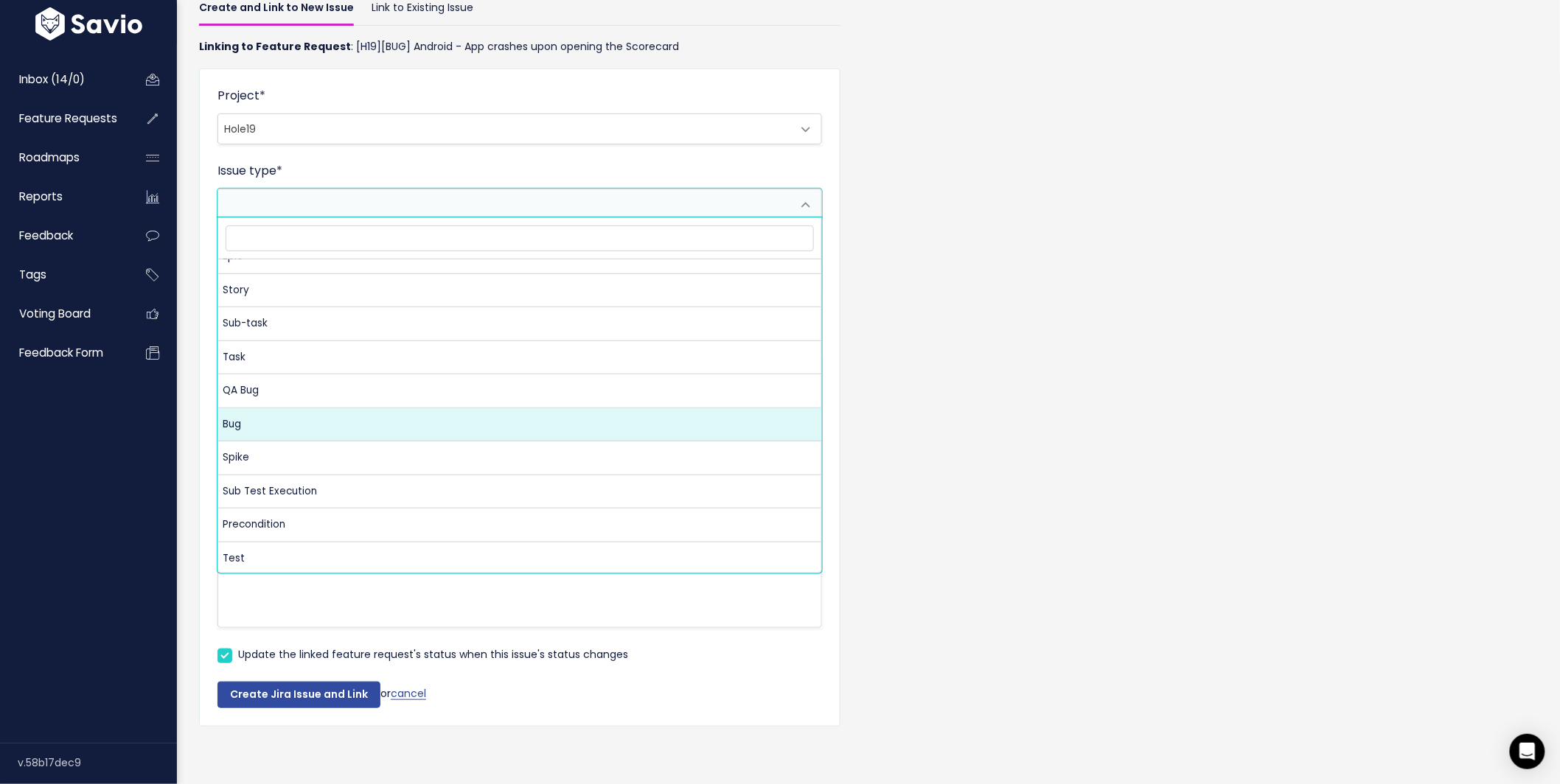
select select "10004"
select select
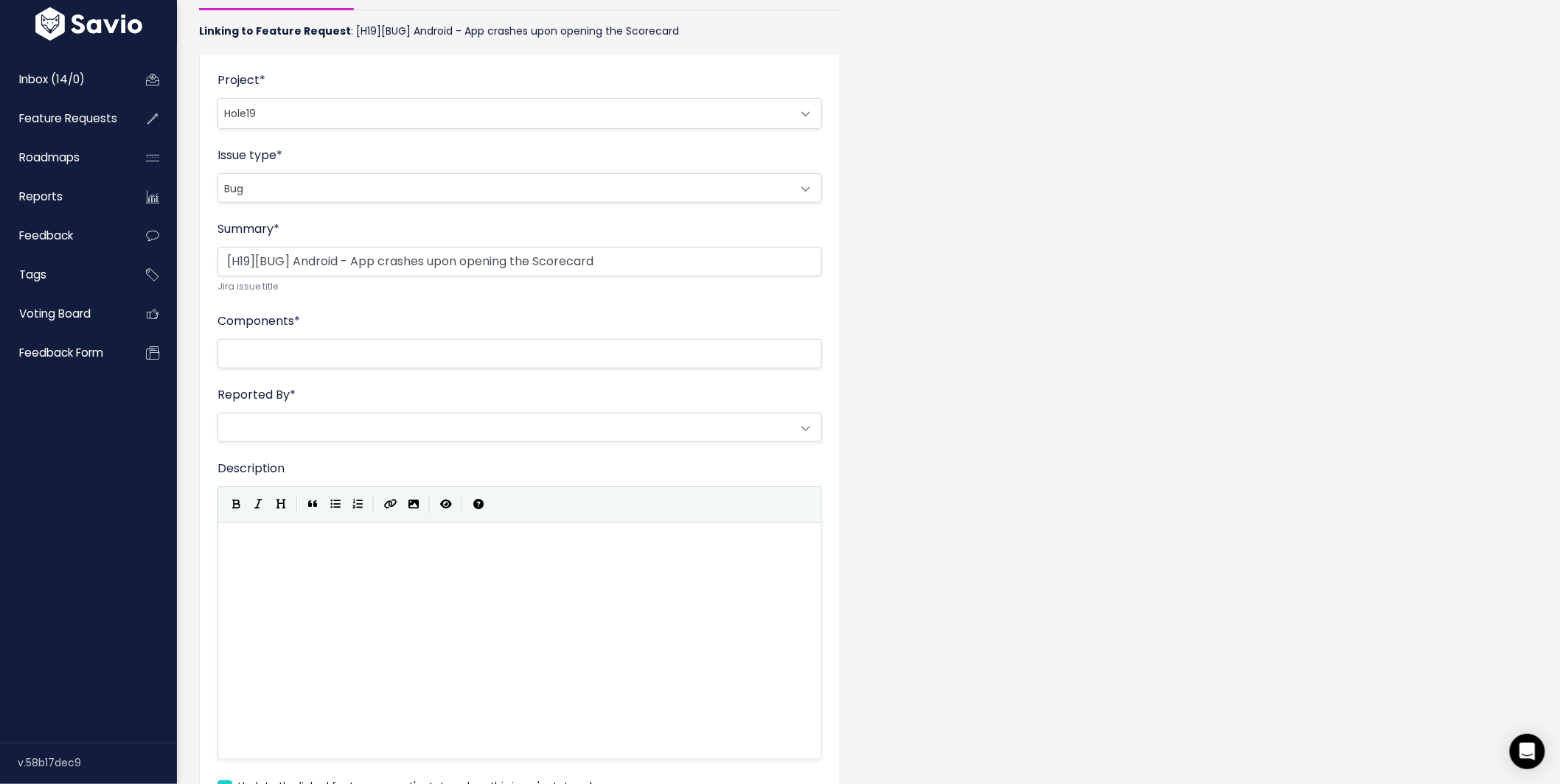
scroll to position [0, 0]
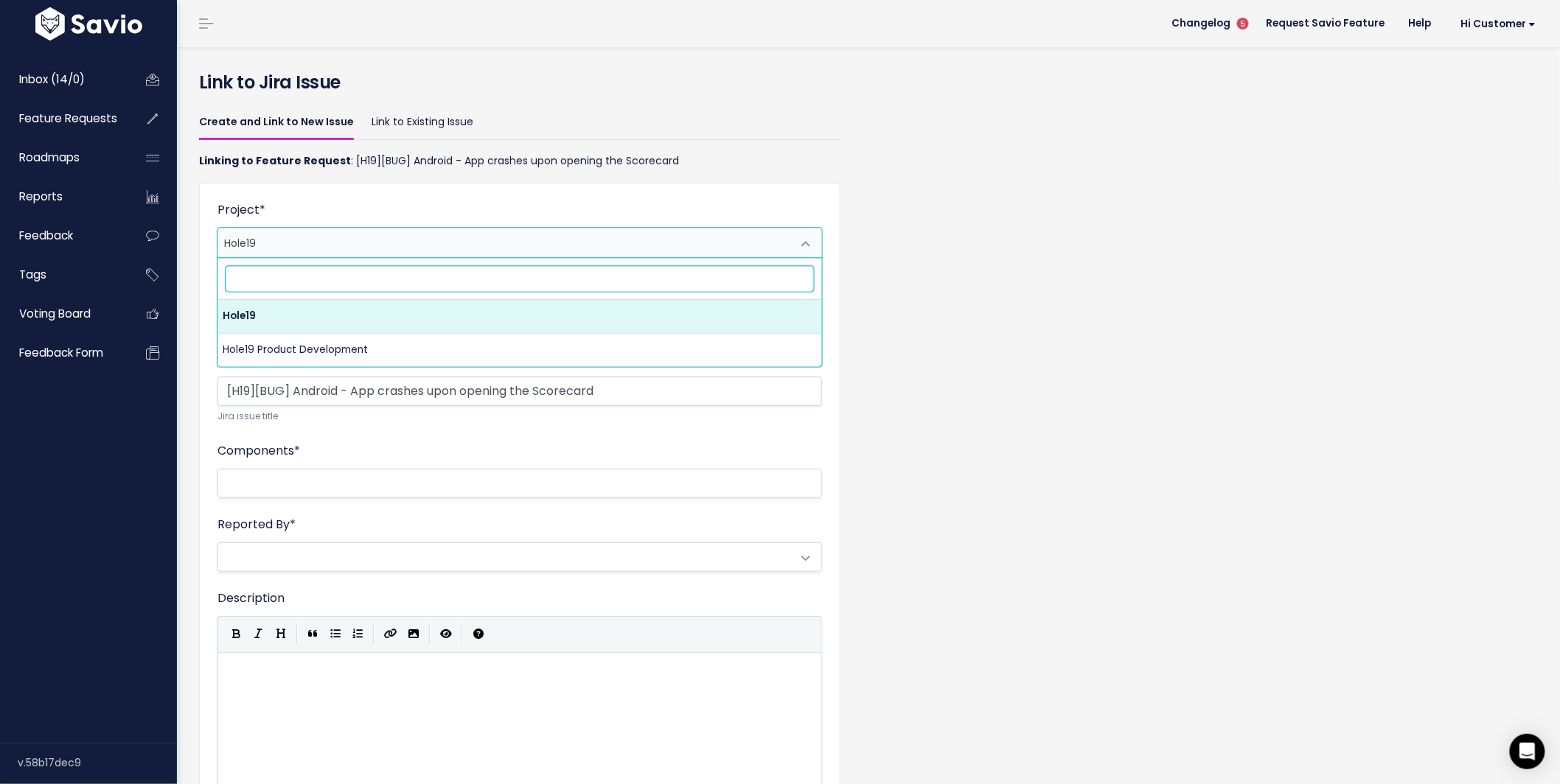
click at [312, 241] on span "Hole19" at bounding box center [505, 243] width 574 height 30
click at [428, 107] on link "Link to Existing Issue" at bounding box center [422, 123] width 101 height 35
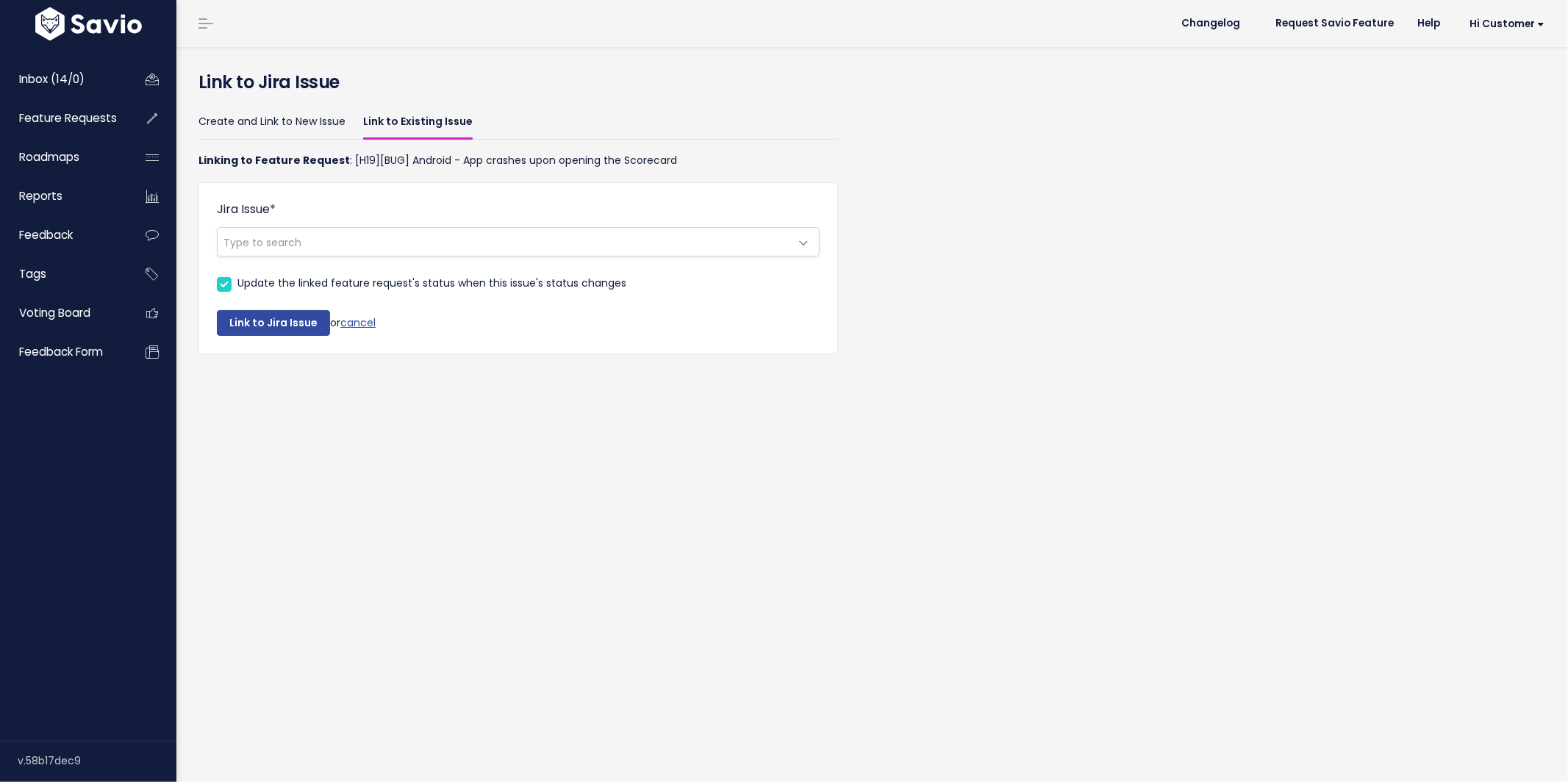
click at [276, 162] on strong "Linking to Feature Request" at bounding box center [274, 160] width 152 height 14
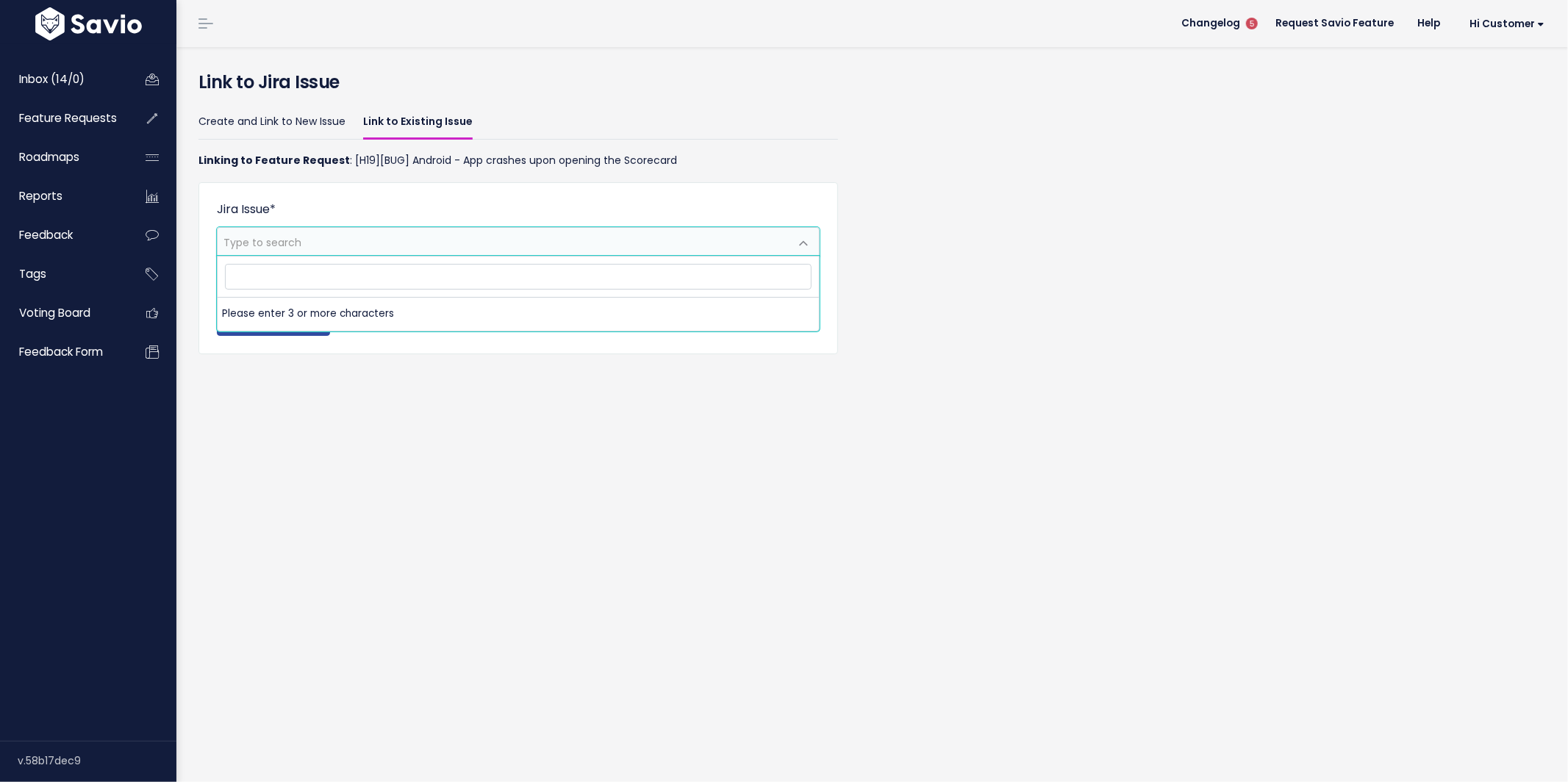
click at [560, 241] on span "Type to search" at bounding box center [504, 242] width 572 height 28
drag, startPoint x: 300, startPoint y: 261, endPoint x: 295, endPoint y: 270, distance: 10.3
click at [300, 261] on span at bounding box center [518, 277] width 593 height 32
click at [278, 279] on input "search" at bounding box center [518, 277] width 587 height 26
type input "scorecard"
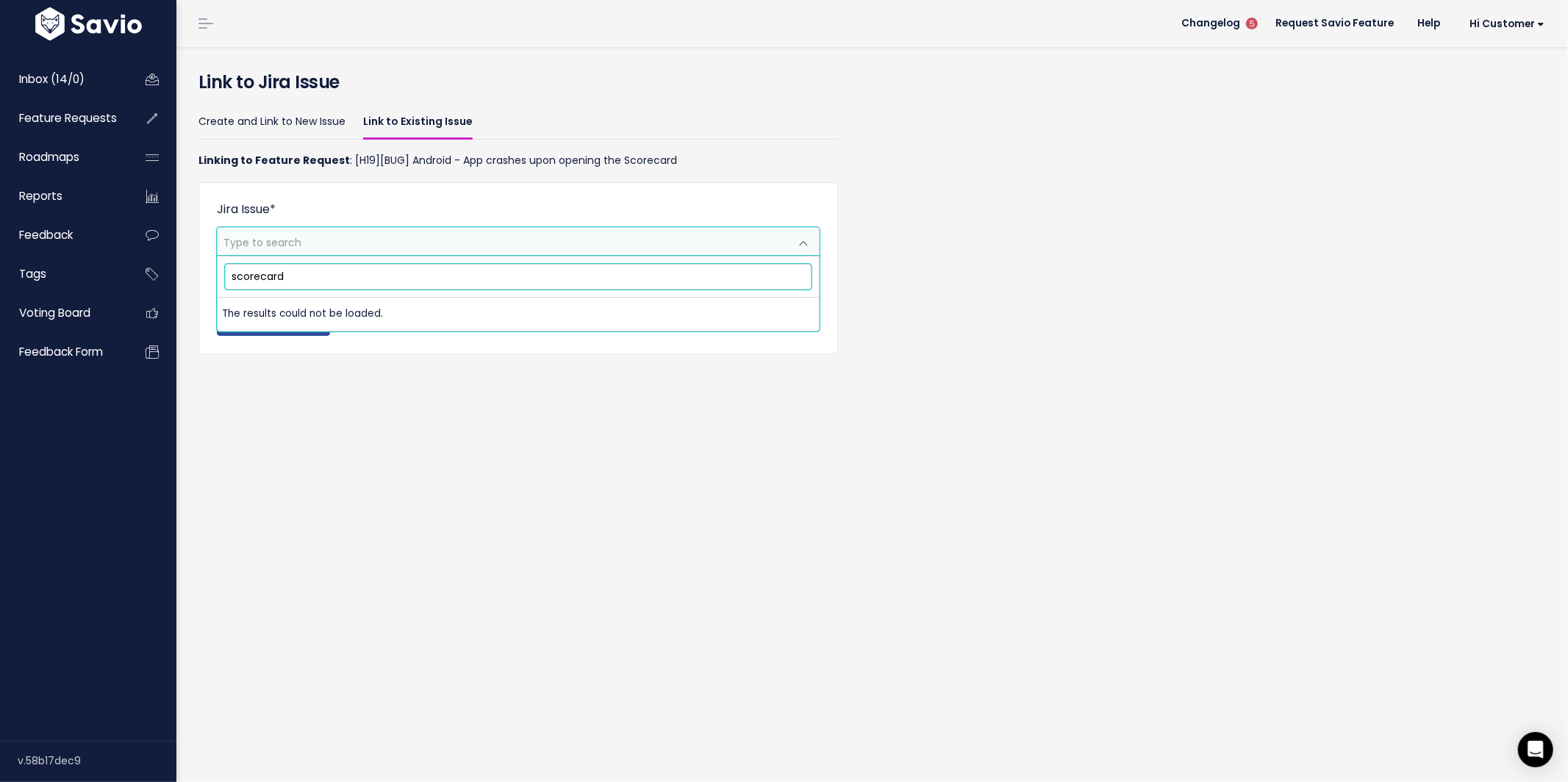
click at [333, 279] on input "scorecard" at bounding box center [518, 277] width 587 height 26
click at [287, 284] on input "scorecard" at bounding box center [518, 277] width 587 height 26
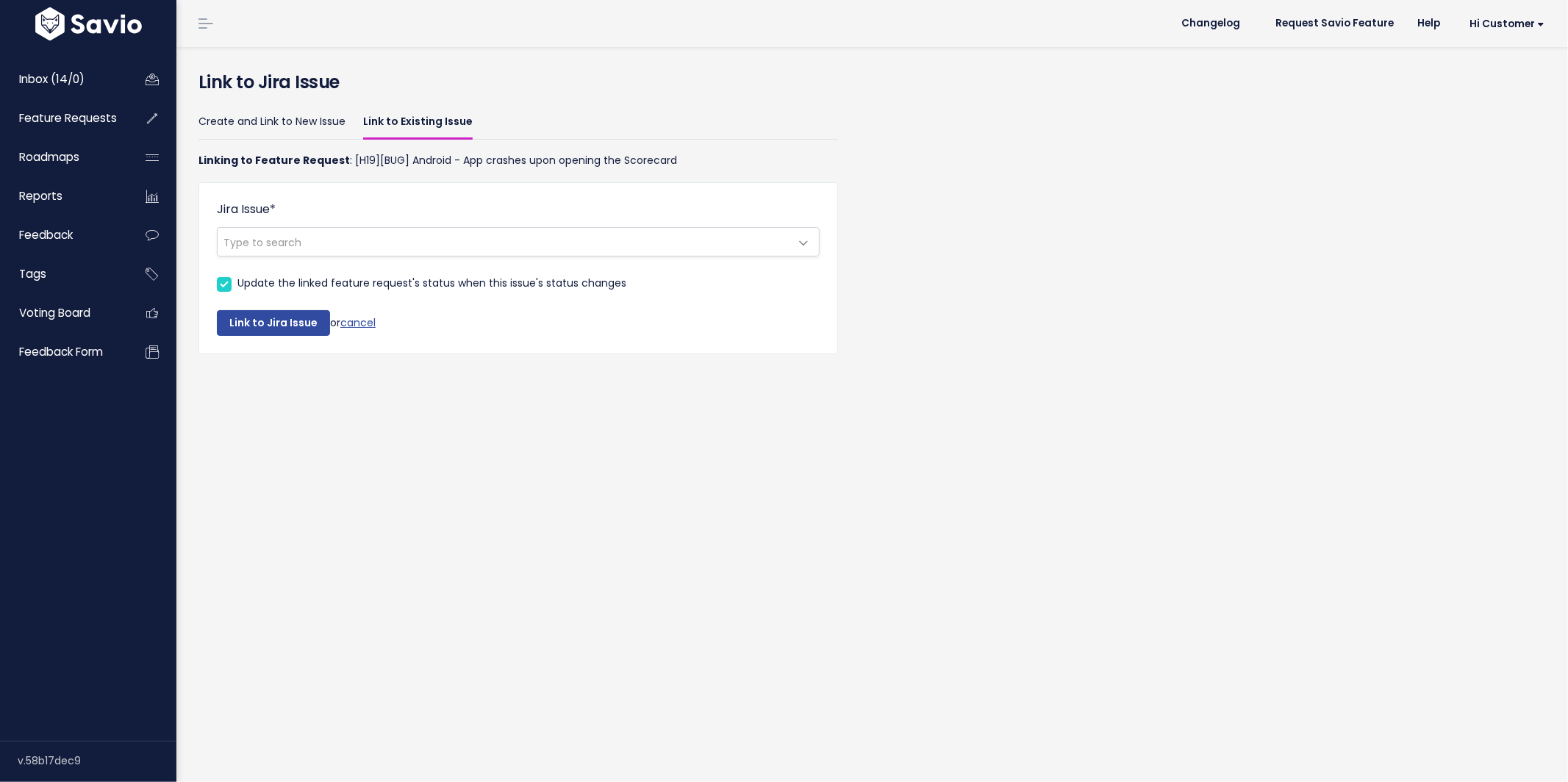
click at [307, 248] on span "Type to search" at bounding box center [504, 242] width 572 height 28
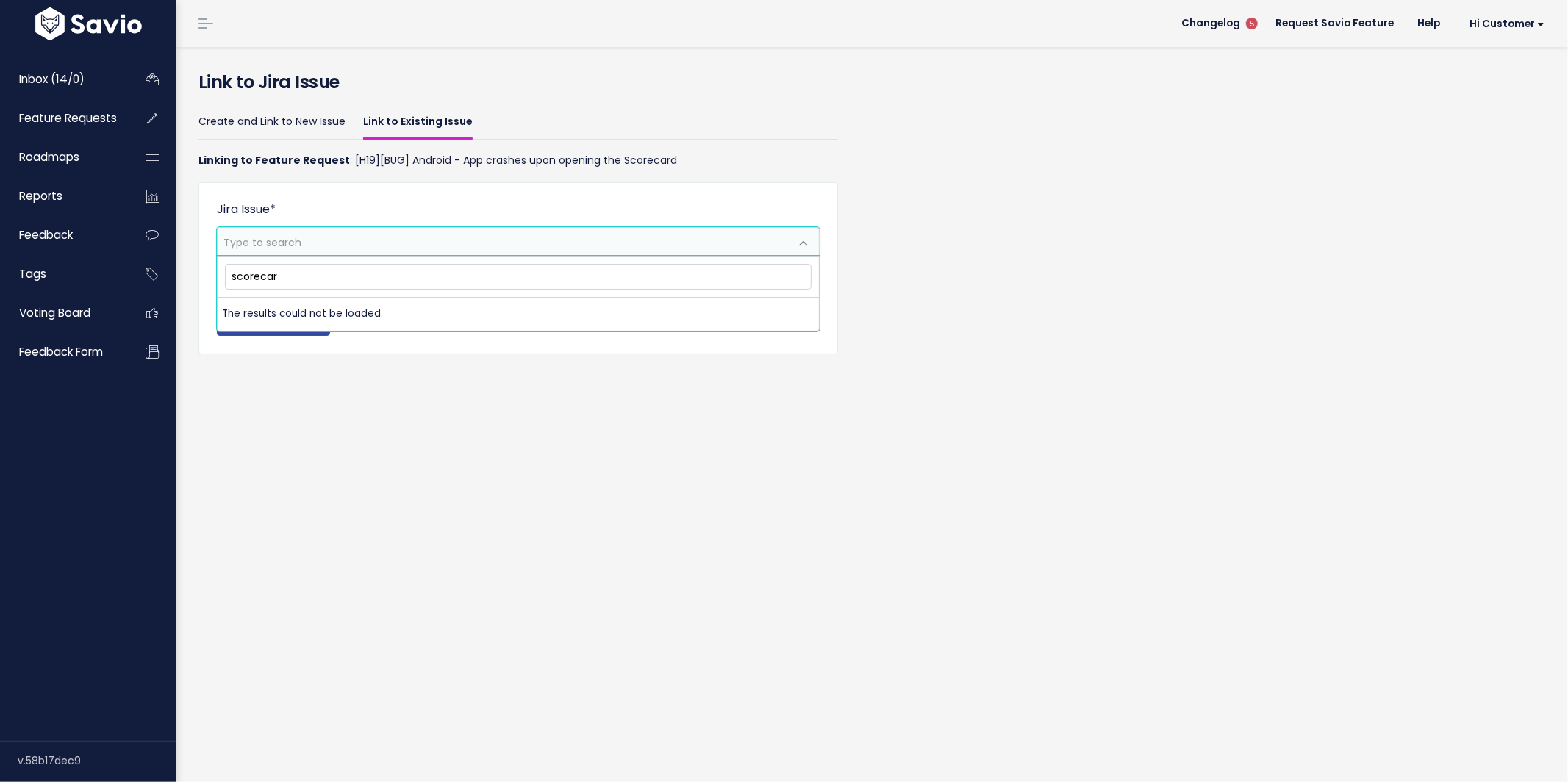
type input "scorecard"
